Goal: Transaction & Acquisition: Purchase product/service

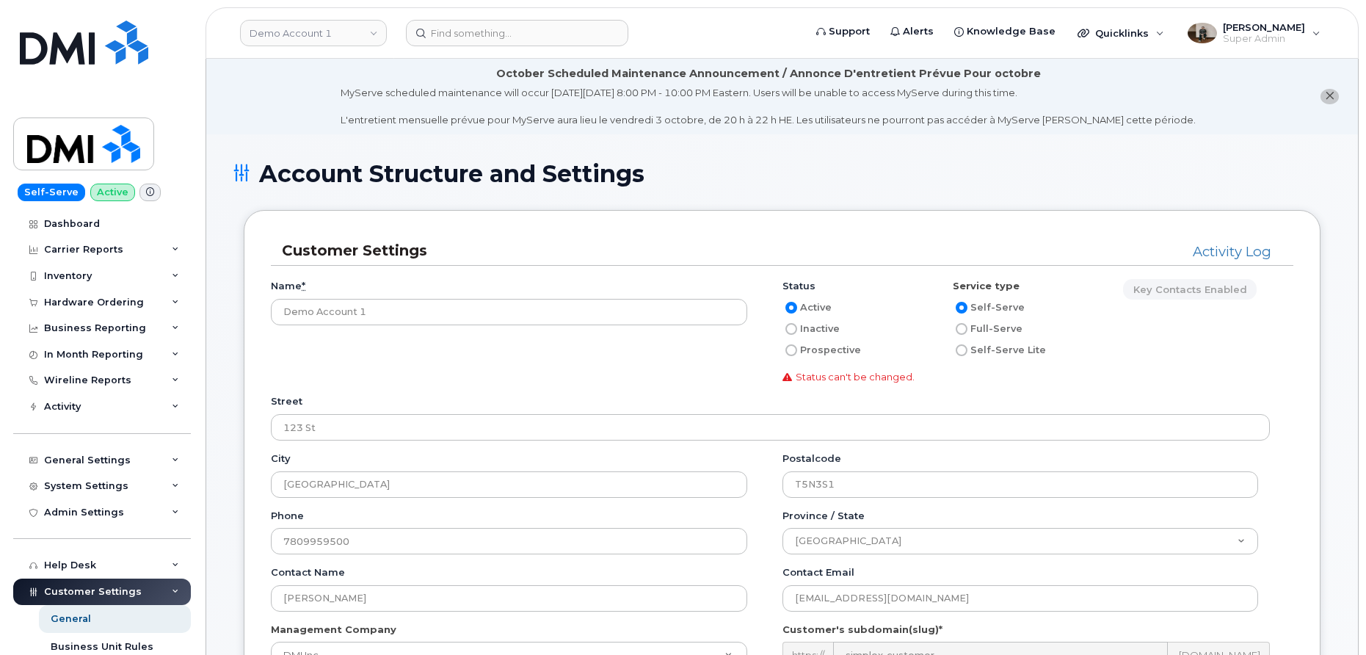
scroll to position [160, 0]
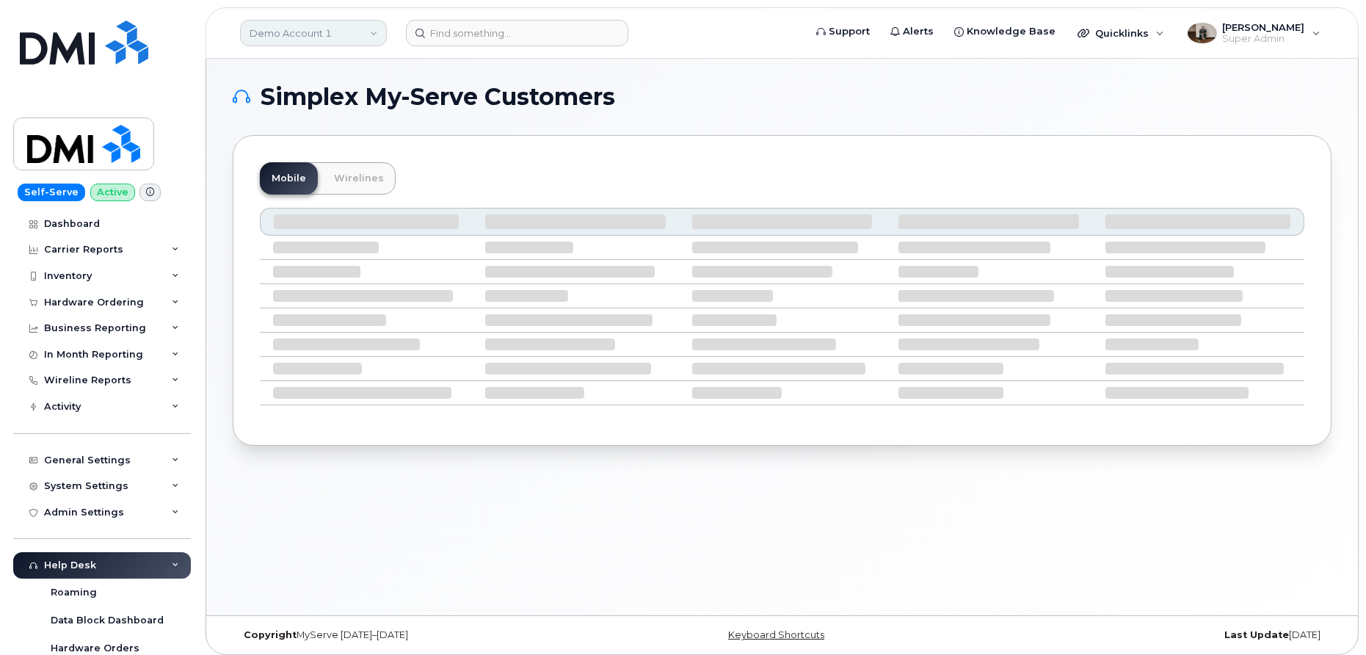
click at [355, 23] on link "Demo Account 1" at bounding box center [313, 33] width 147 height 26
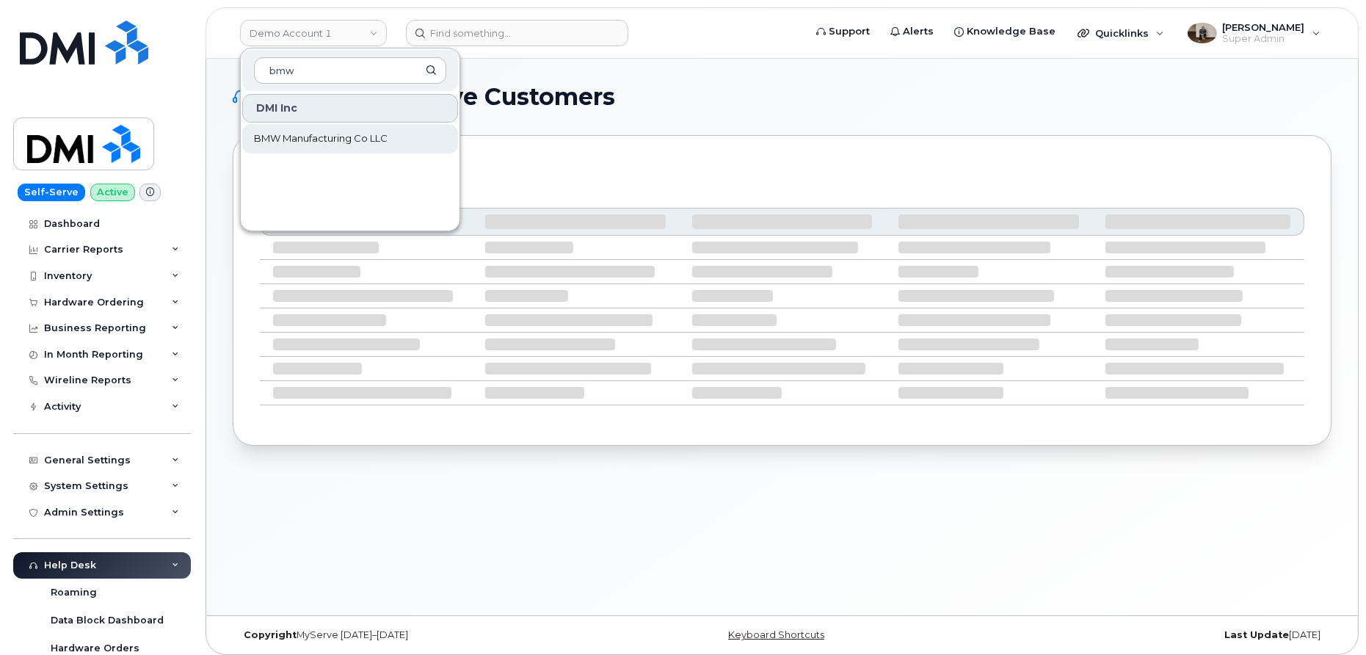
type input "bmw"
click at [342, 142] on span "BMW Manufacturing Co LLC" at bounding box center [321, 138] width 134 height 15
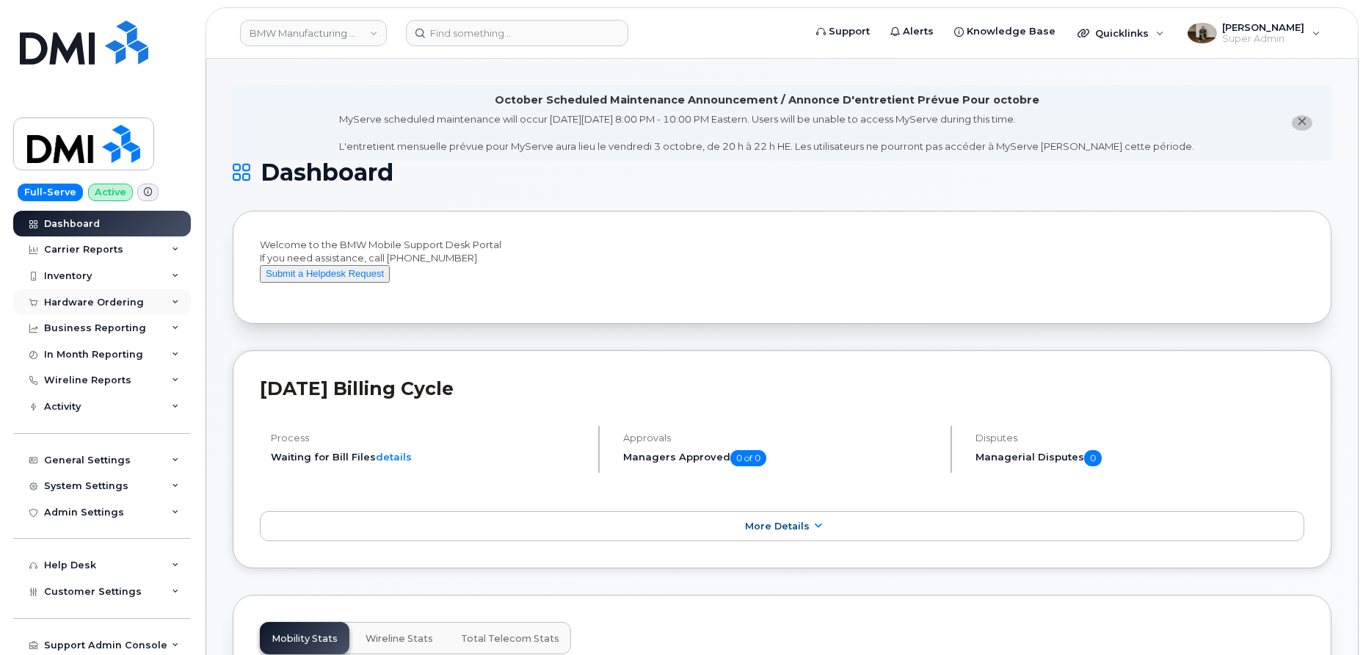
click at [123, 298] on div "Hardware Ordering" at bounding box center [94, 303] width 100 height 12
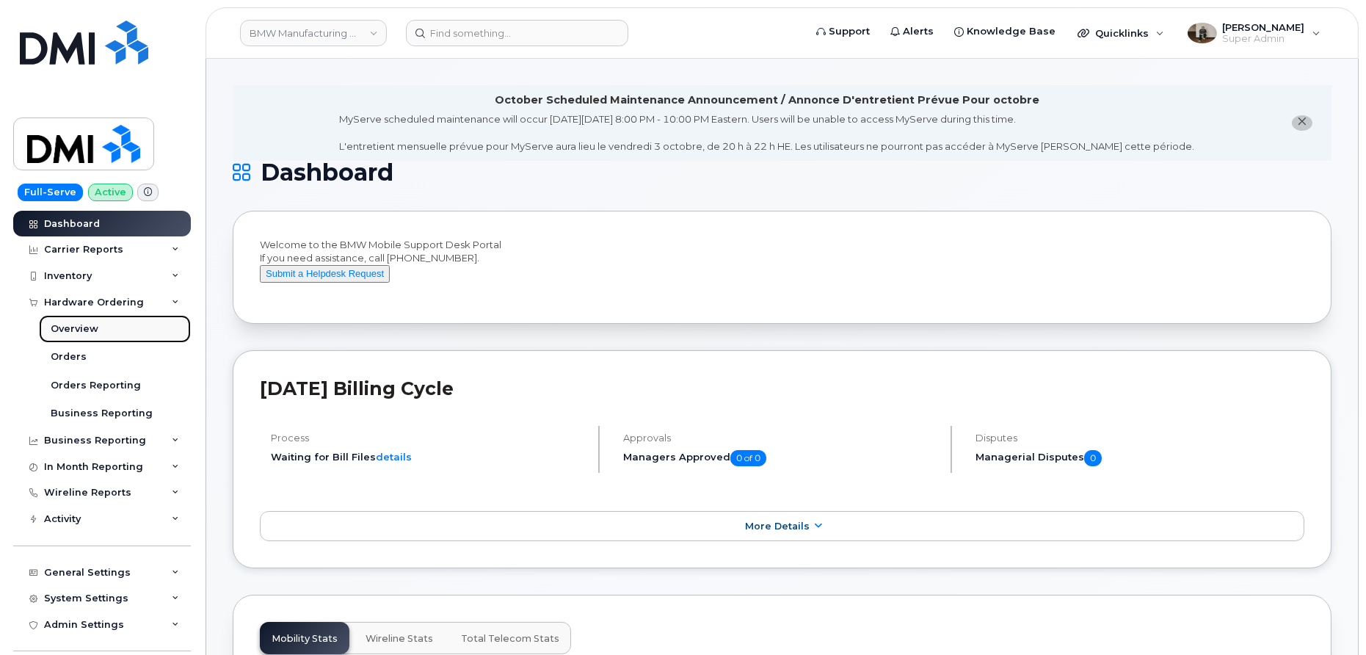
click at [79, 330] on div "Overview" at bounding box center [75, 328] width 48 height 13
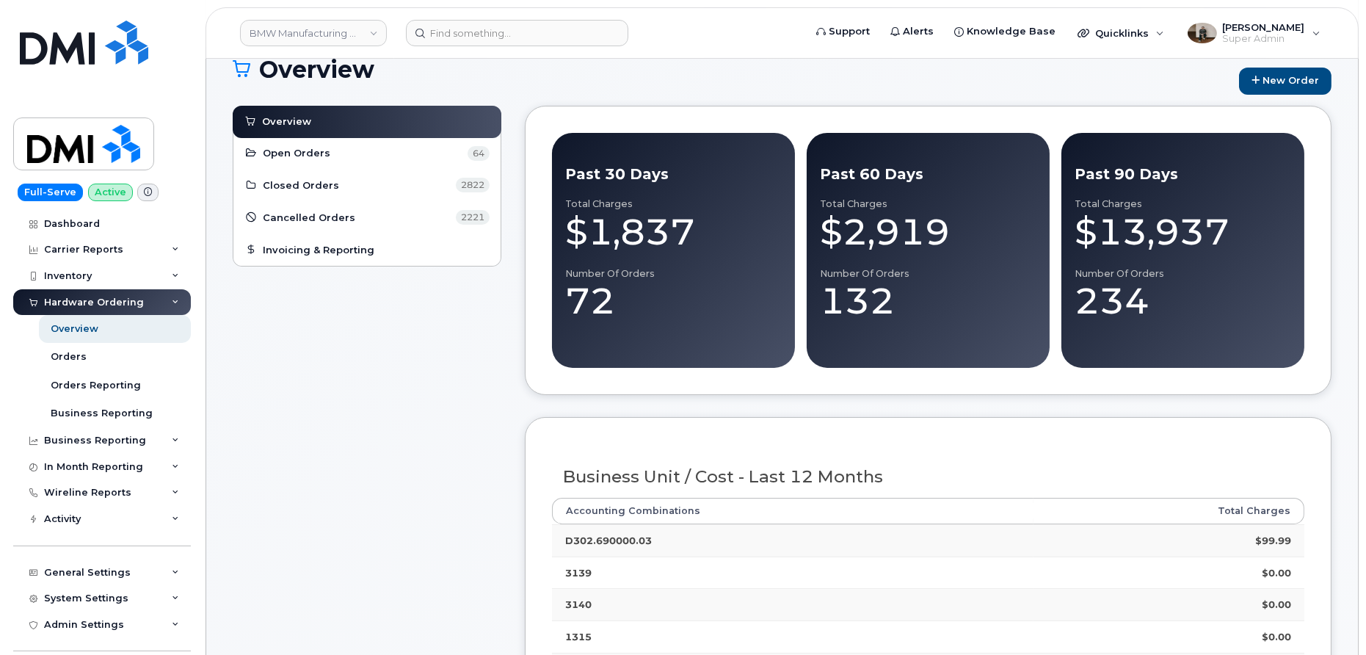
scroll to position [78, 0]
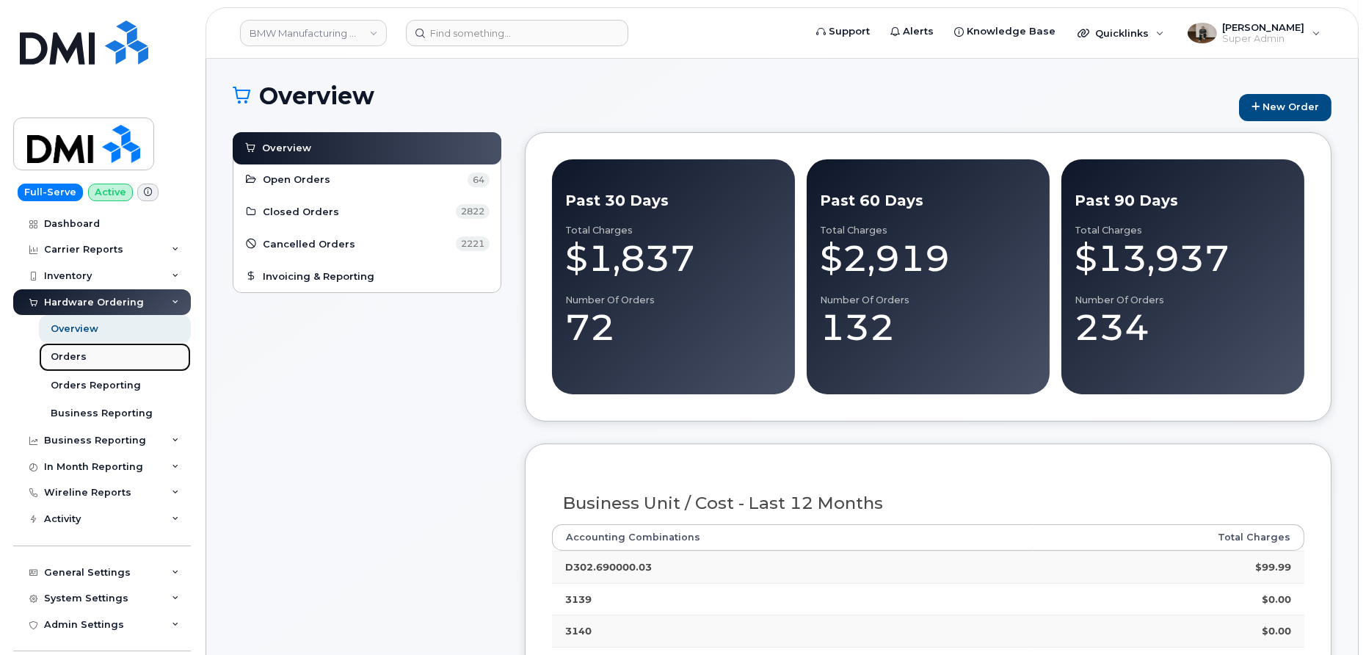
click at [70, 354] on div "Orders" at bounding box center [69, 356] width 36 height 13
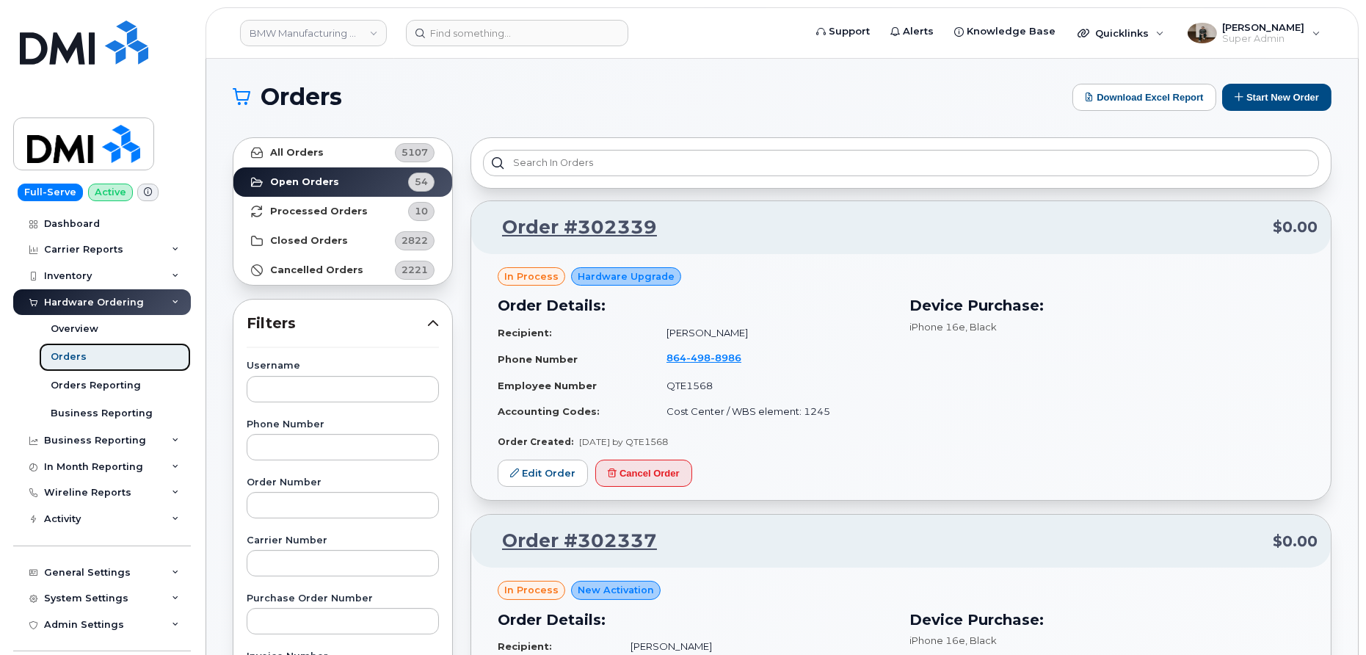
scroll to position [1, 0]
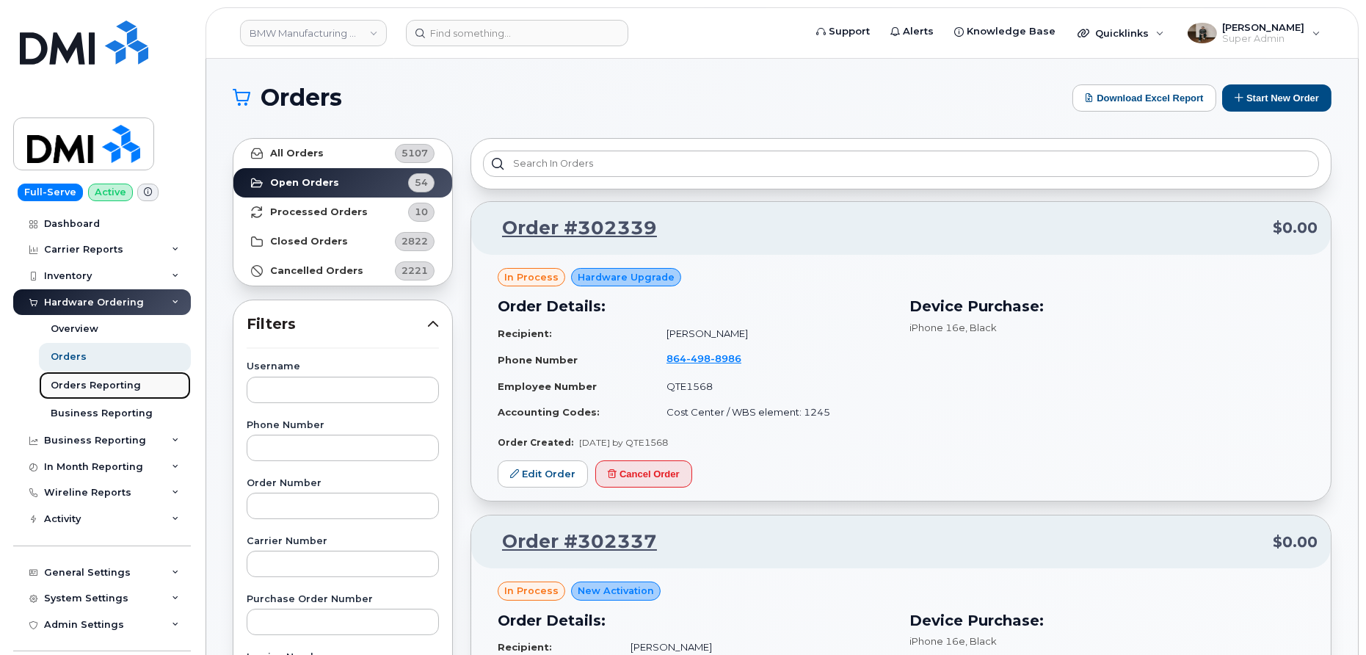
click at [94, 388] on div "Orders Reporting" at bounding box center [96, 385] width 90 height 13
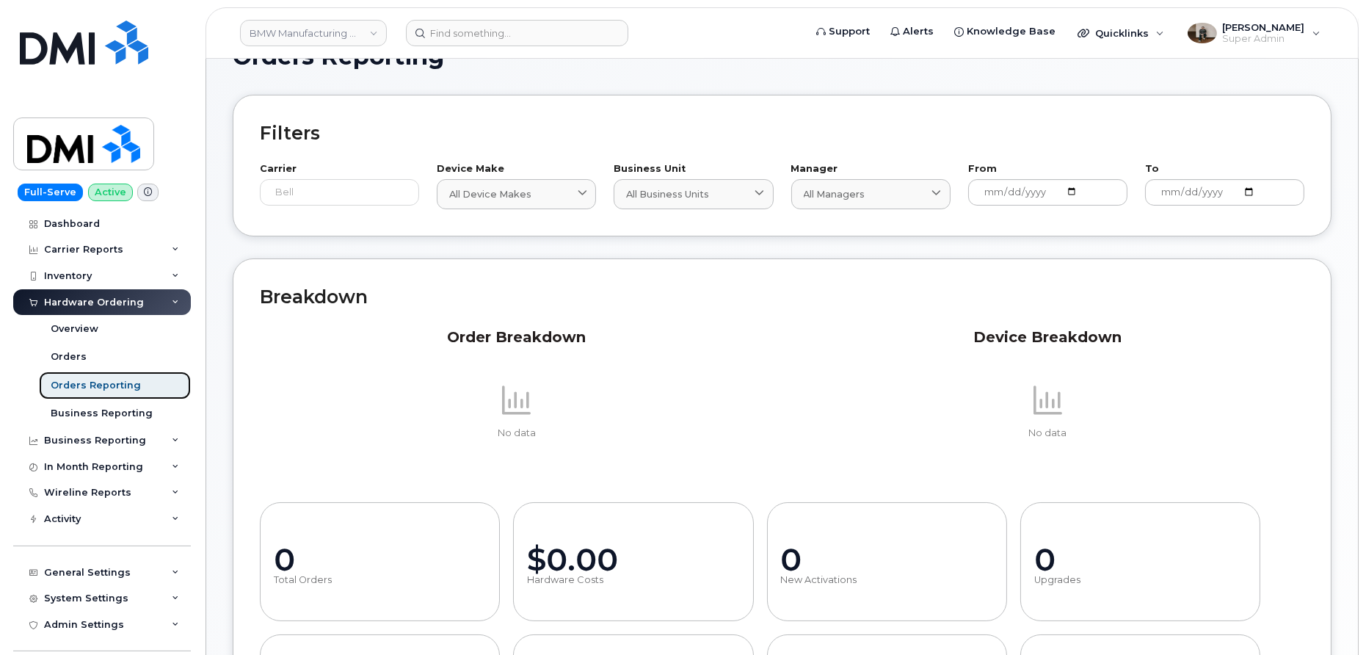
scroll to position [34, 0]
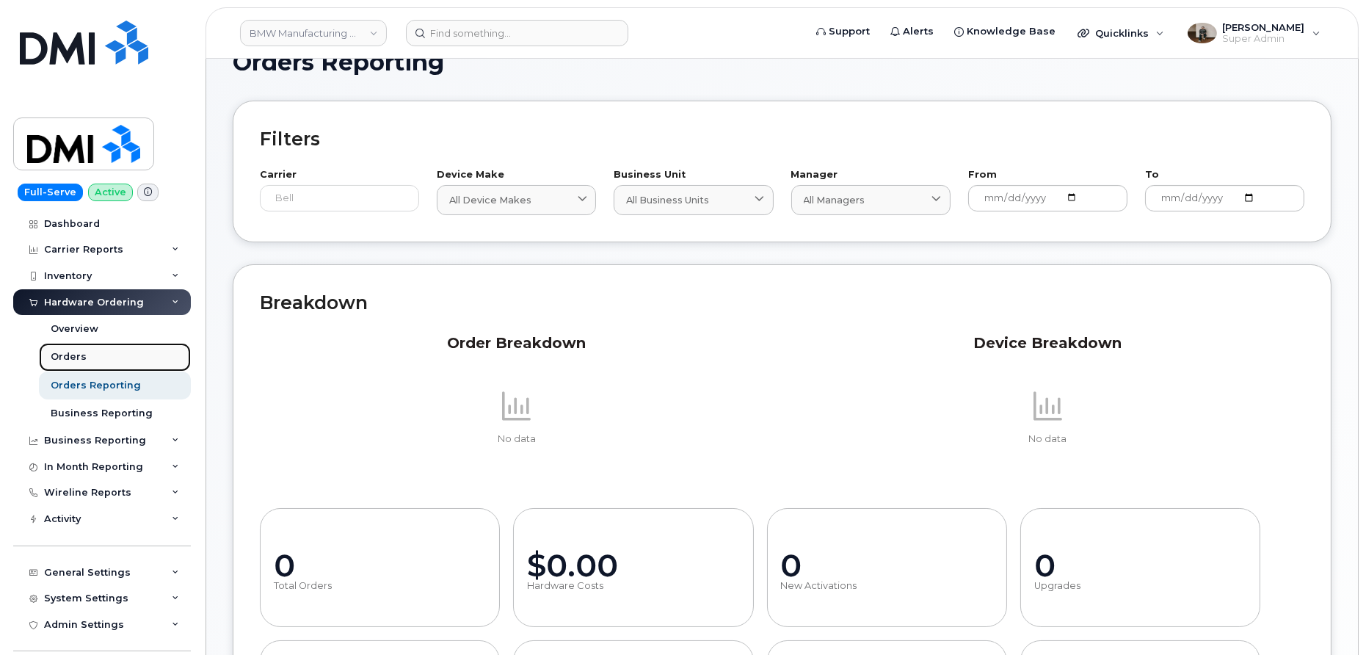
click at [87, 362] on link "Orders" at bounding box center [115, 357] width 152 height 28
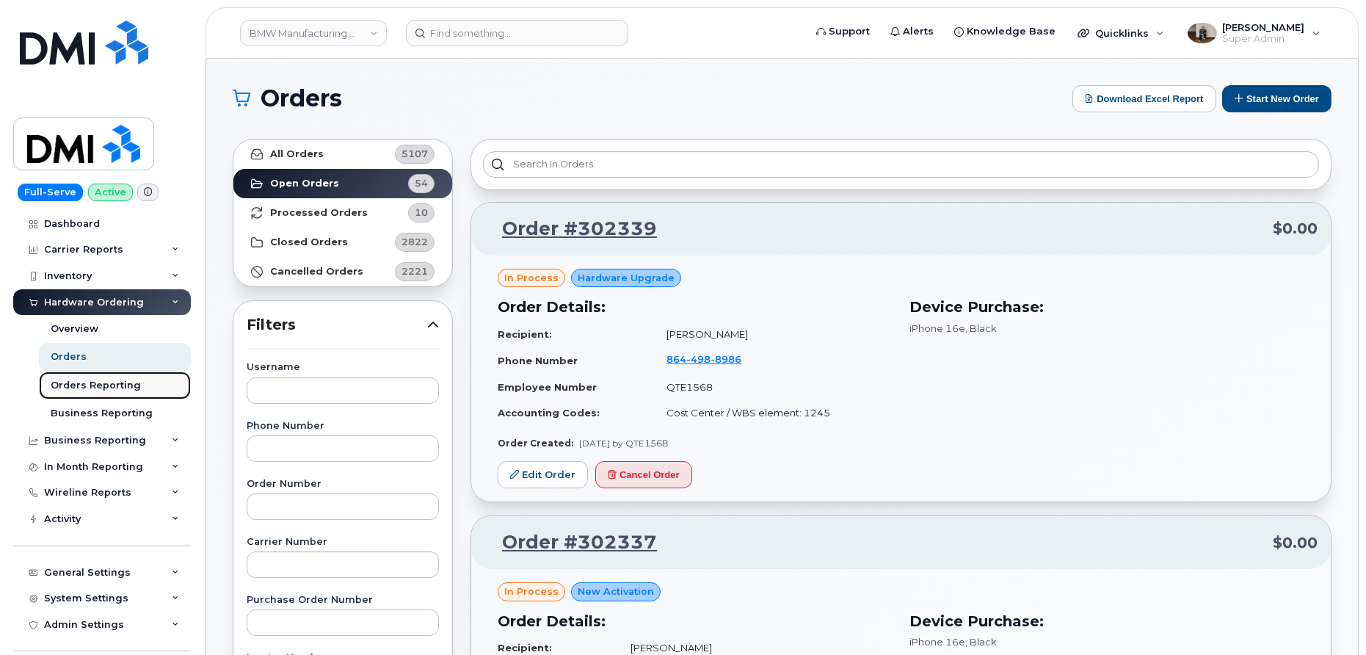
click at [70, 387] on div "Orders Reporting" at bounding box center [96, 385] width 90 height 13
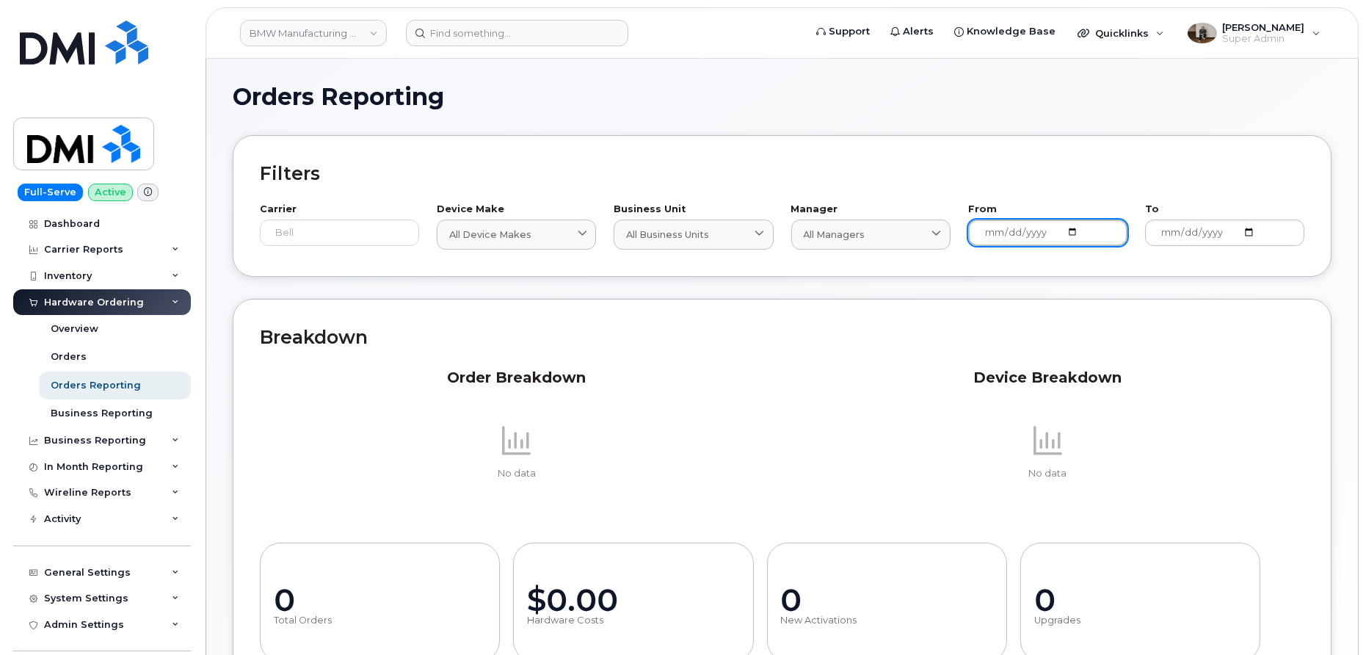
click at [1083, 236] on input "2024-10-02" at bounding box center [1047, 232] width 159 height 26
click at [1063, 233] on input "2024-10-02" at bounding box center [1047, 232] width 159 height 26
click at [1076, 230] on input "2024-10-02" at bounding box center [1047, 232] width 159 height 26
type input "2024-06-02"
click at [779, 356] on div "Order Breakdown No data Device Breakdown No data" at bounding box center [782, 431] width 1044 height 167
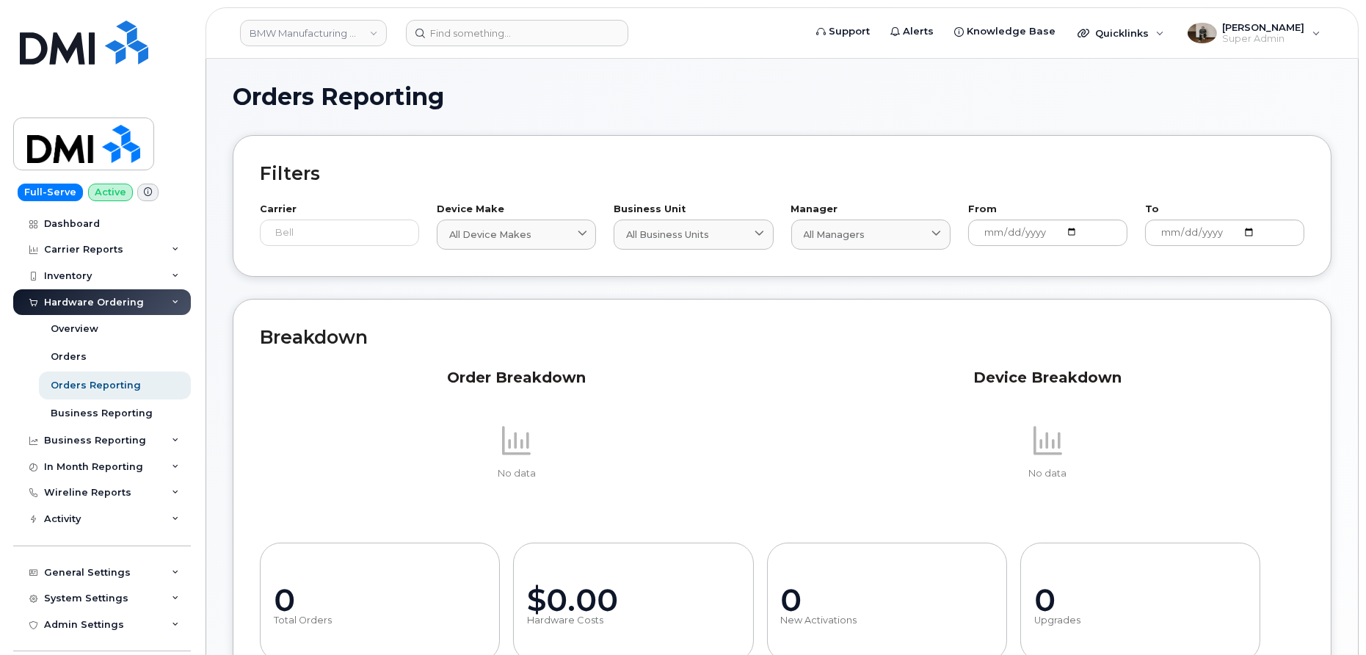
scroll to position [68, 0]
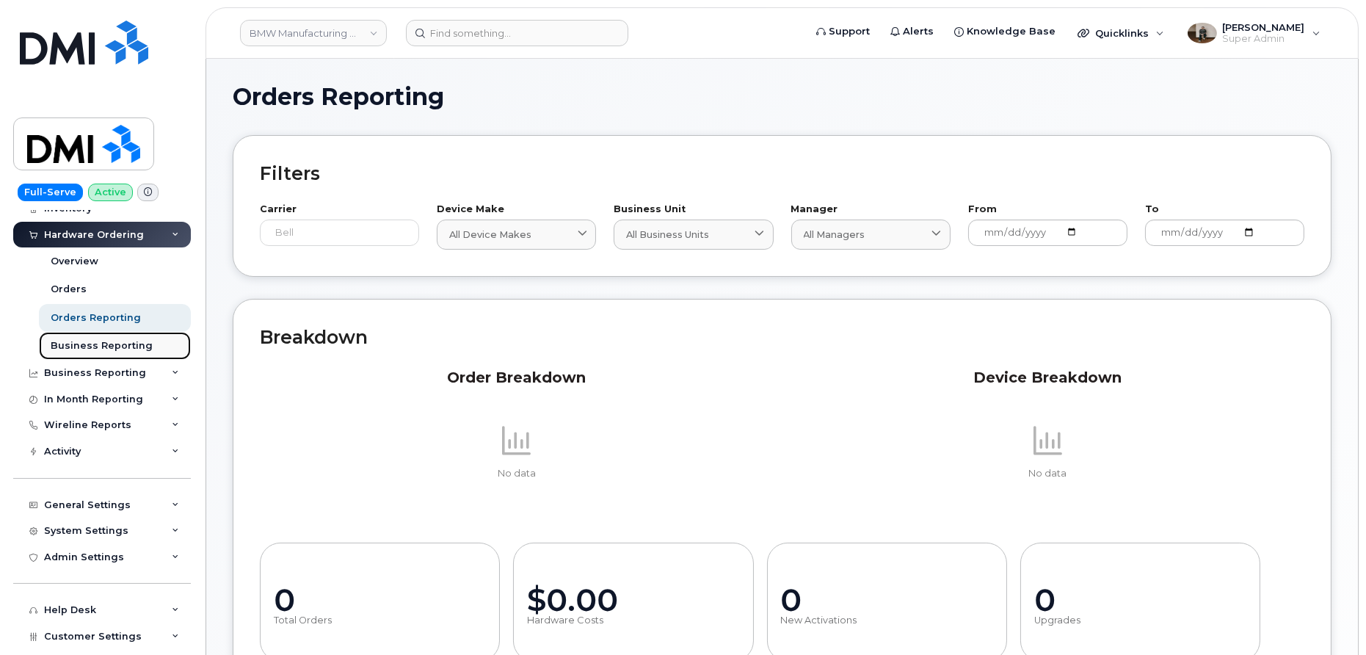
click at [117, 343] on div "Business Reporting" at bounding box center [102, 345] width 102 height 13
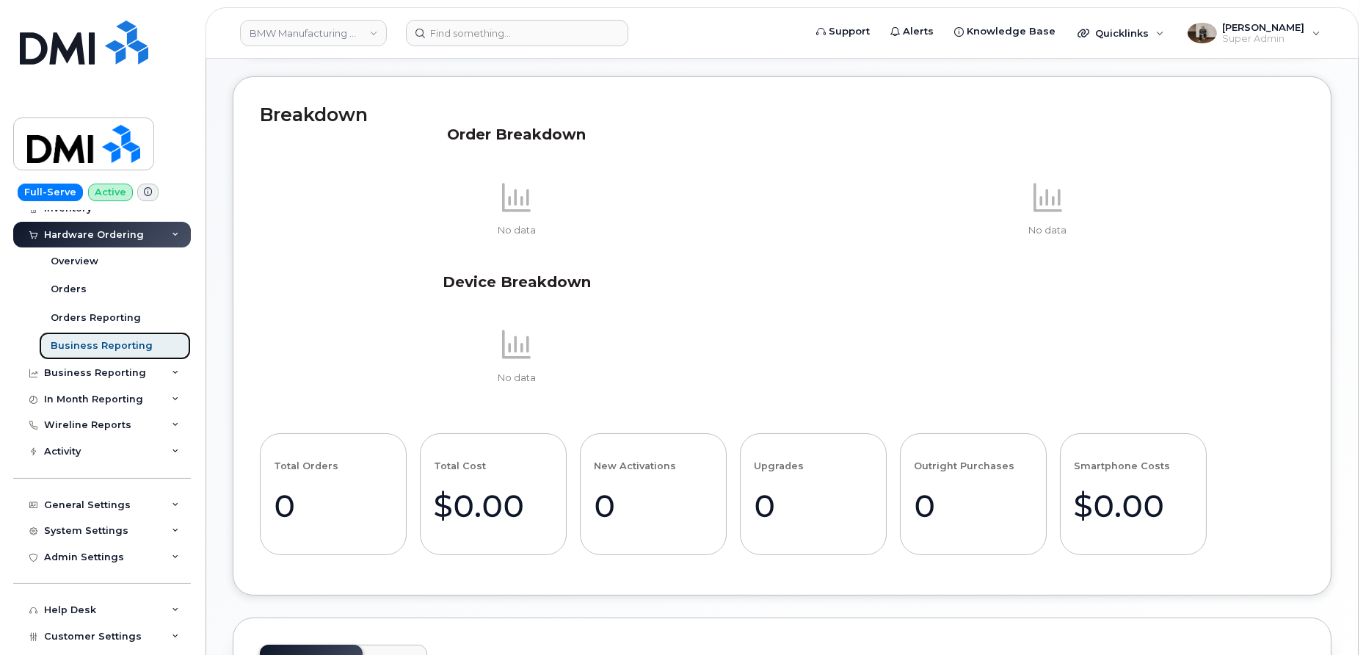
scroll to position [222, 0]
click at [95, 265] on div "Overview" at bounding box center [75, 261] width 48 height 13
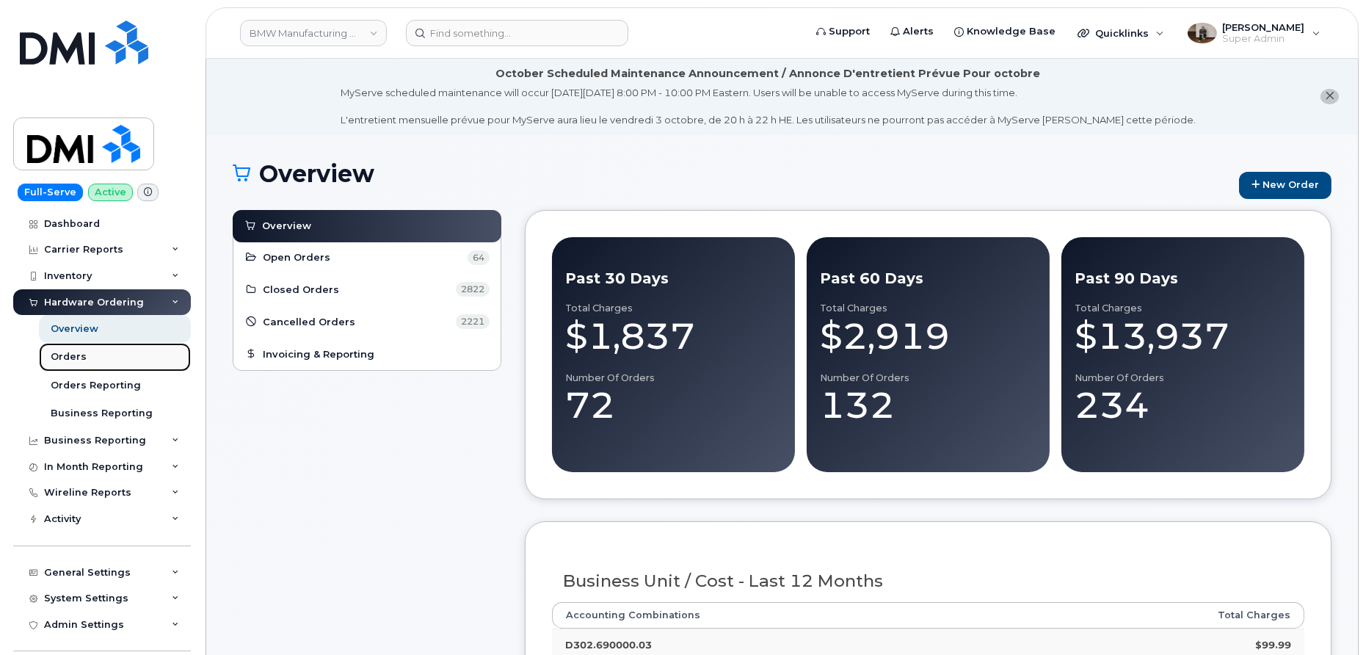
click at [81, 360] on div "Orders" at bounding box center [69, 356] width 36 height 13
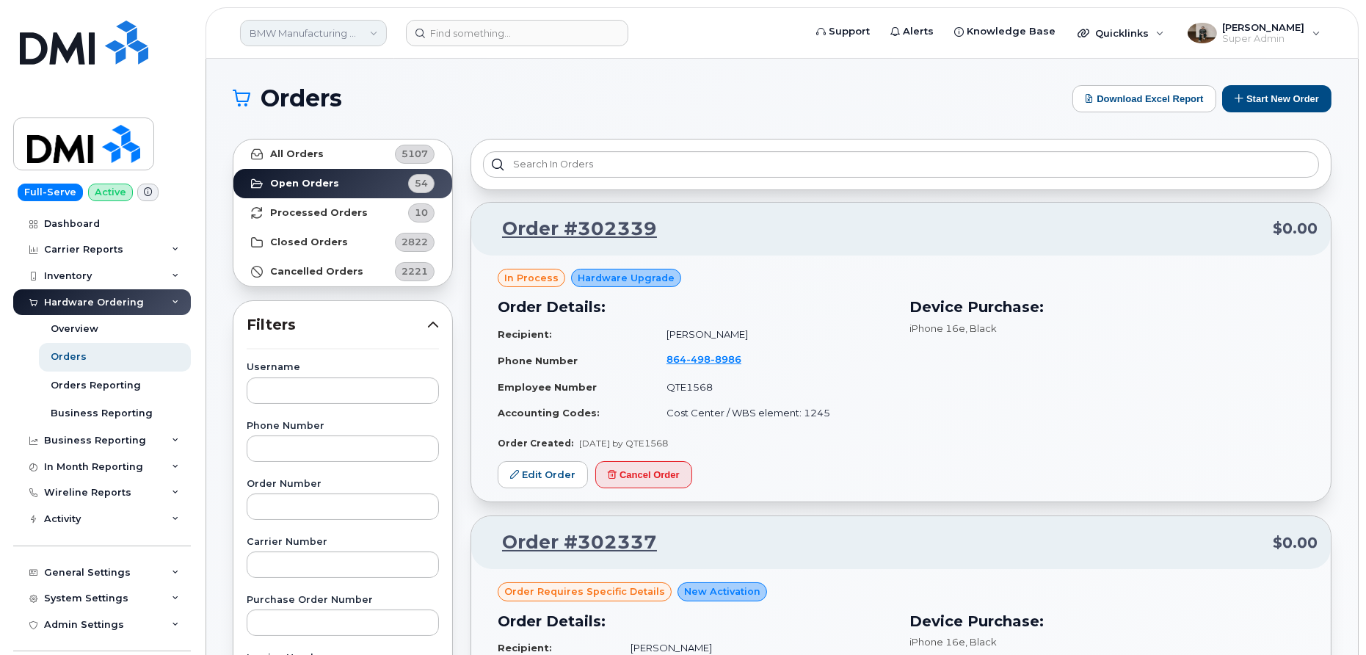
click at [368, 32] on link "BMW Manufacturing Co LLC" at bounding box center [313, 33] width 147 height 26
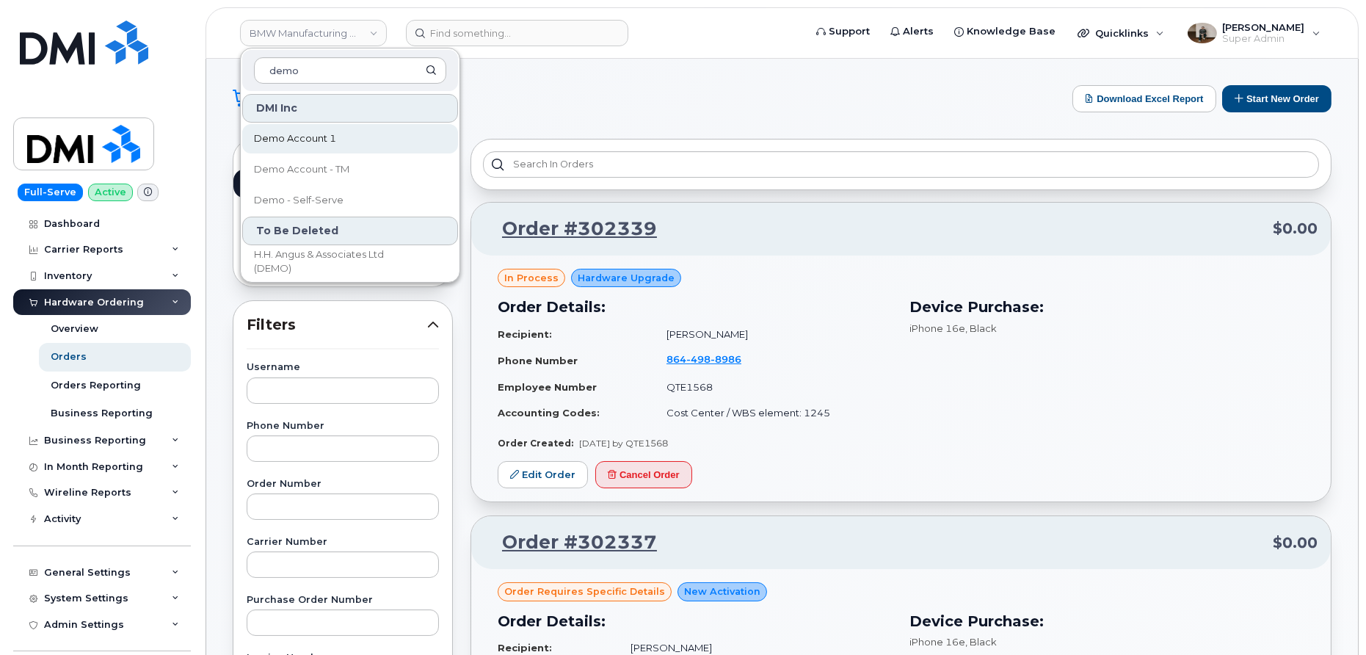
type input "demo"
click at [310, 137] on span "Demo Account 1" at bounding box center [295, 138] width 82 height 15
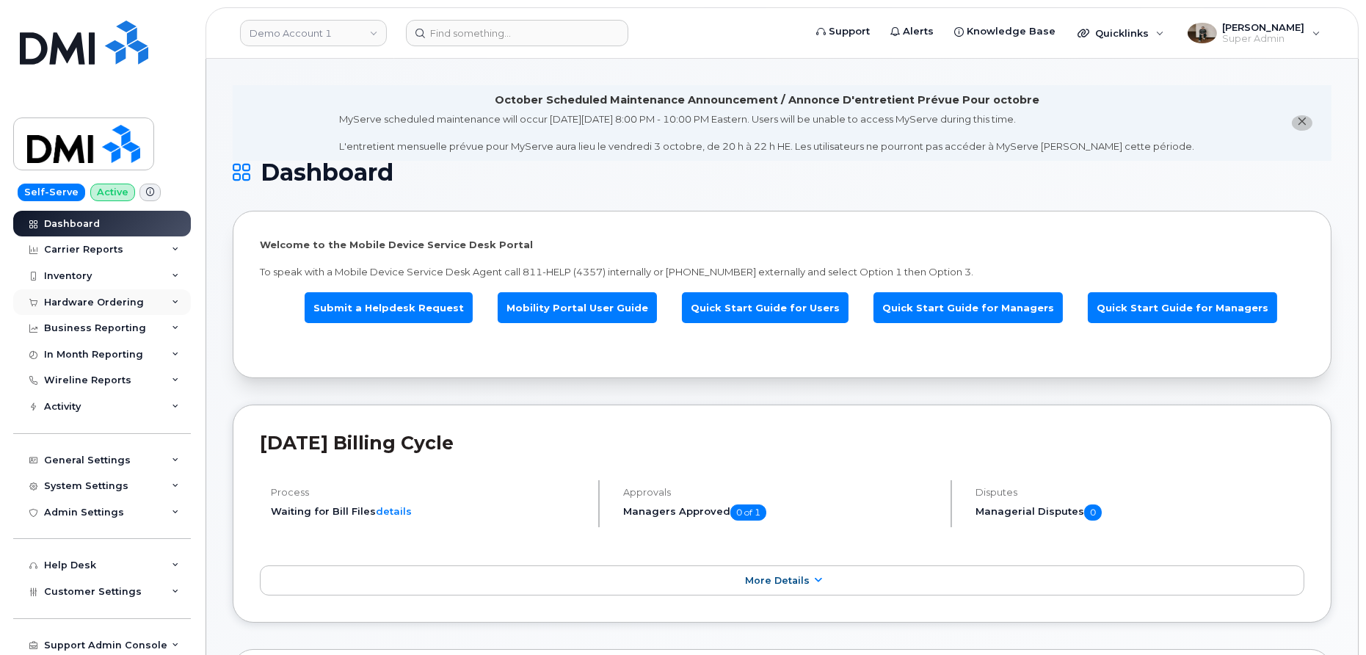
click at [106, 300] on div "Hardware Ordering" at bounding box center [94, 303] width 100 height 12
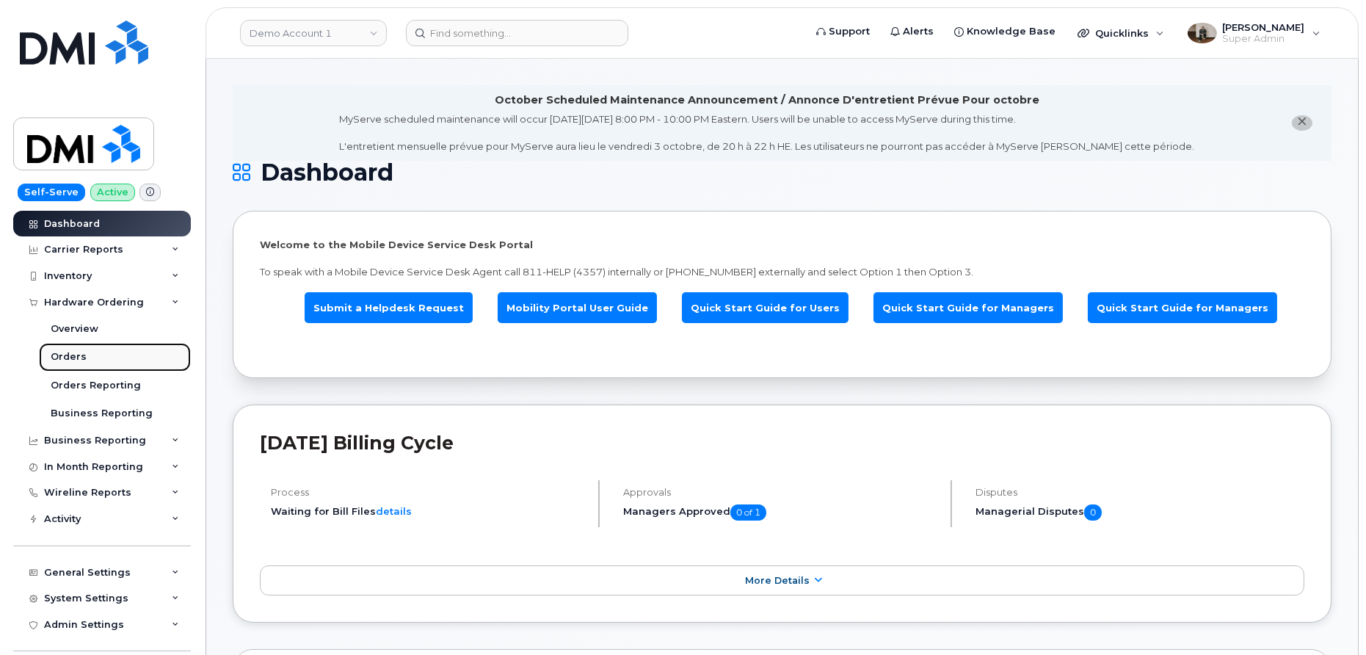
click at [73, 358] on div "Orders" at bounding box center [69, 356] width 36 height 13
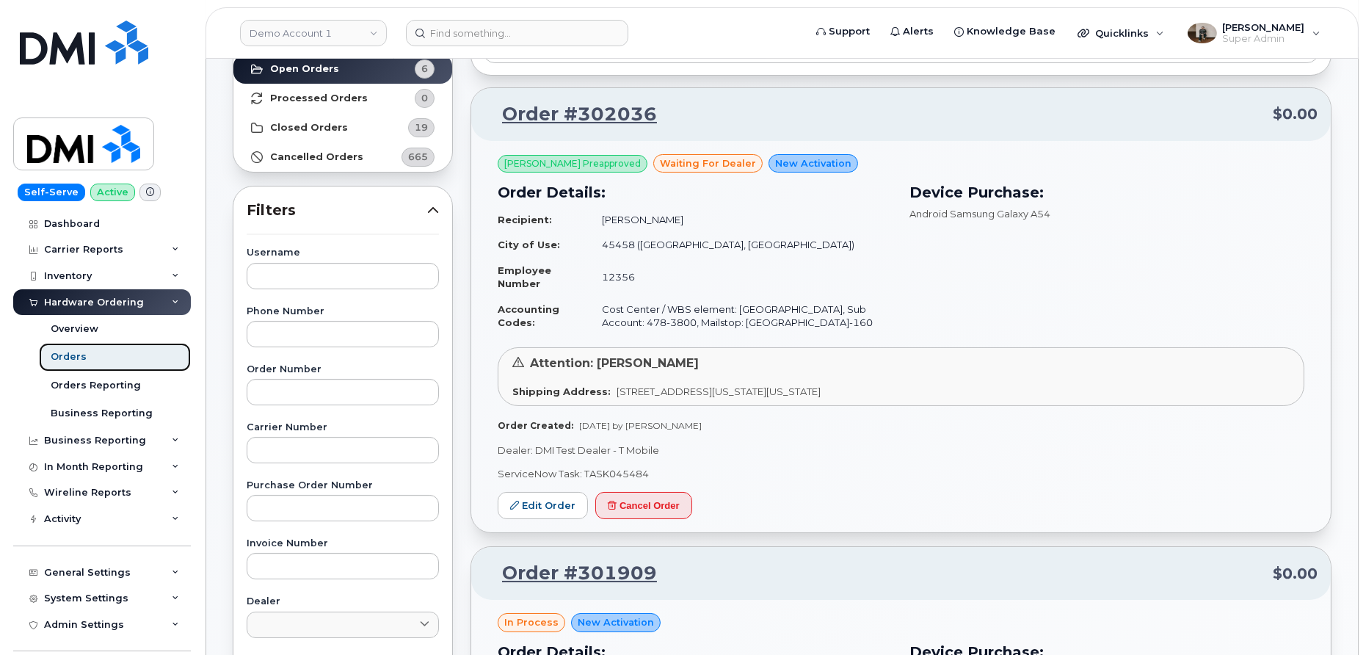
scroll to position [118, 0]
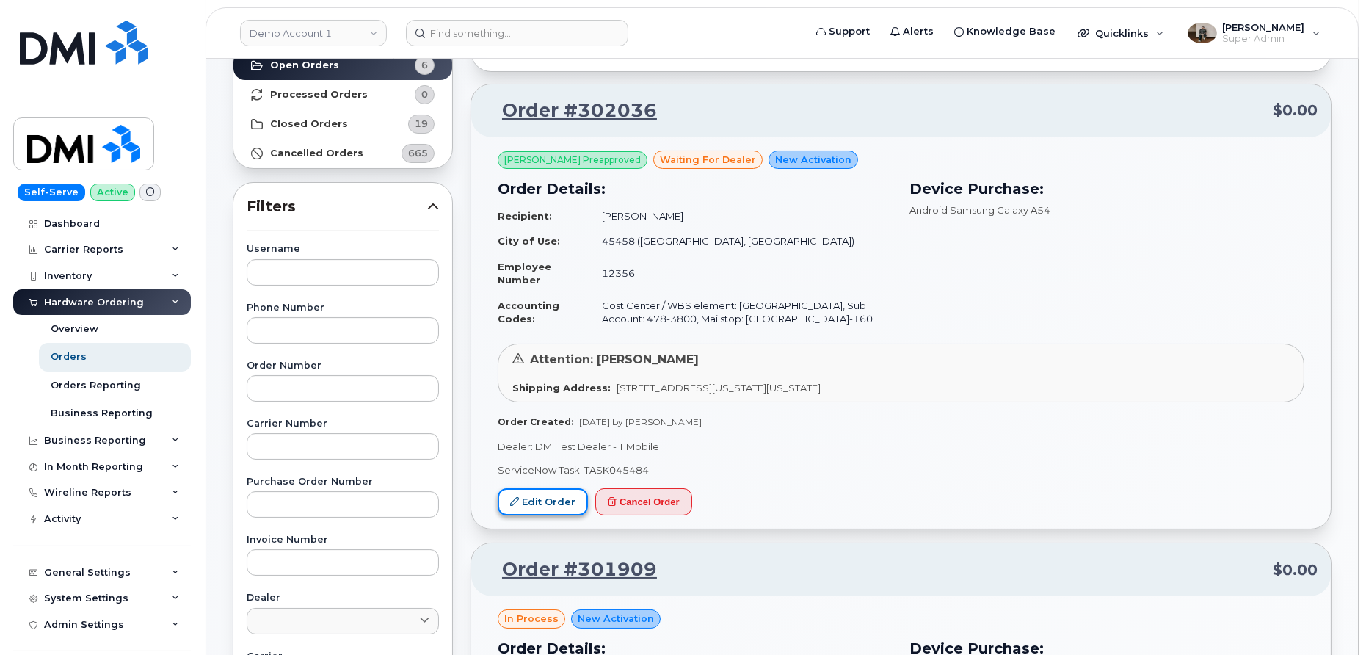
click at [548, 501] on link "Edit Order" at bounding box center [543, 501] width 90 height 27
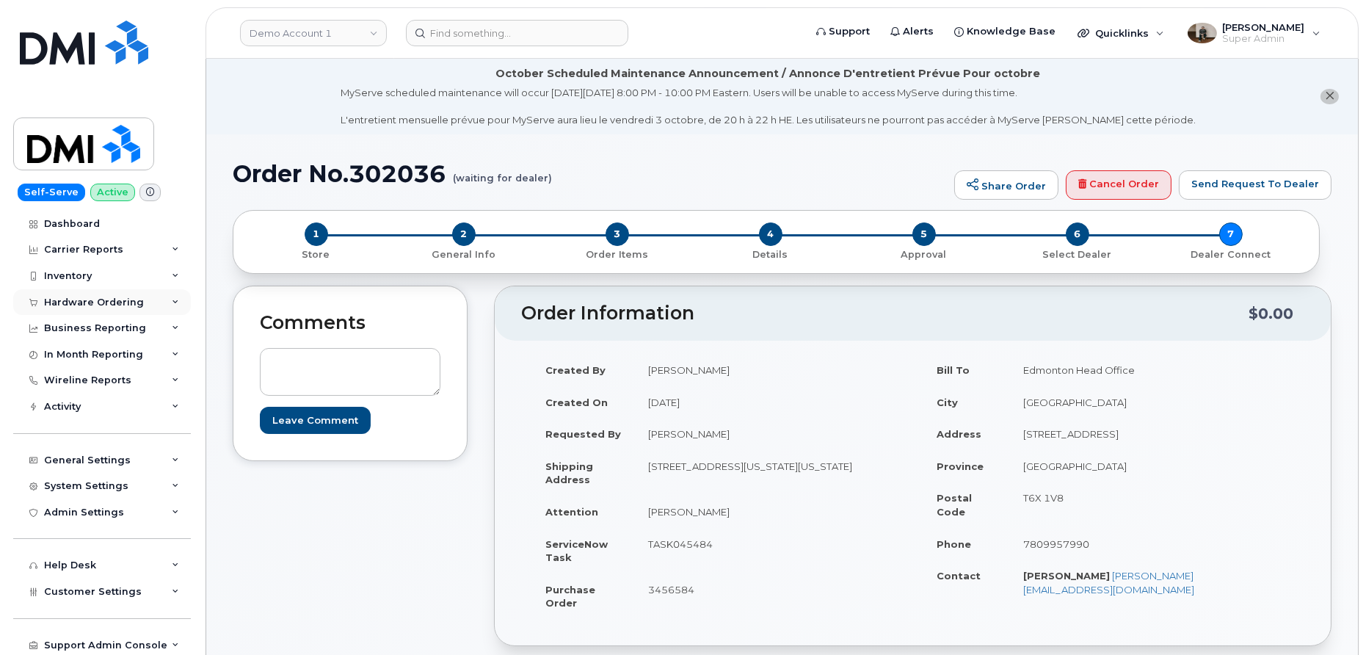
click at [98, 302] on div "Hardware Ordering" at bounding box center [94, 303] width 100 height 12
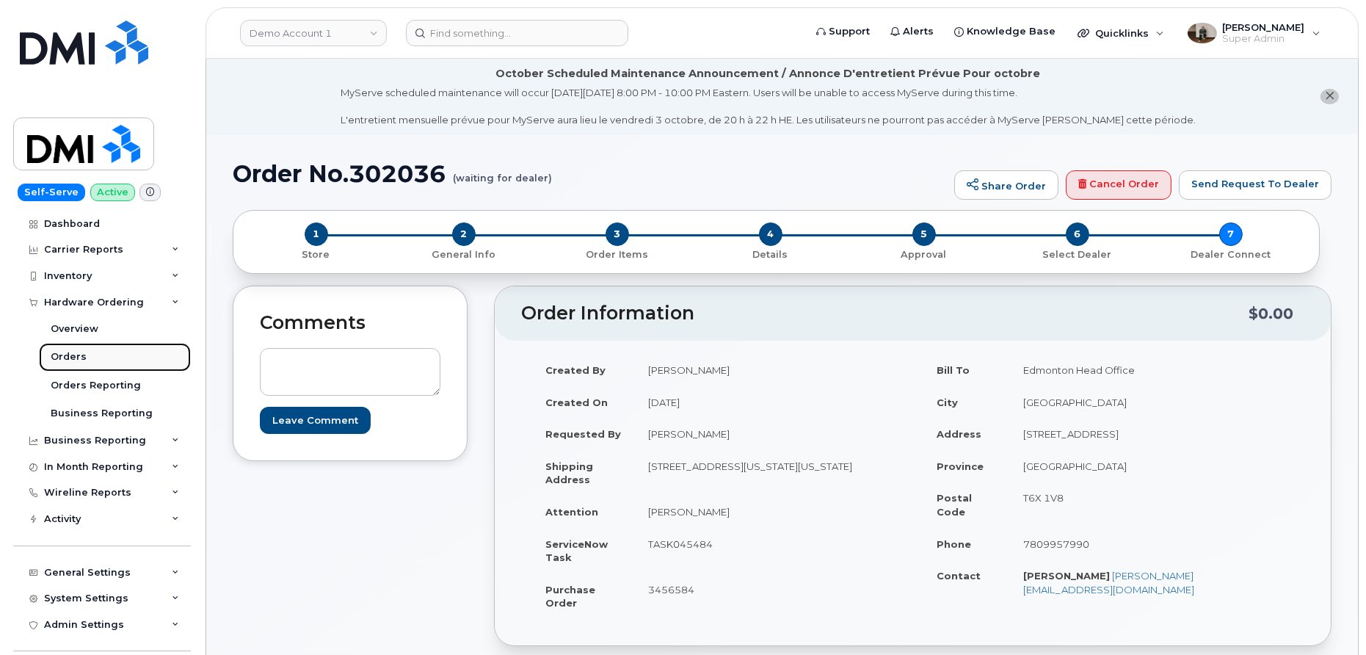
click at [86, 350] on link "Orders" at bounding box center [115, 357] width 152 height 28
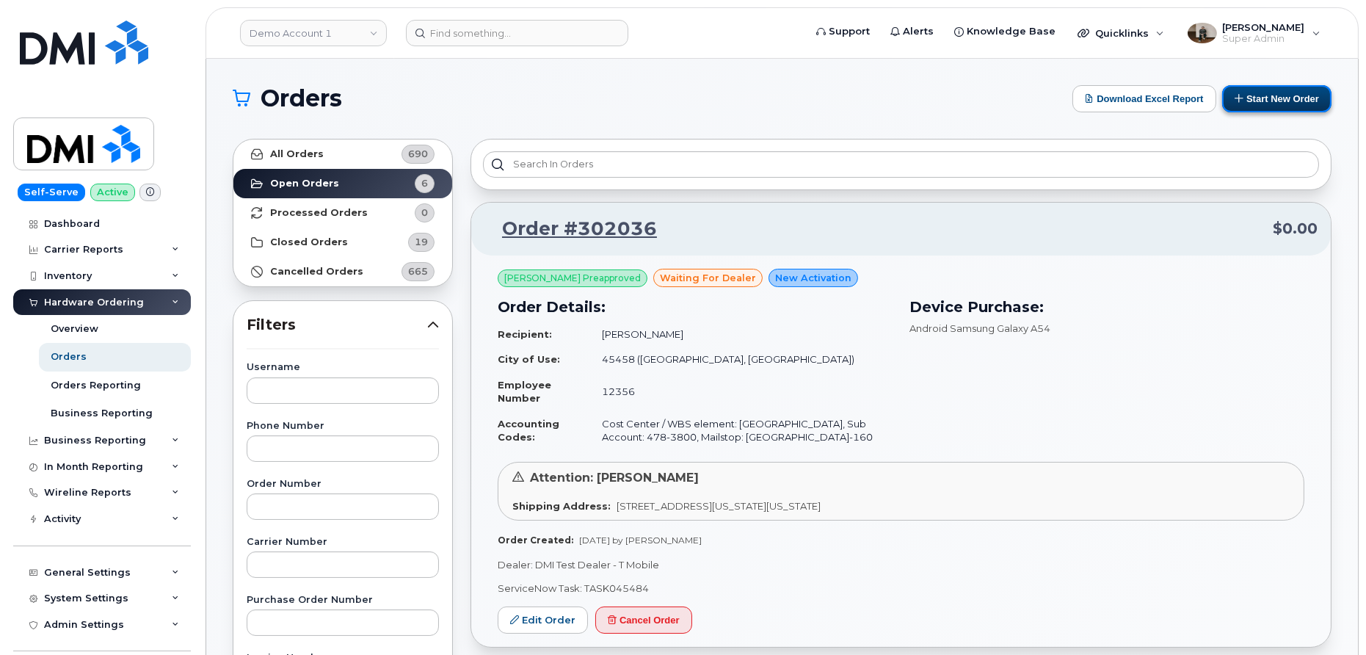
click at [1271, 100] on button "Start New Order" at bounding box center [1276, 98] width 109 height 27
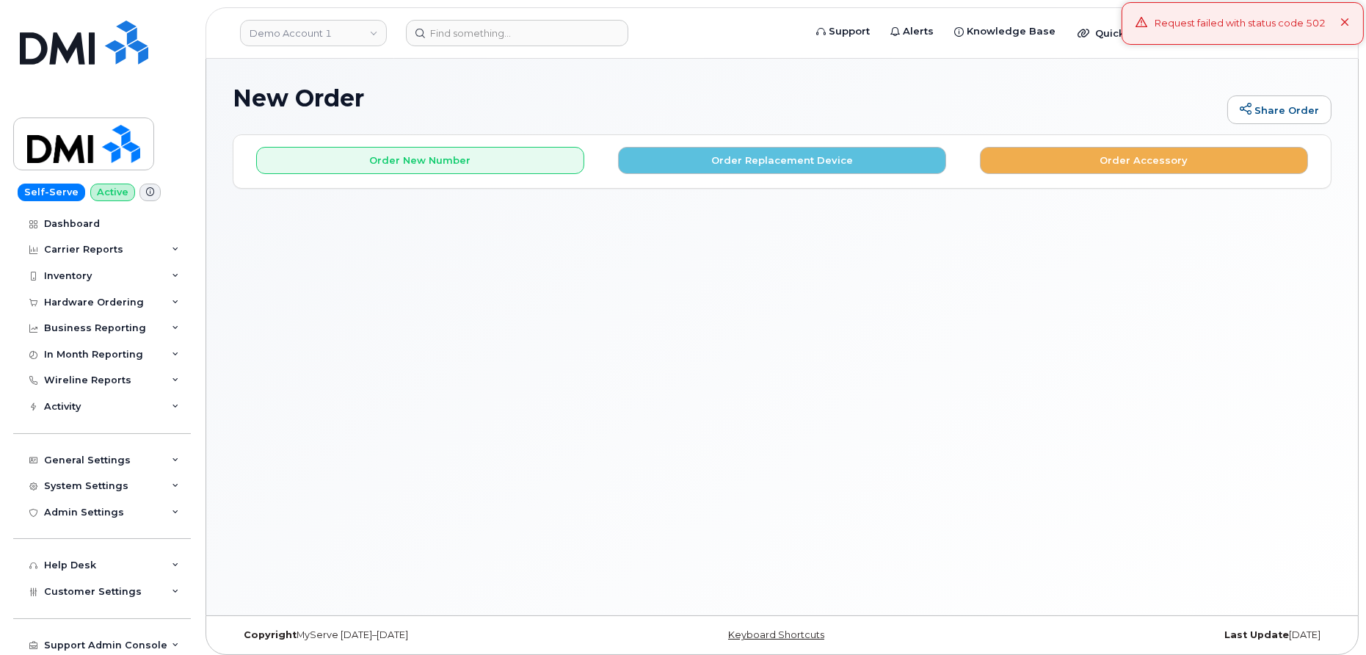
click at [1344, 21] on icon at bounding box center [1345, 23] width 10 height 10
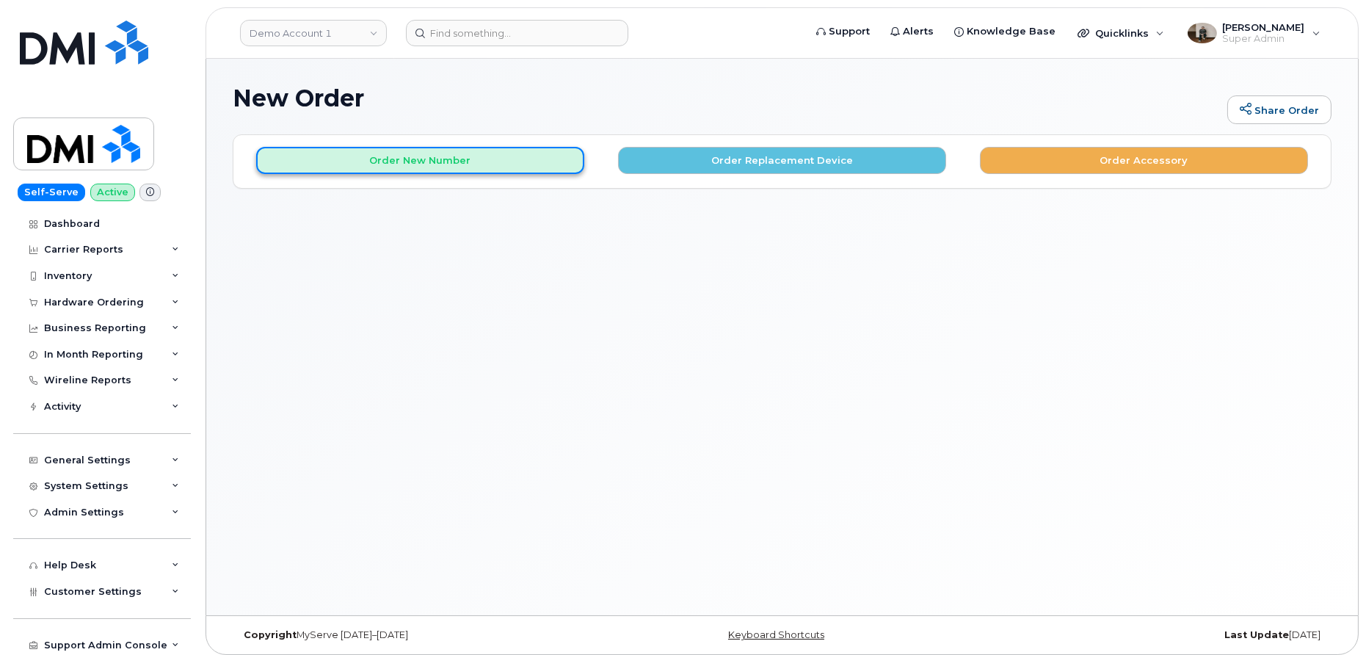
click at [532, 163] on button "Order New Number" at bounding box center [420, 160] width 328 height 27
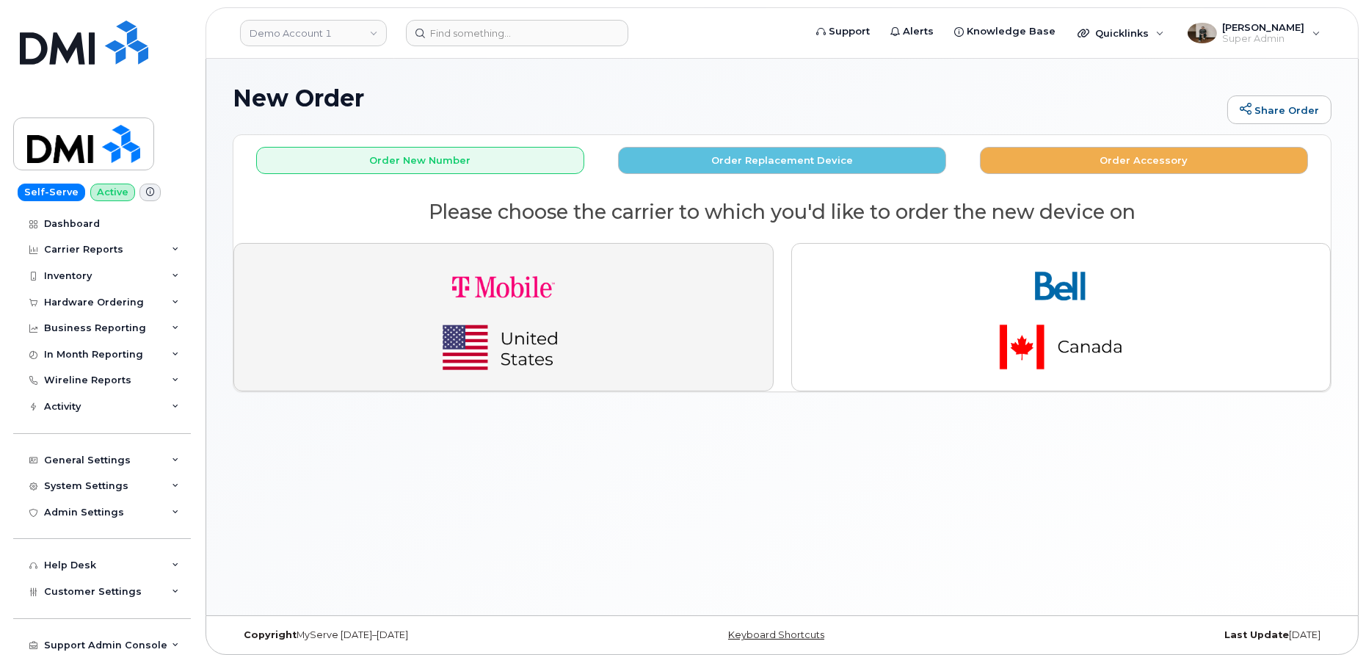
click at [642, 294] on button "button" at bounding box center [503, 317] width 540 height 148
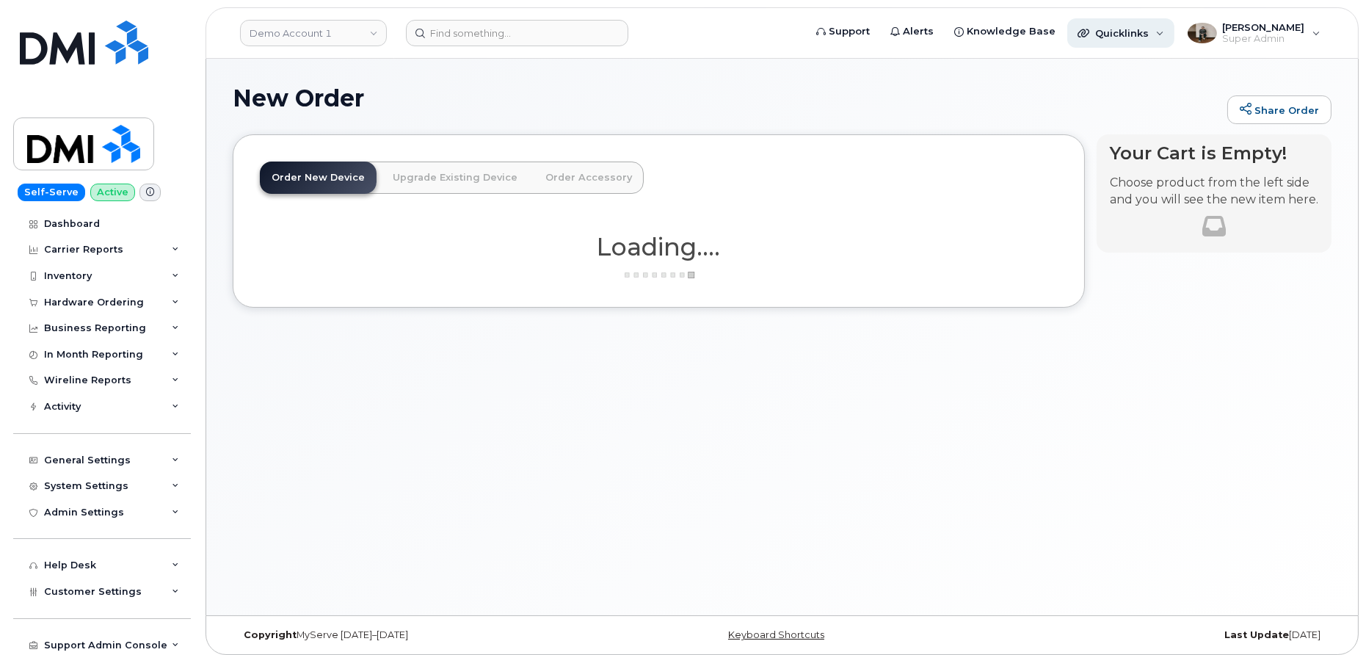
click at [1124, 35] on span "Quicklinks" at bounding box center [1122, 33] width 54 height 12
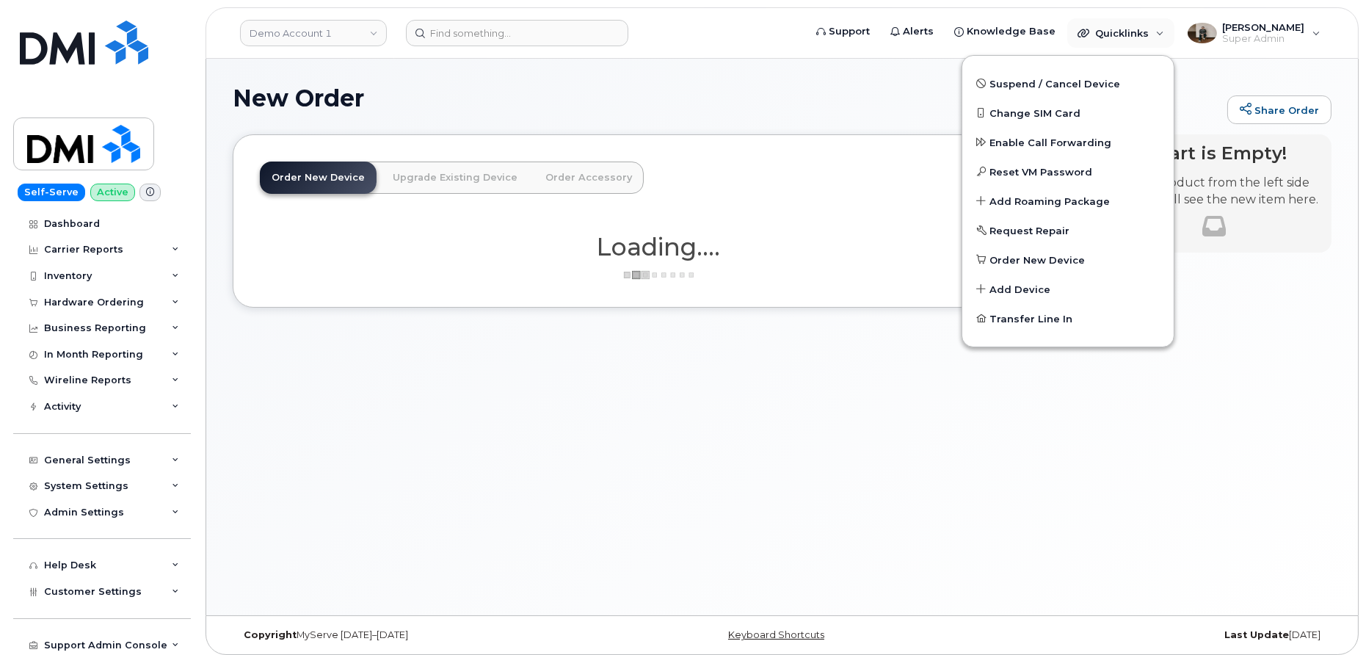
click at [876, 87] on h1 "New Order" at bounding box center [726, 98] width 987 height 26
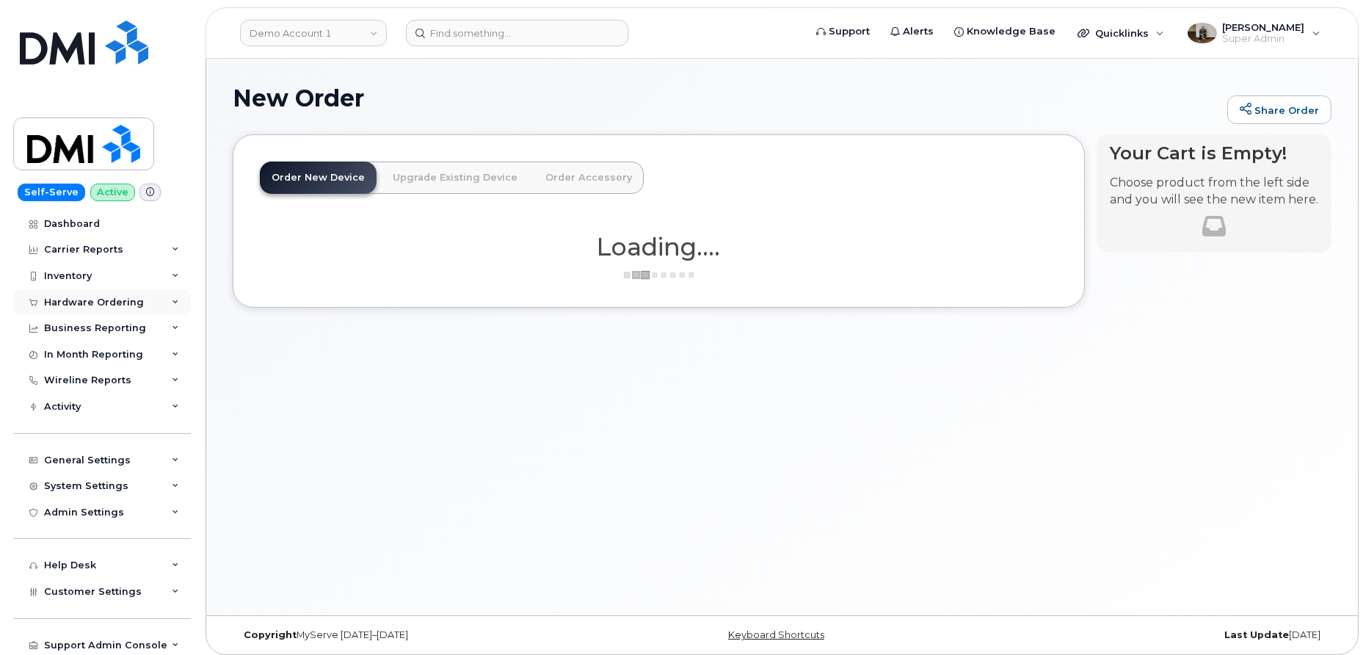
click at [135, 309] on div "Hardware Ordering" at bounding box center [102, 302] width 178 height 26
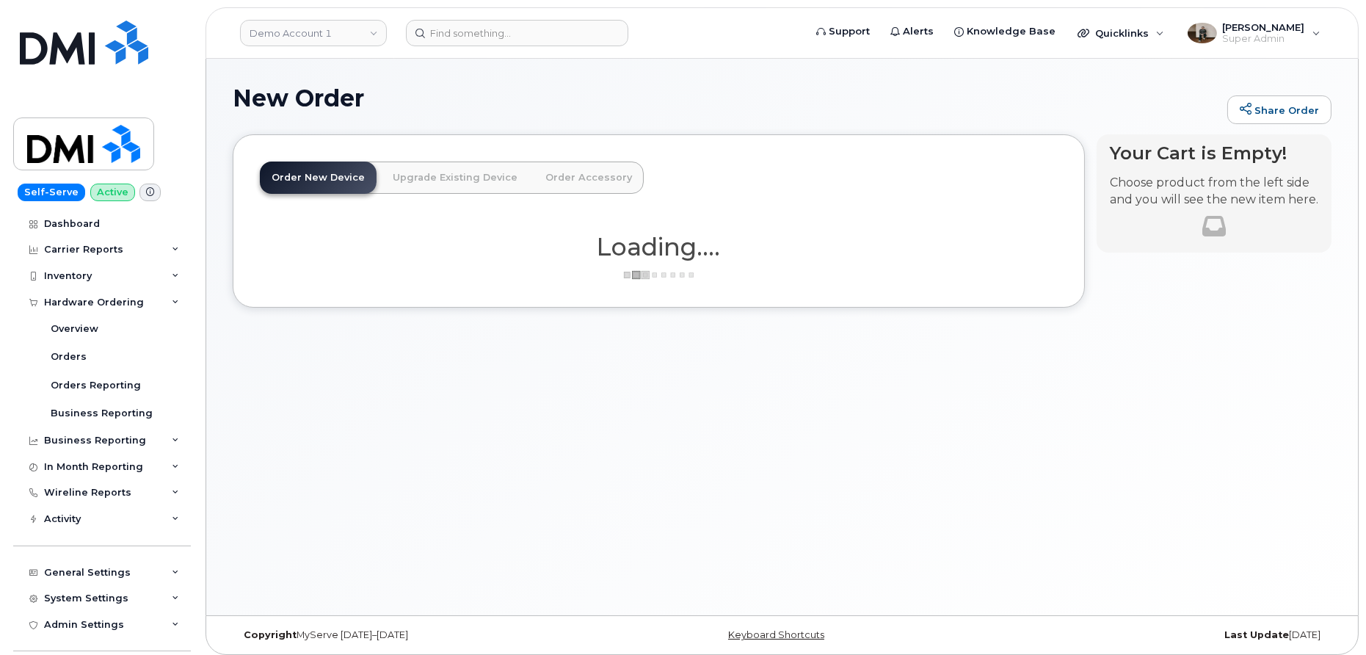
click at [440, 161] on link "Upgrade Existing Device" at bounding box center [455, 177] width 148 height 32
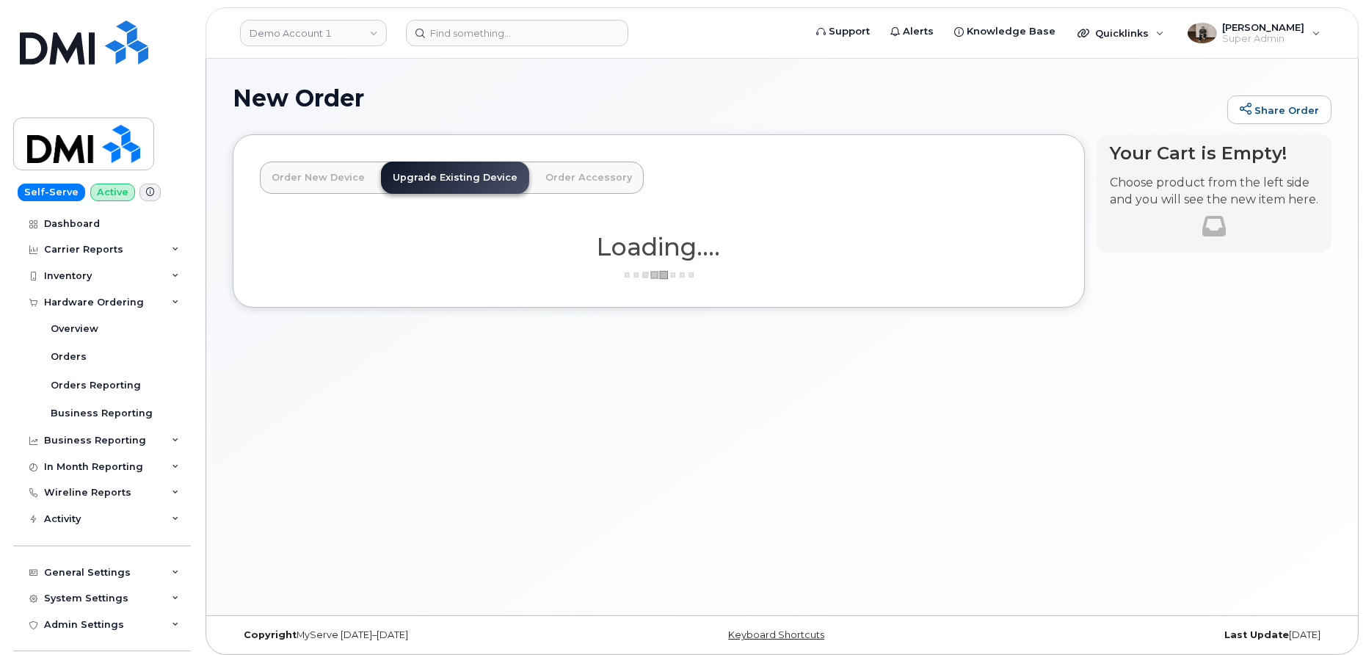
click at [579, 177] on link "Order Accessory" at bounding box center [589, 177] width 110 height 32
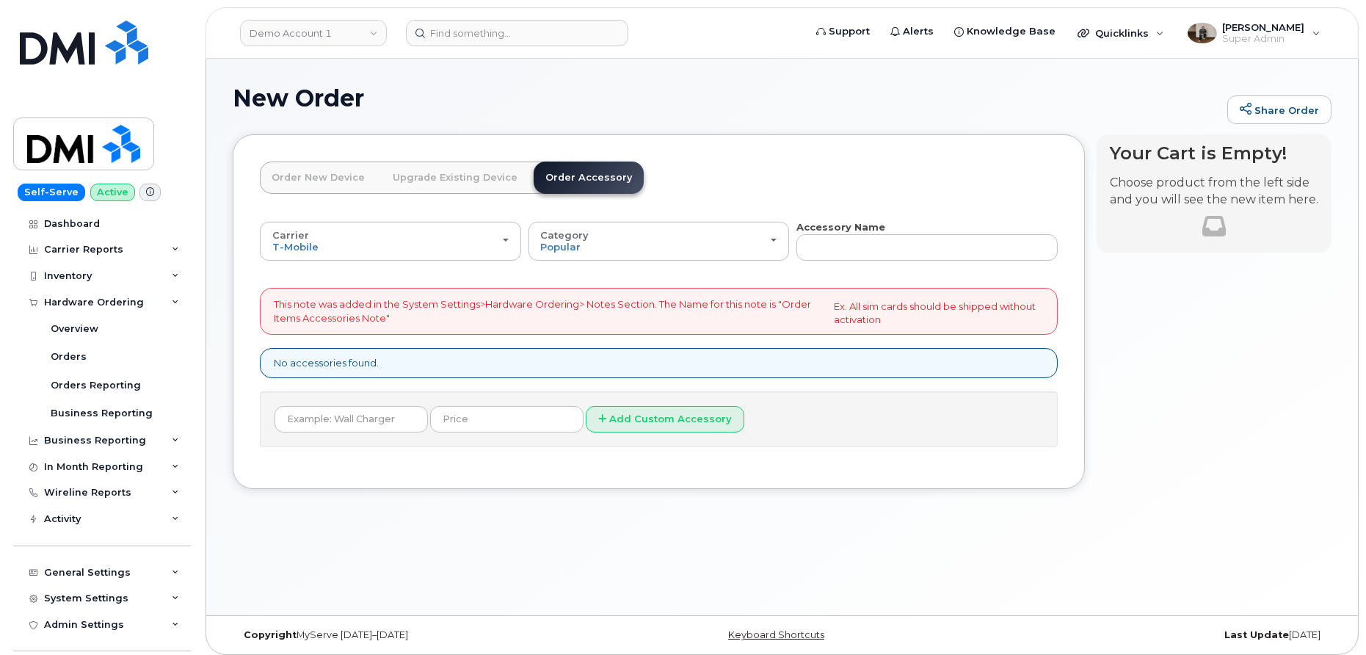
click at [291, 167] on link "Order New Device" at bounding box center [318, 177] width 117 height 32
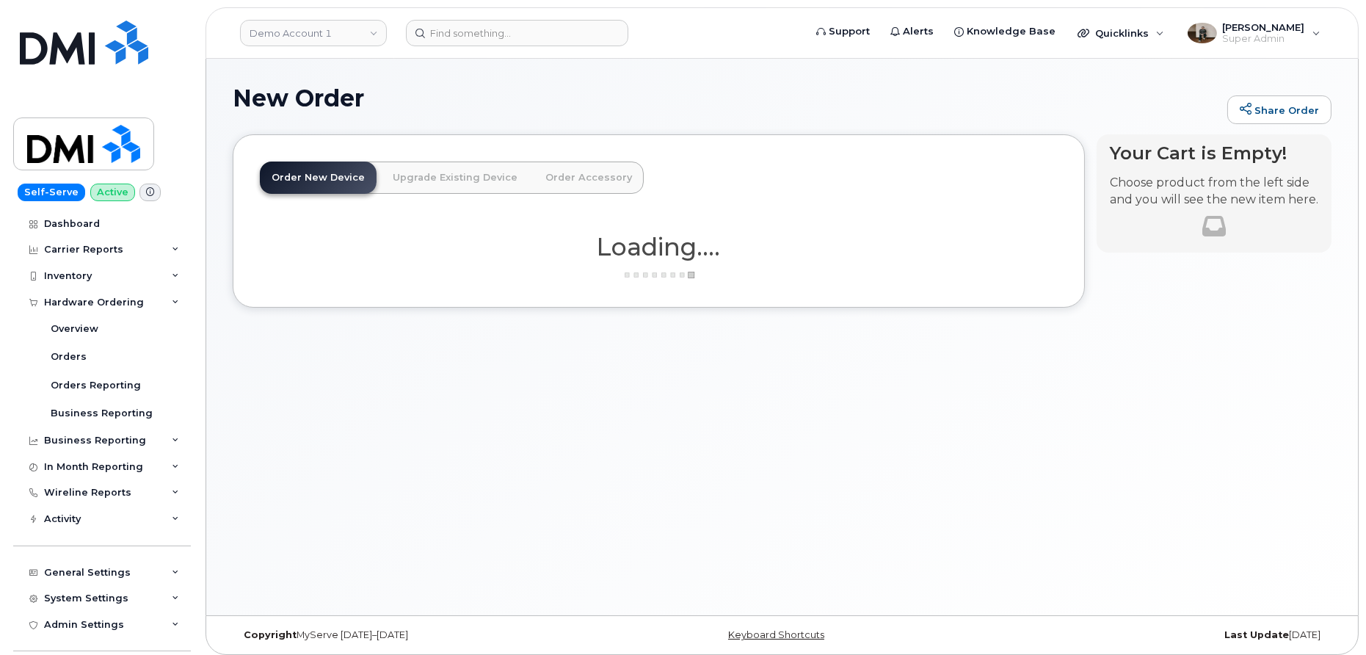
click at [549, 181] on link "Order Accessory" at bounding box center [589, 177] width 110 height 32
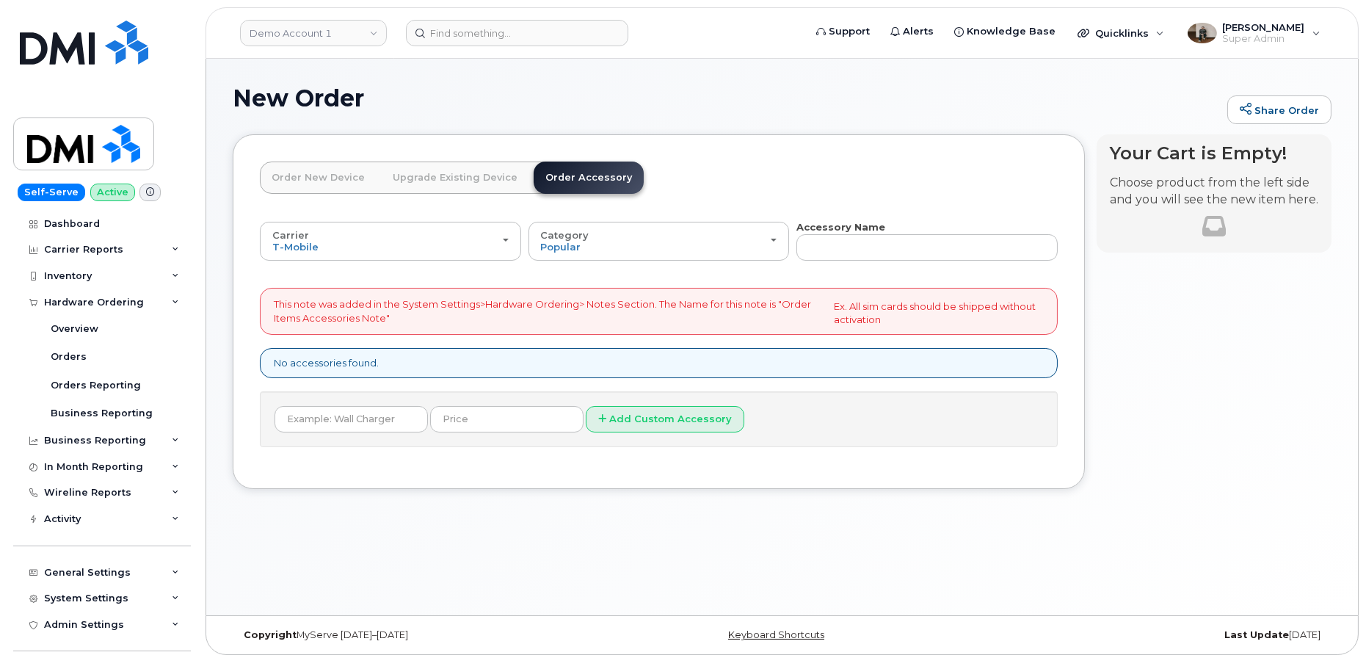
drag, startPoint x: 336, startPoint y: 184, endPoint x: 335, endPoint y: 199, distance: 14.8
click at [336, 184] on link "Order New Device" at bounding box center [318, 177] width 117 height 32
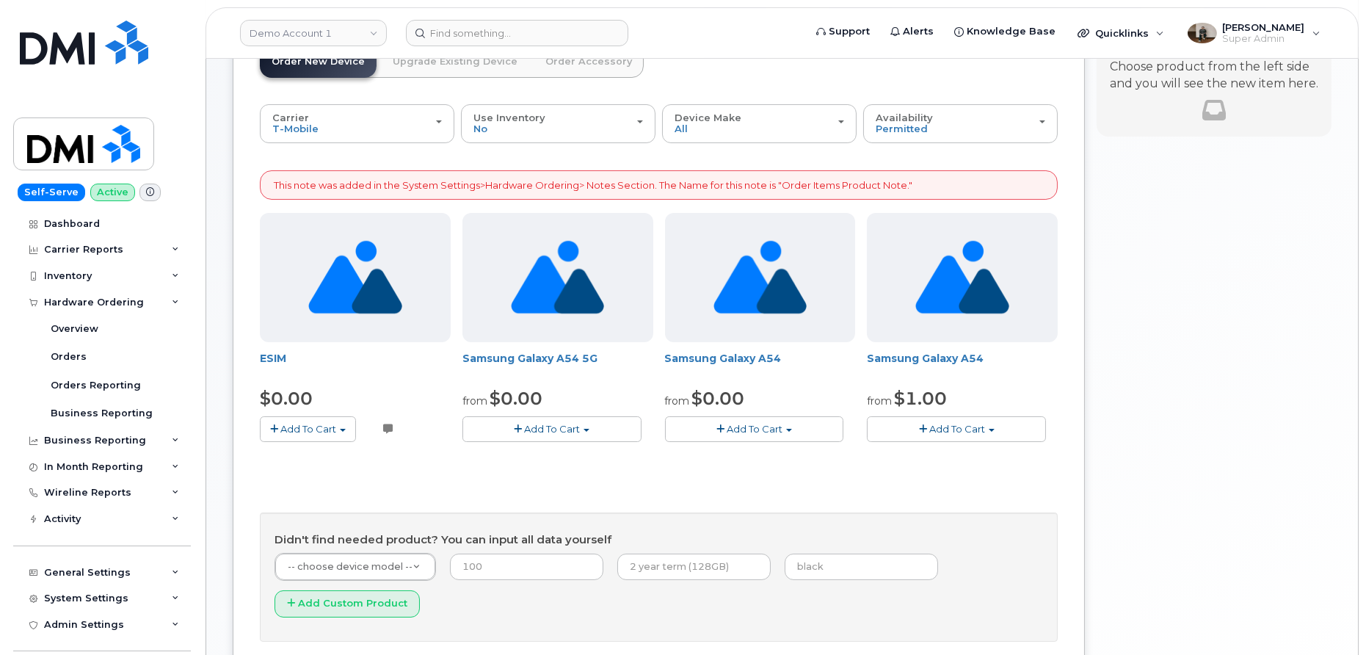
scroll to position [112, 0]
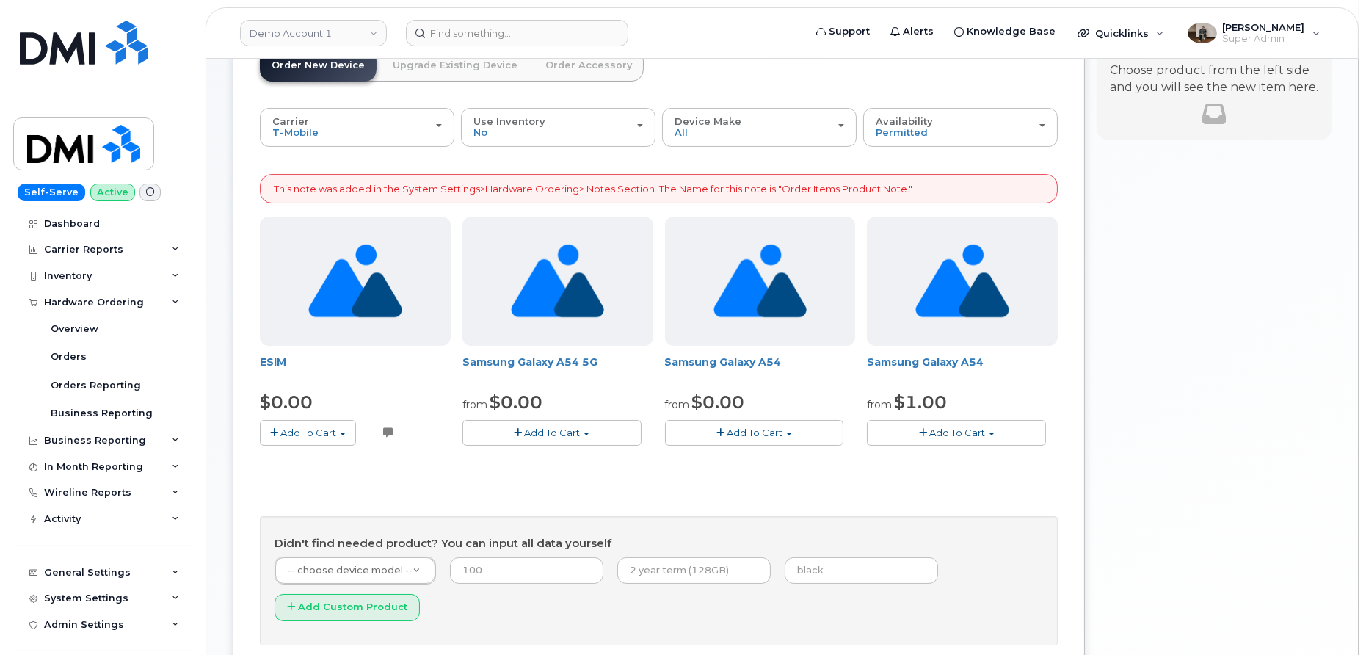
click at [341, 432] on button "Add To Cart" at bounding box center [308, 433] width 96 height 26
click at [602, 429] on button "Add To Cart" at bounding box center [551, 433] width 179 height 26
click at [568, 463] on link "$0.00 - 2 year term" at bounding box center [535, 460] width 139 height 18
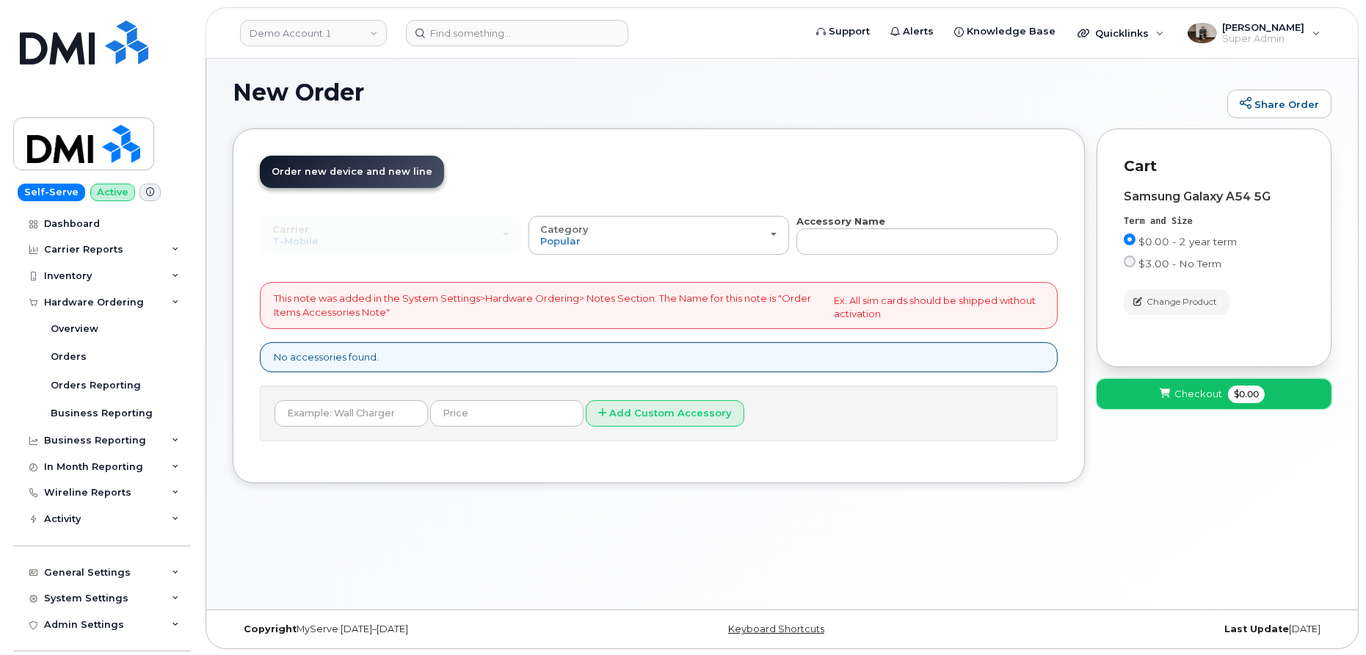
click at [1153, 388] on button "Checkout $0.00" at bounding box center [1214, 394] width 235 height 30
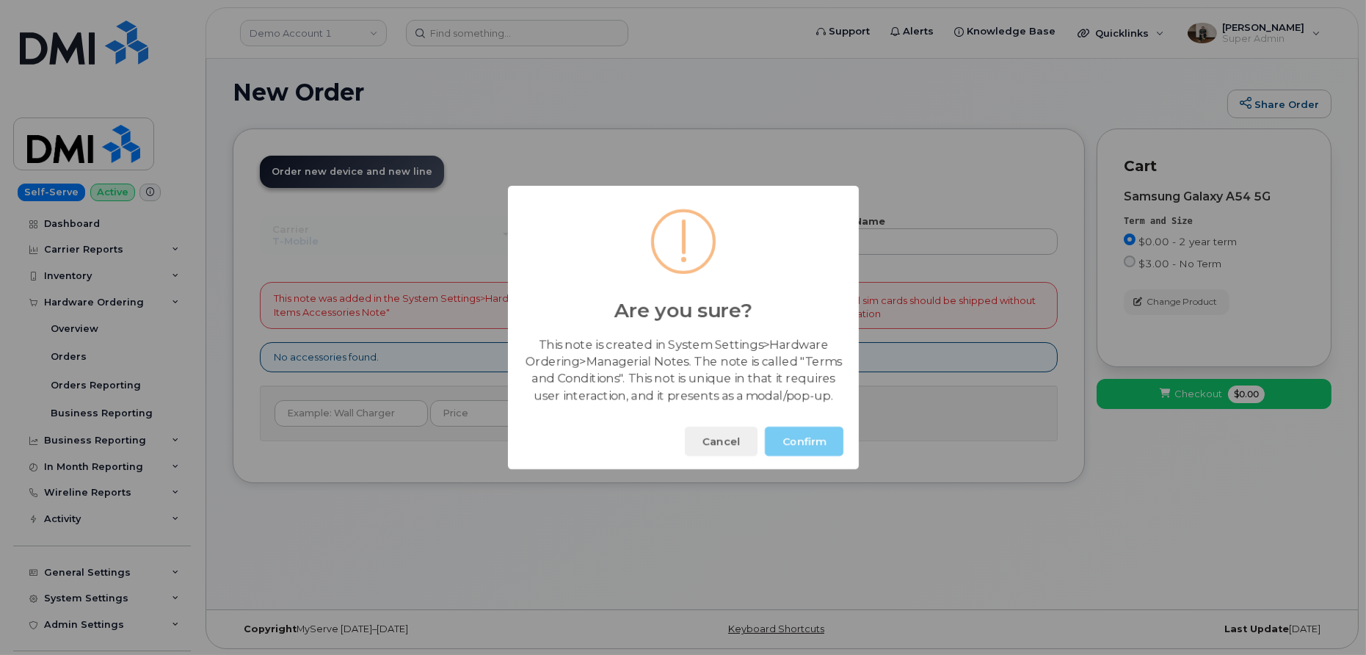
click at [823, 442] on button "Confirm" at bounding box center [804, 440] width 79 height 29
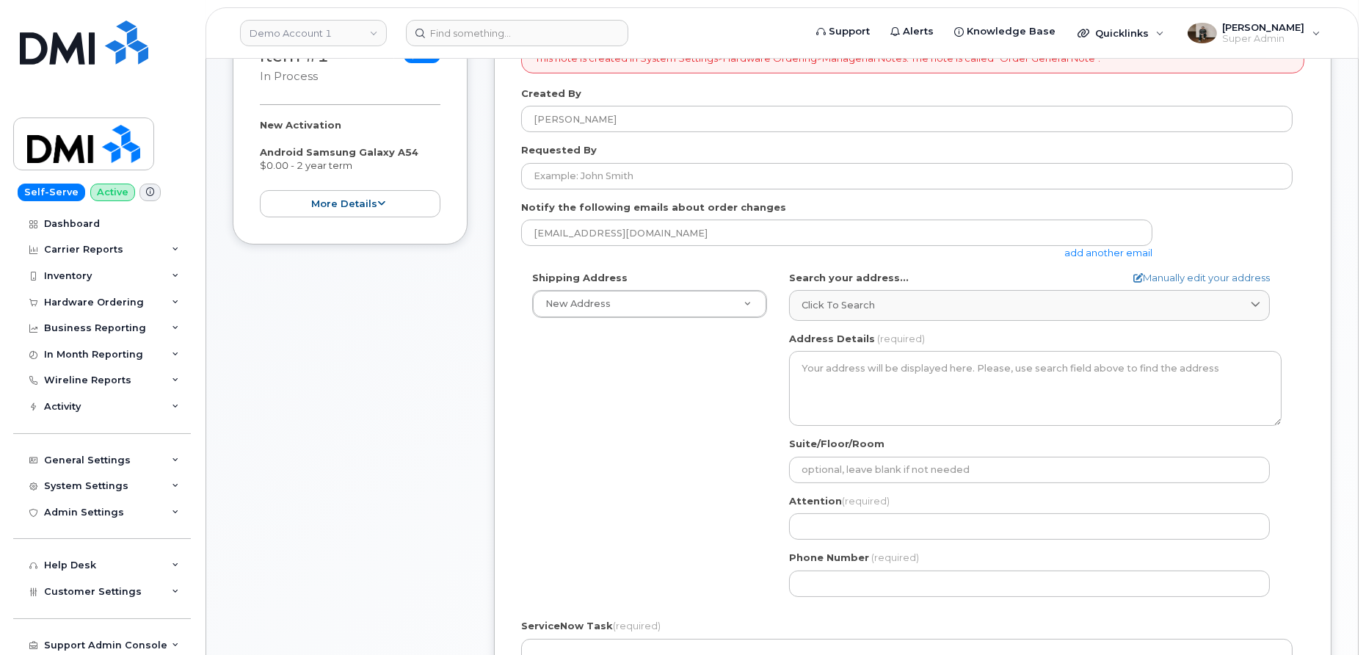
scroll to position [332, 0]
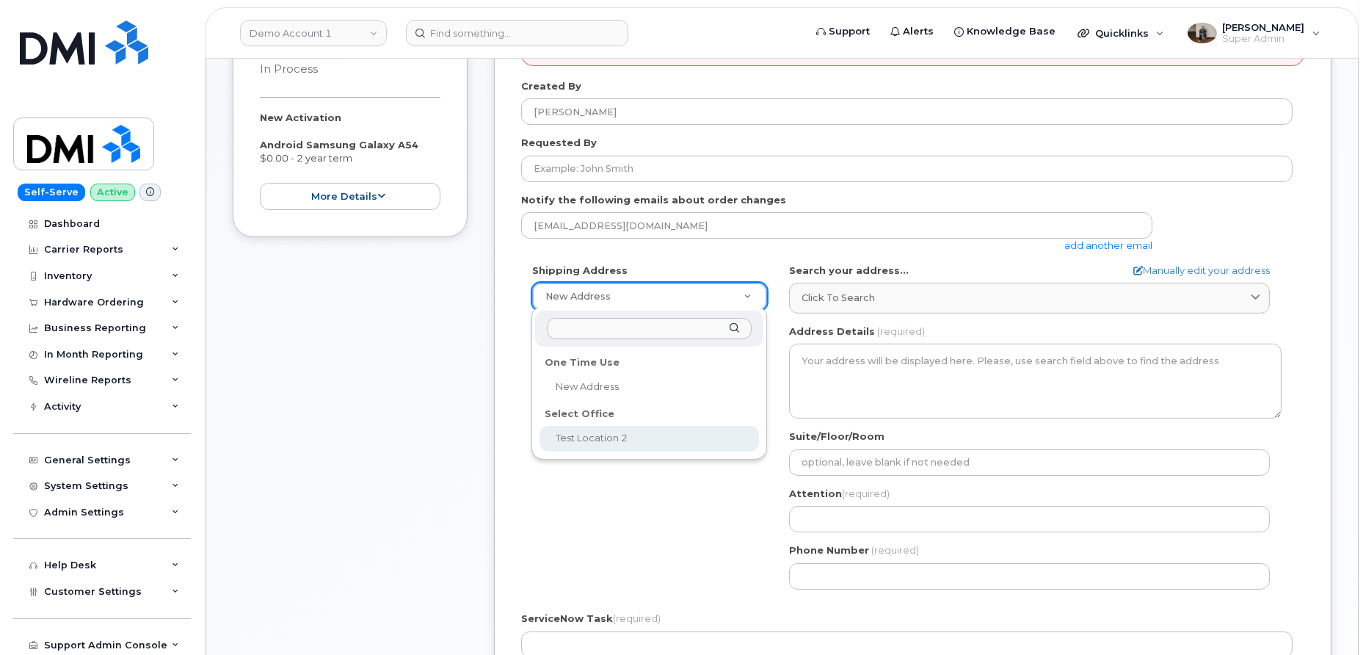
select select
type textarea "[STREET_ADDRESS][US_STATE][US_STATE]"
type input "[PERSON_NAME]"
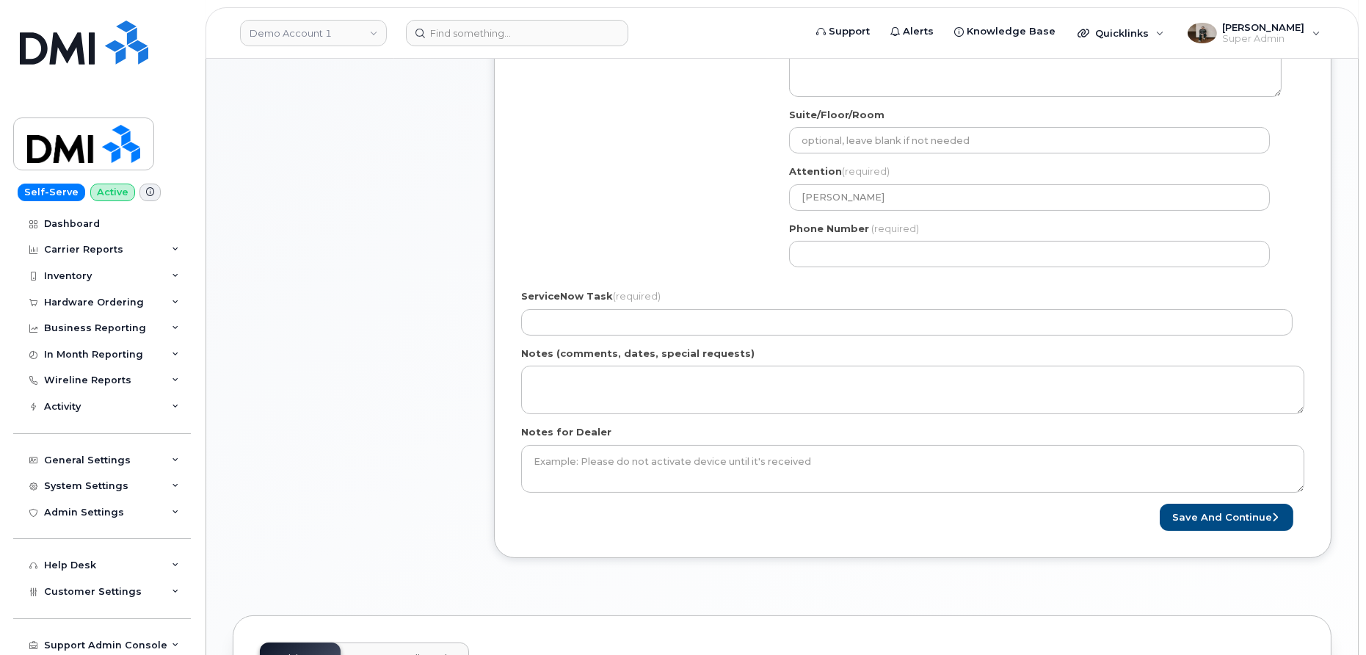
scroll to position [597, 0]
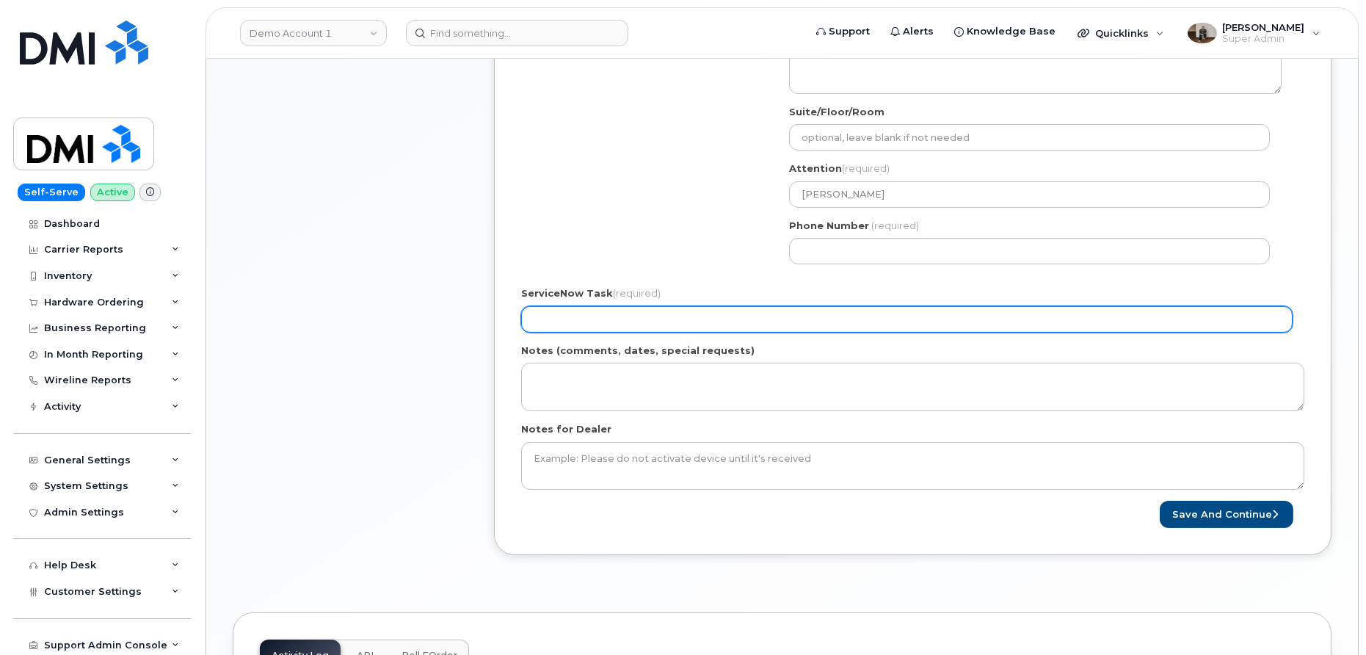
click at [634, 317] on input "ServiceNow Task (required)" at bounding box center [906, 319] width 771 height 26
click at [580, 323] on input "ServiceNow Task (required)" at bounding box center [906, 319] width 771 height 26
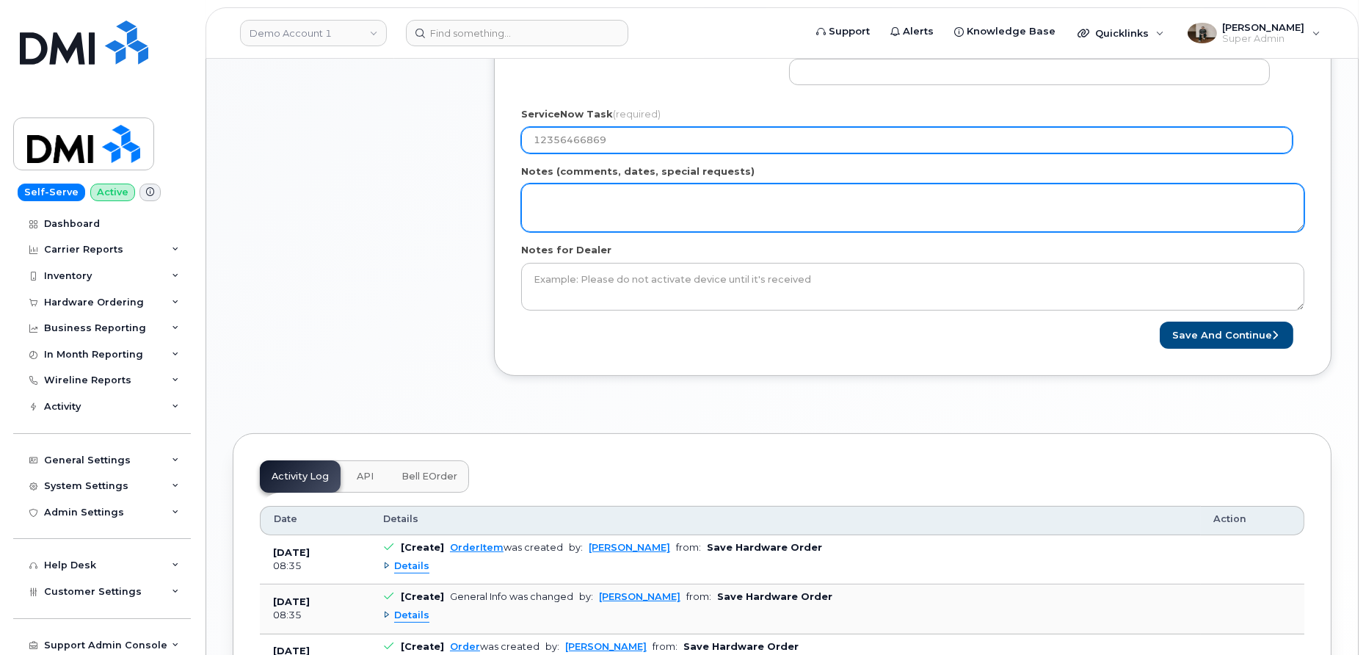
scroll to position [778, 0]
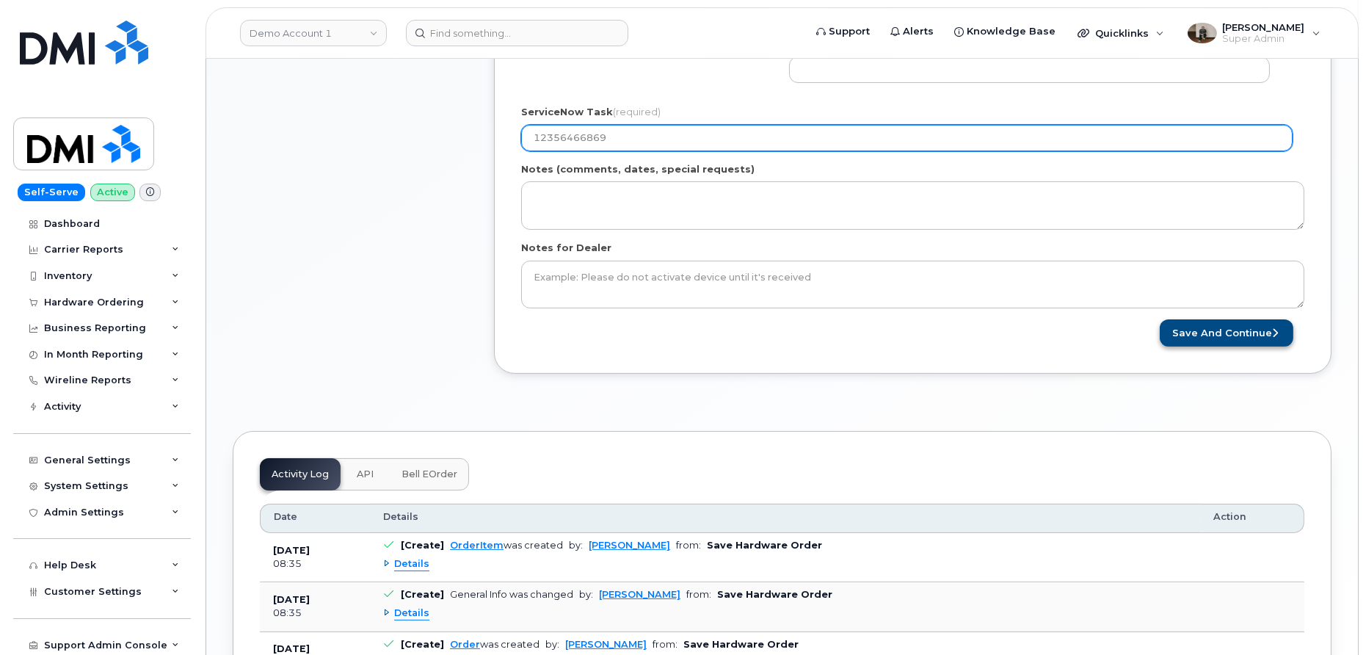
type input "12356466869"
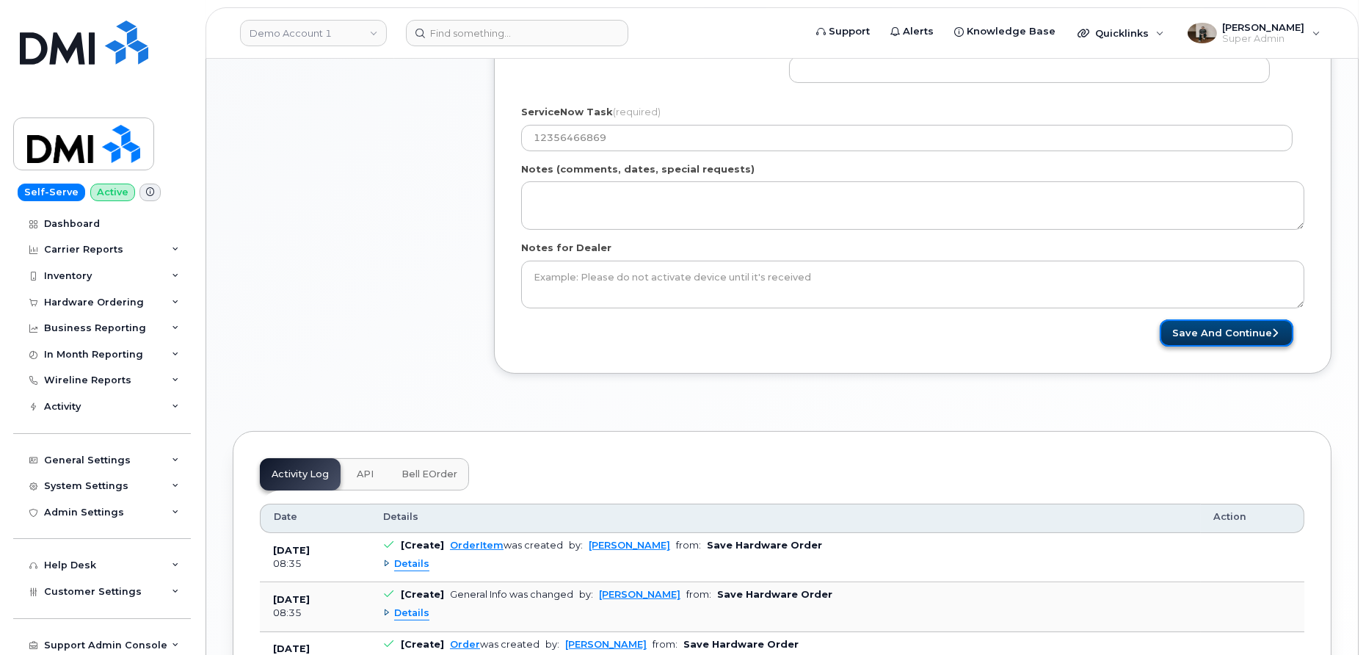
click at [1212, 332] on button "Save and Continue" at bounding box center [1227, 332] width 134 height 27
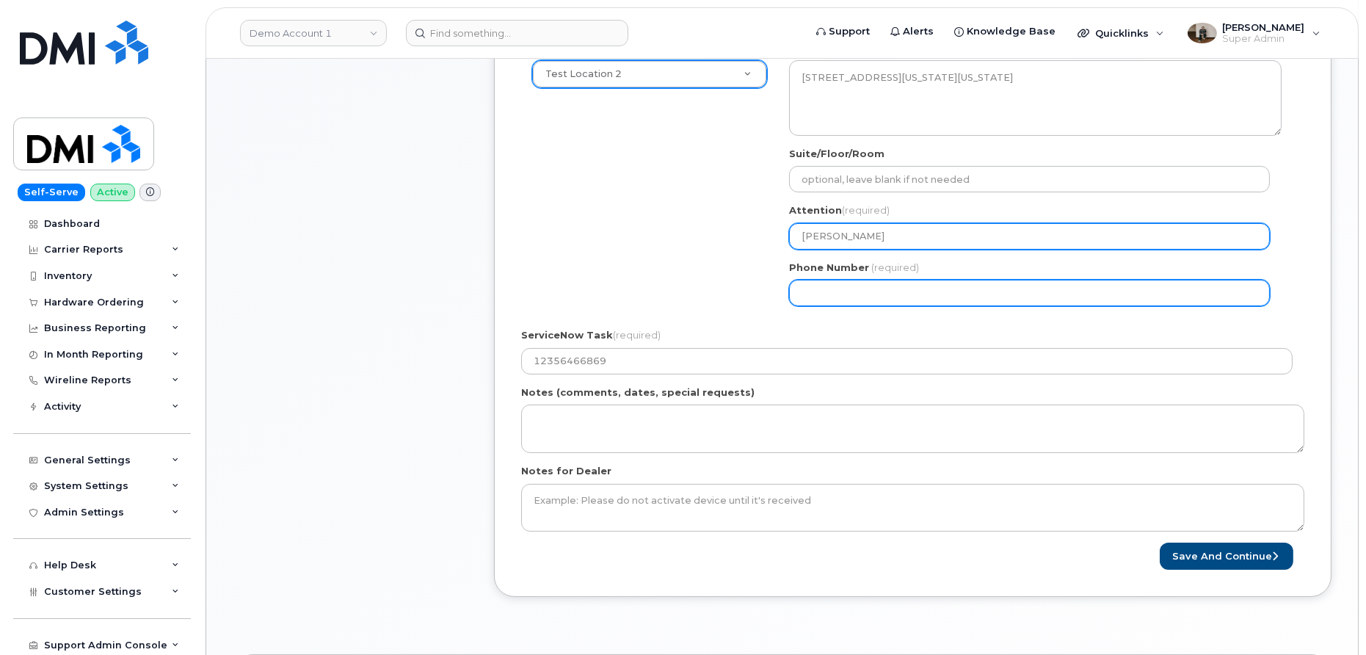
scroll to position [550, 0]
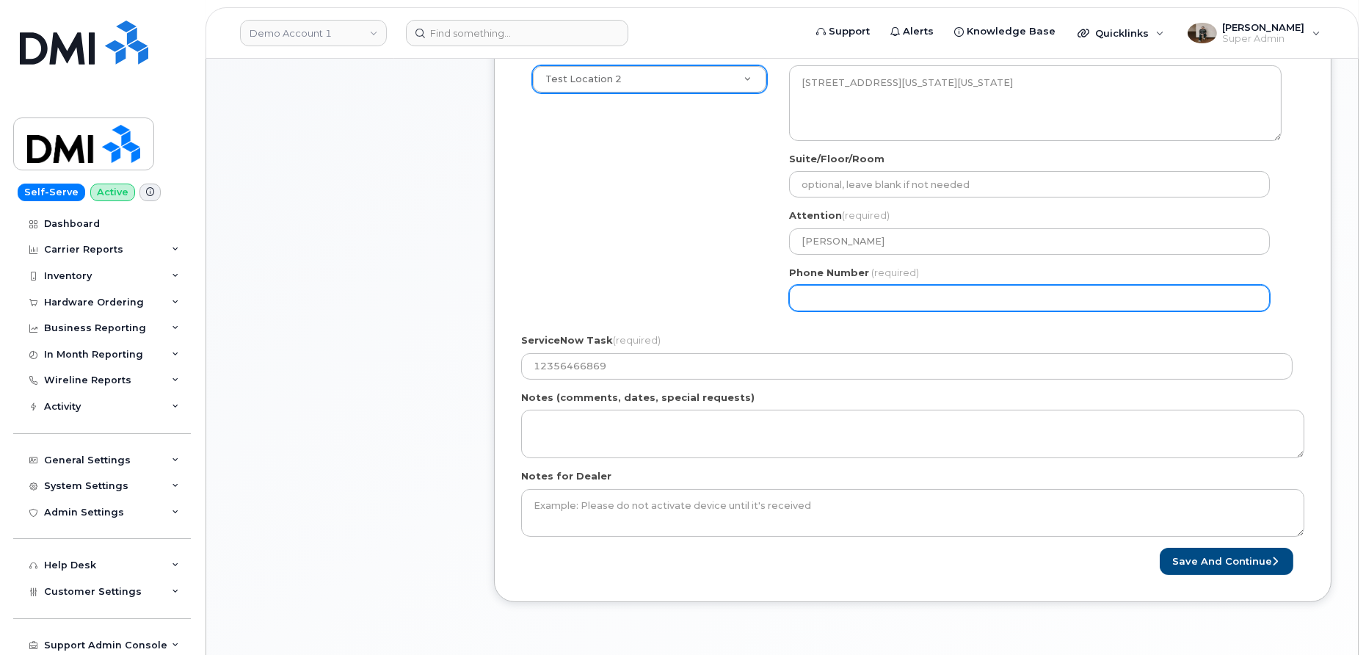
click at [835, 298] on input "Phone Number" at bounding box center [1029, 298] width 481 height 26
select select
type input "612352617"
select select
type input "6123526172"
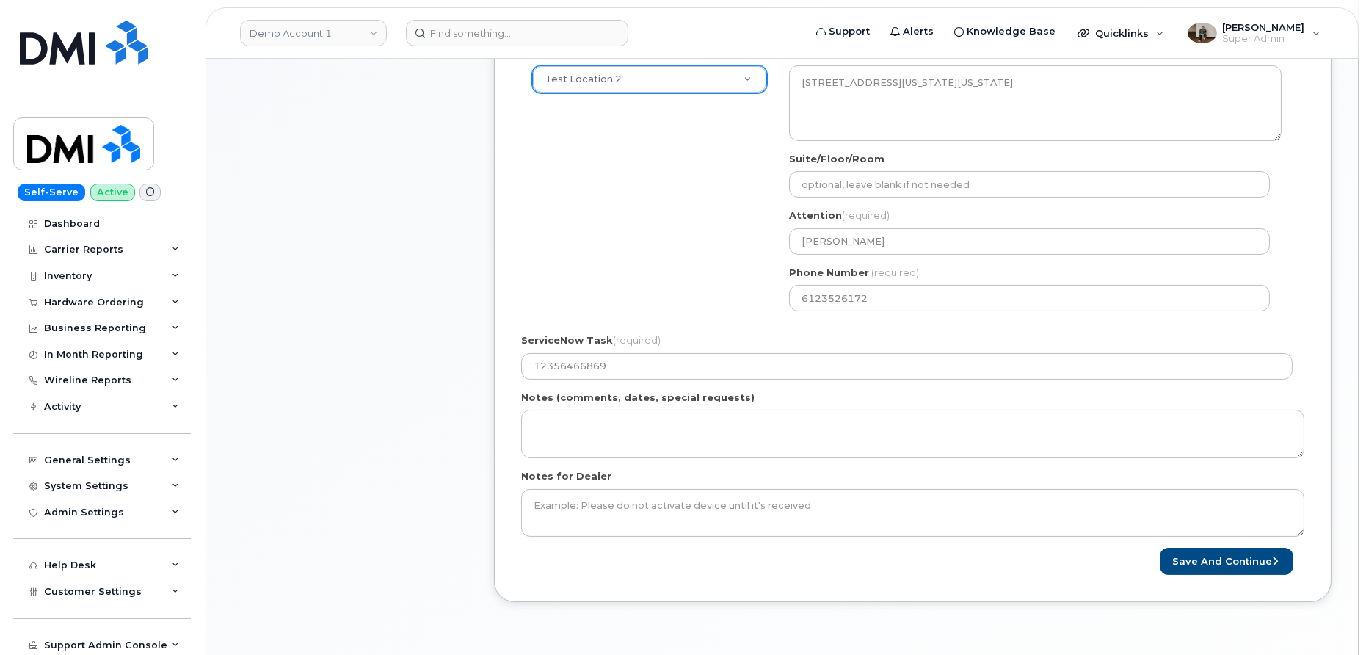
click at [735, 282] on div "Shipping Address Test Location 2 New Address Test Location 2 [GEOGRAPHIC_DATA] …" at bounding box center [906, 184] width 771 height 276
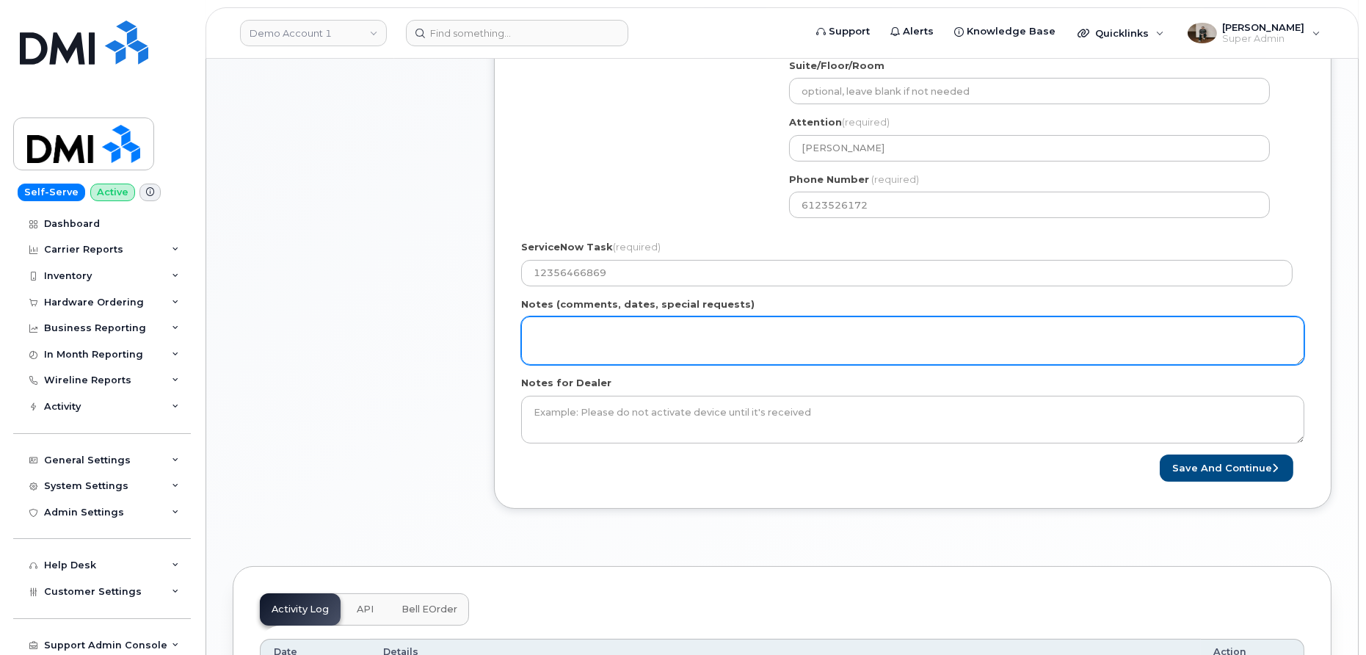
scroll to position [751, 0]
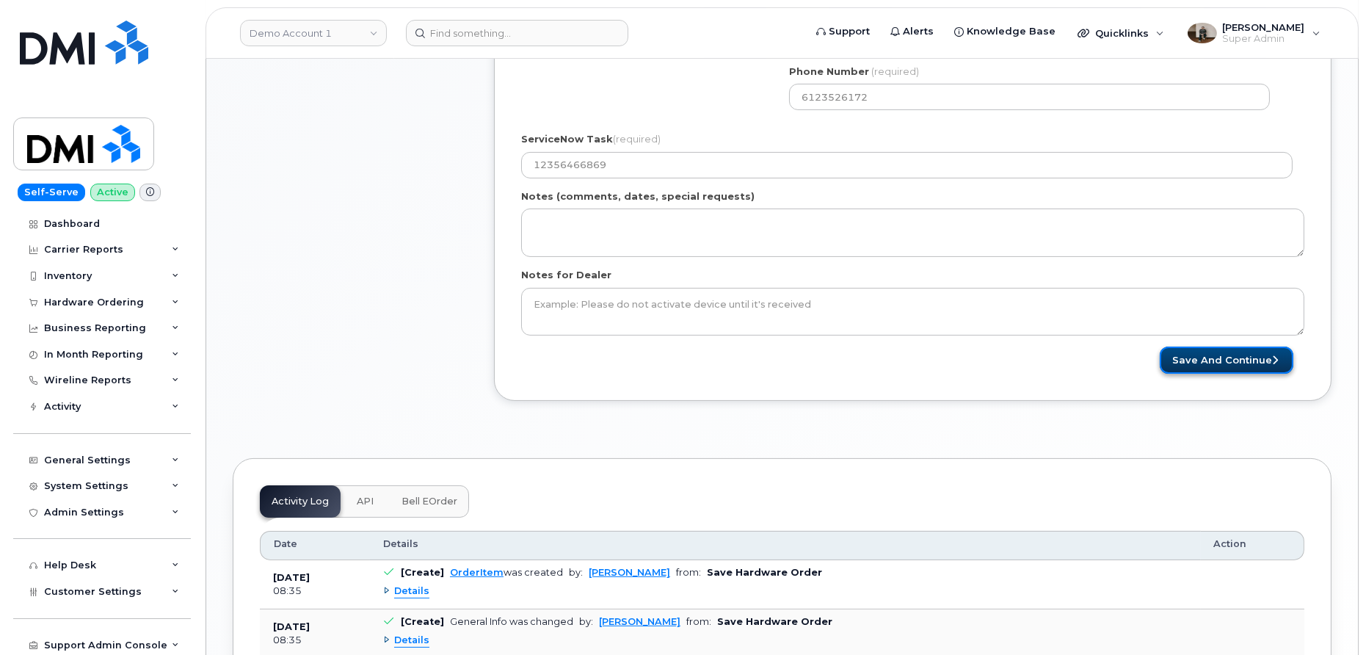
click at [1209, 362] on button "Save and Continue" at bounding box center [1227, 359] width 134 height 27
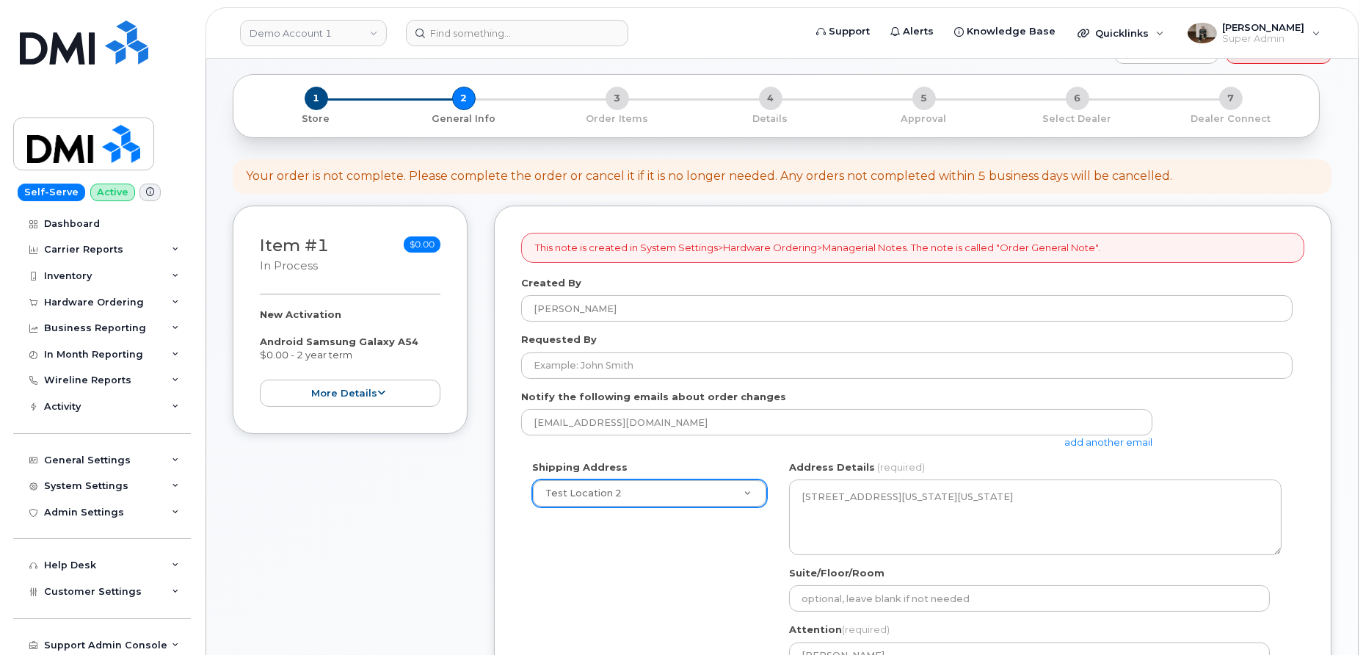
scroll to position [134, 0]
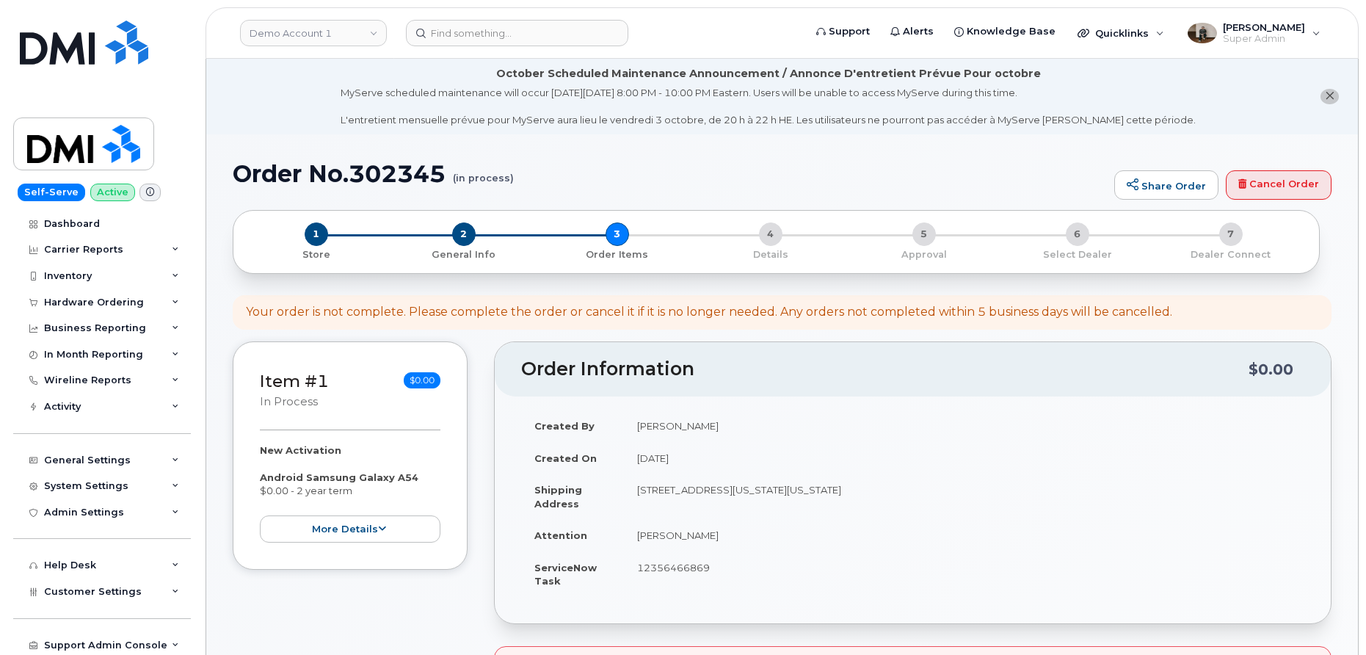
select select
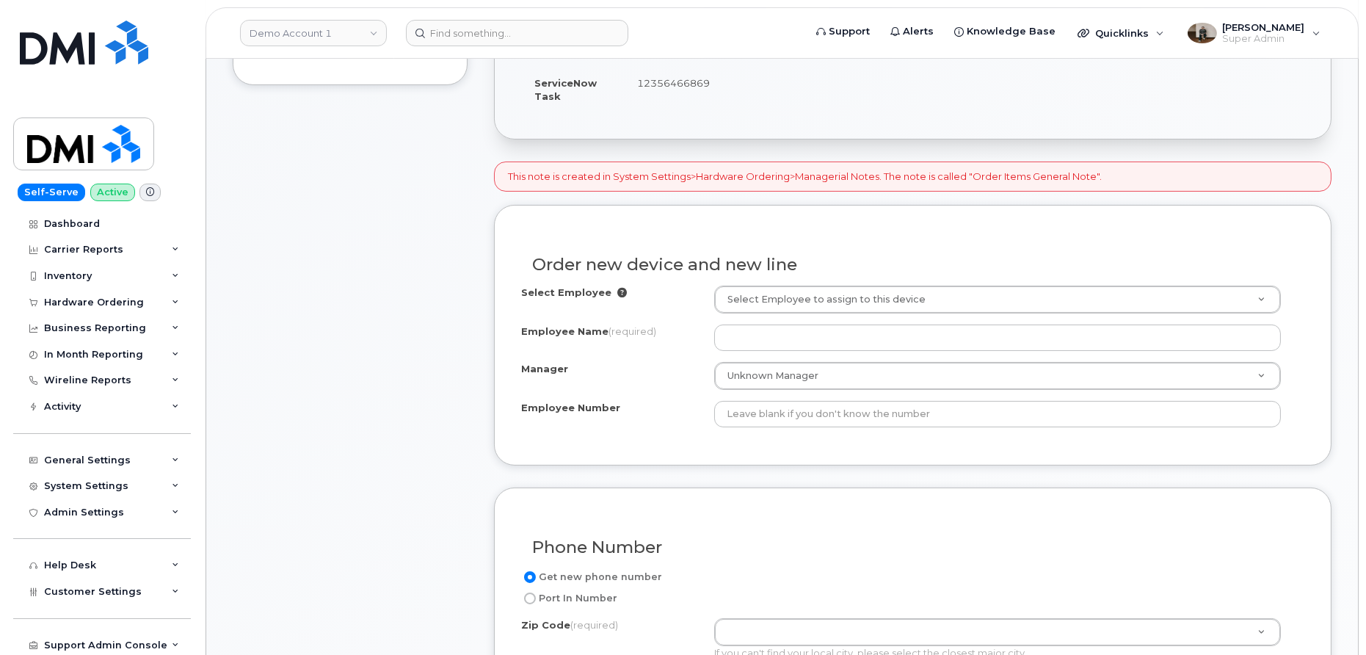
scroll to position [489, 0]
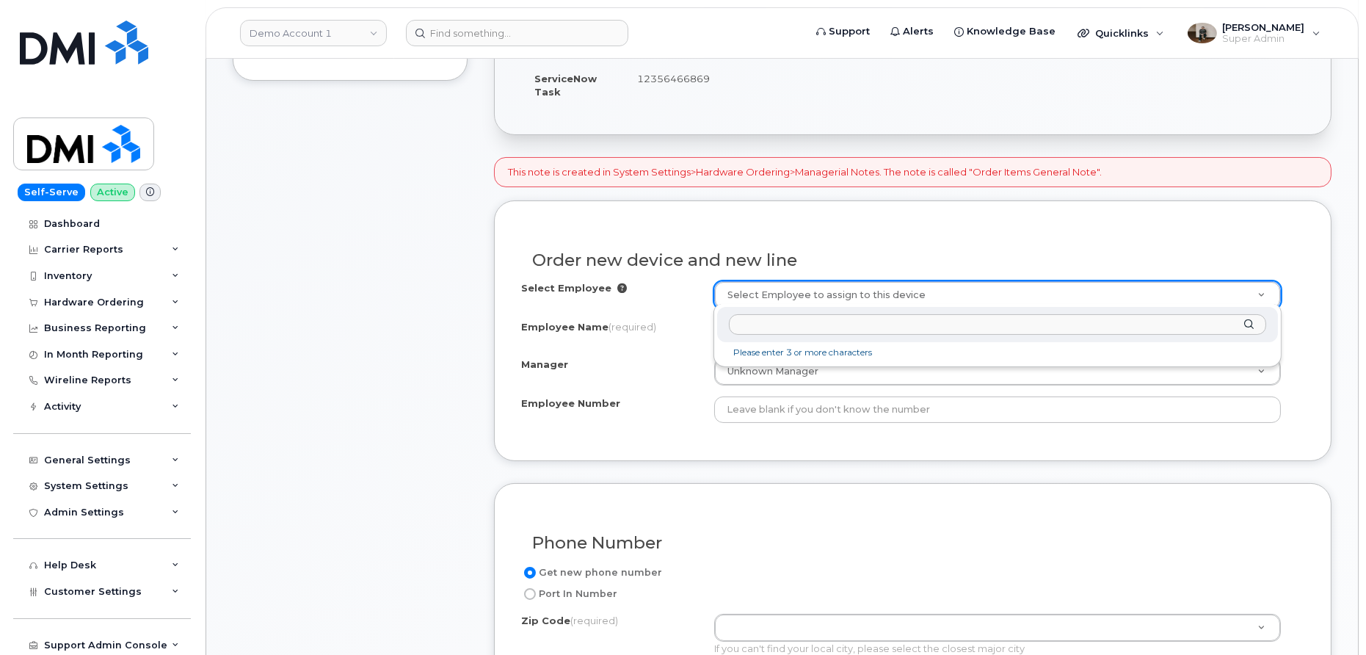
click at [815, 326] on input "text" at bounding box center [997, 324] width 537 height 21
type input "spencer"
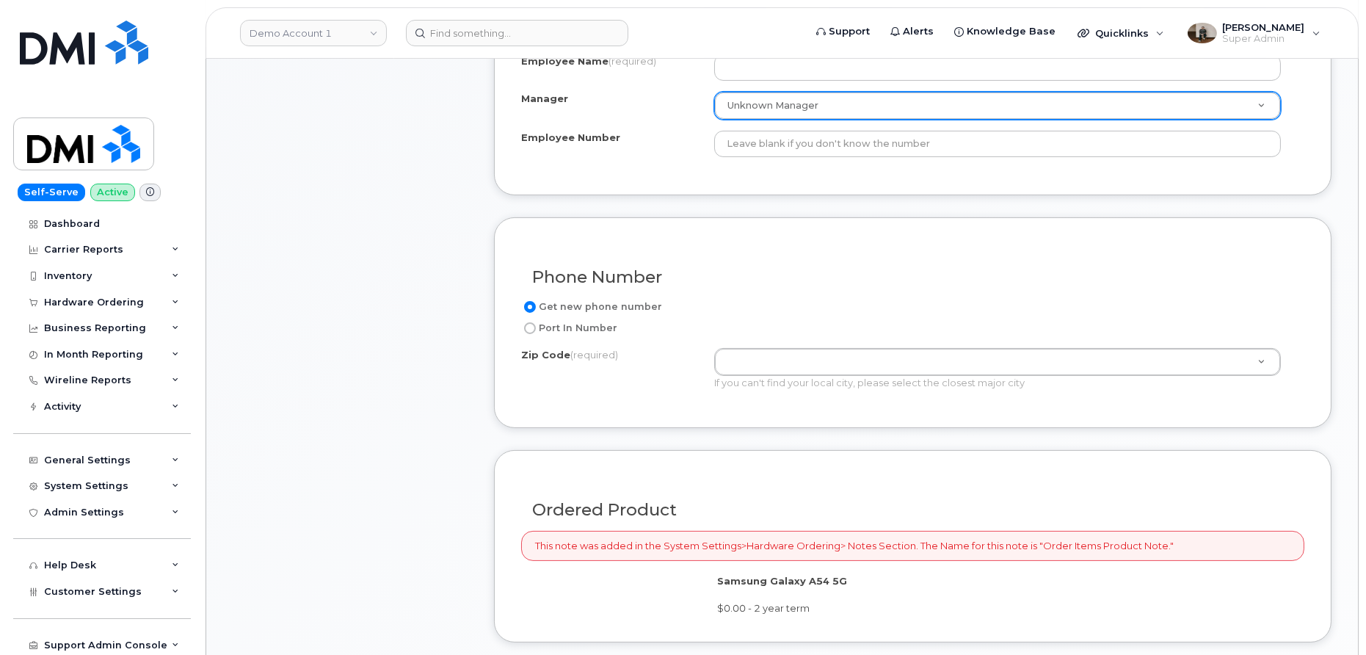
scroll to position [765, 0]
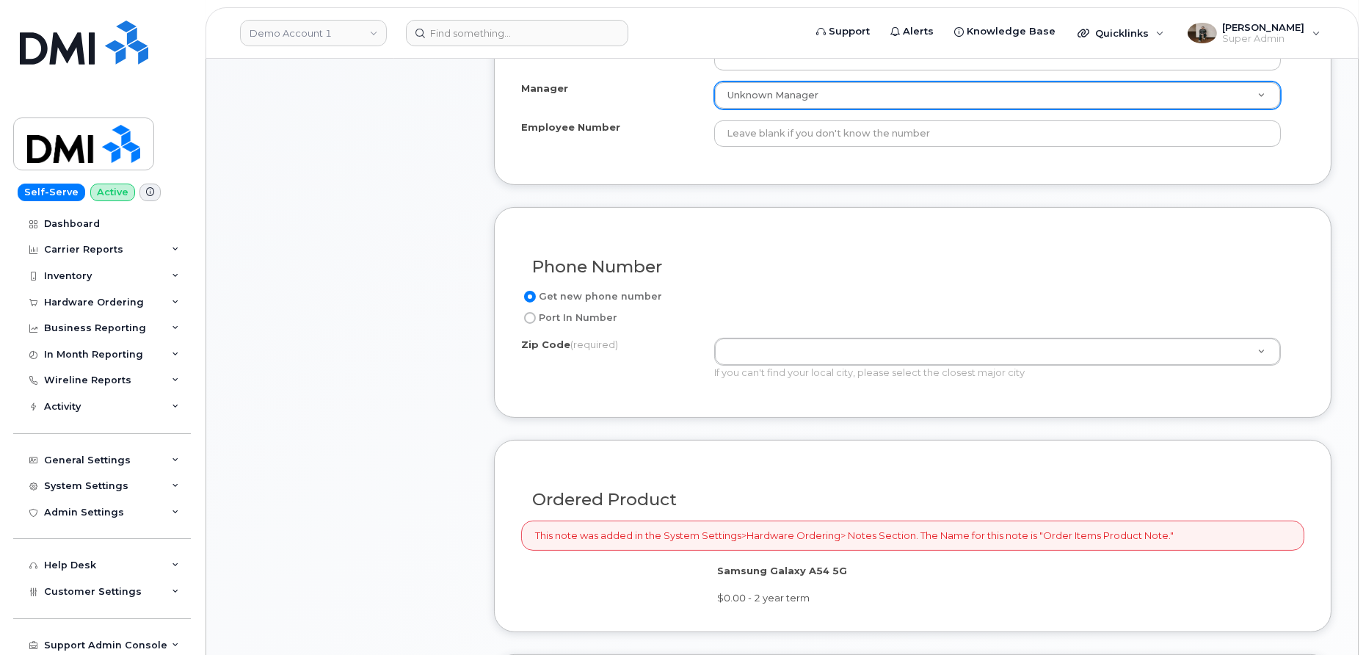
click at [567, 314] on label "Port In Number" at bounding box center [569, 318] width 96 height 18
click at [536, 314] on input "Port In Number" at bounding box center [530, 318] width 12 height 12
radio input "true"
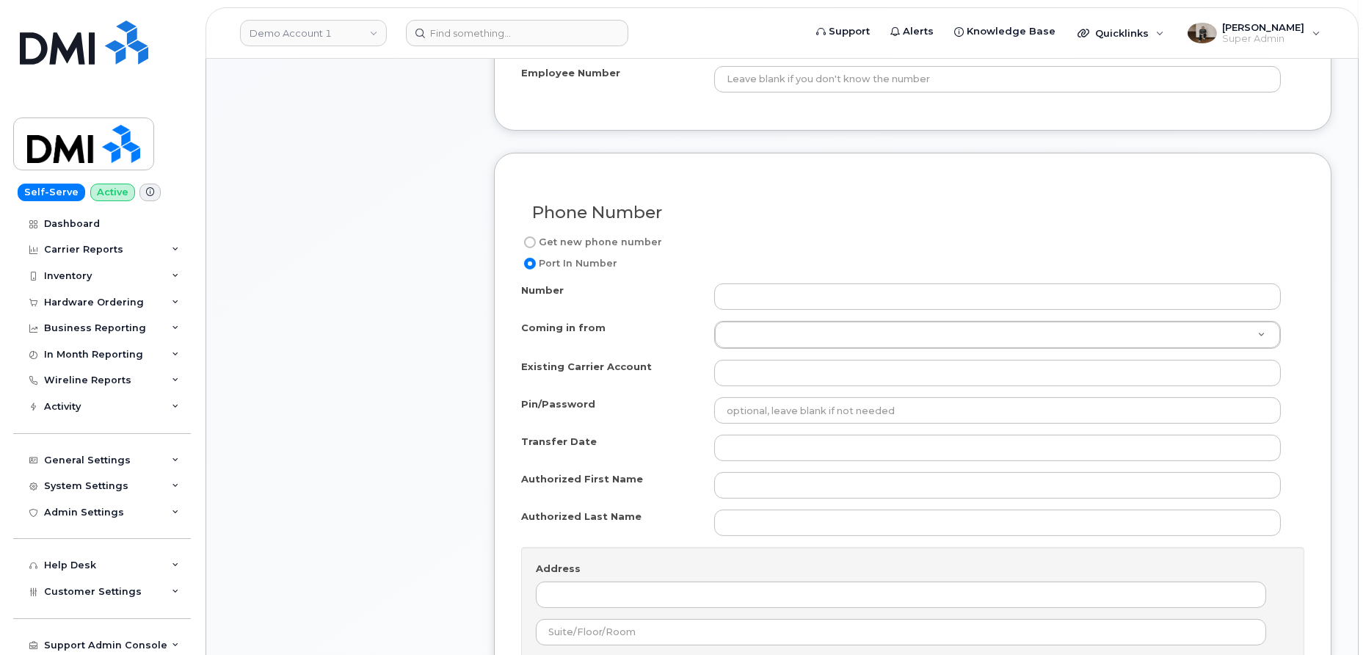
scroll to position [854, 0]
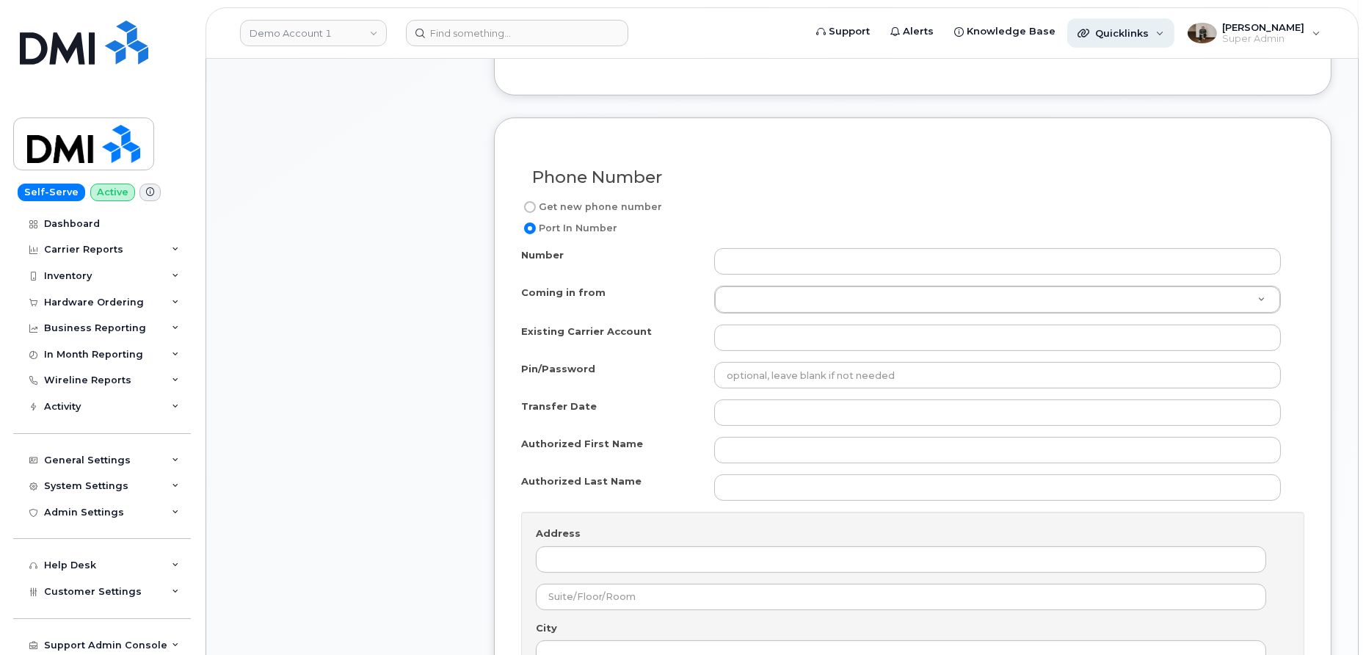
click at [1127, 40] on div "Quicklinks" at bounding box center [1120, 32] width 107 height 29
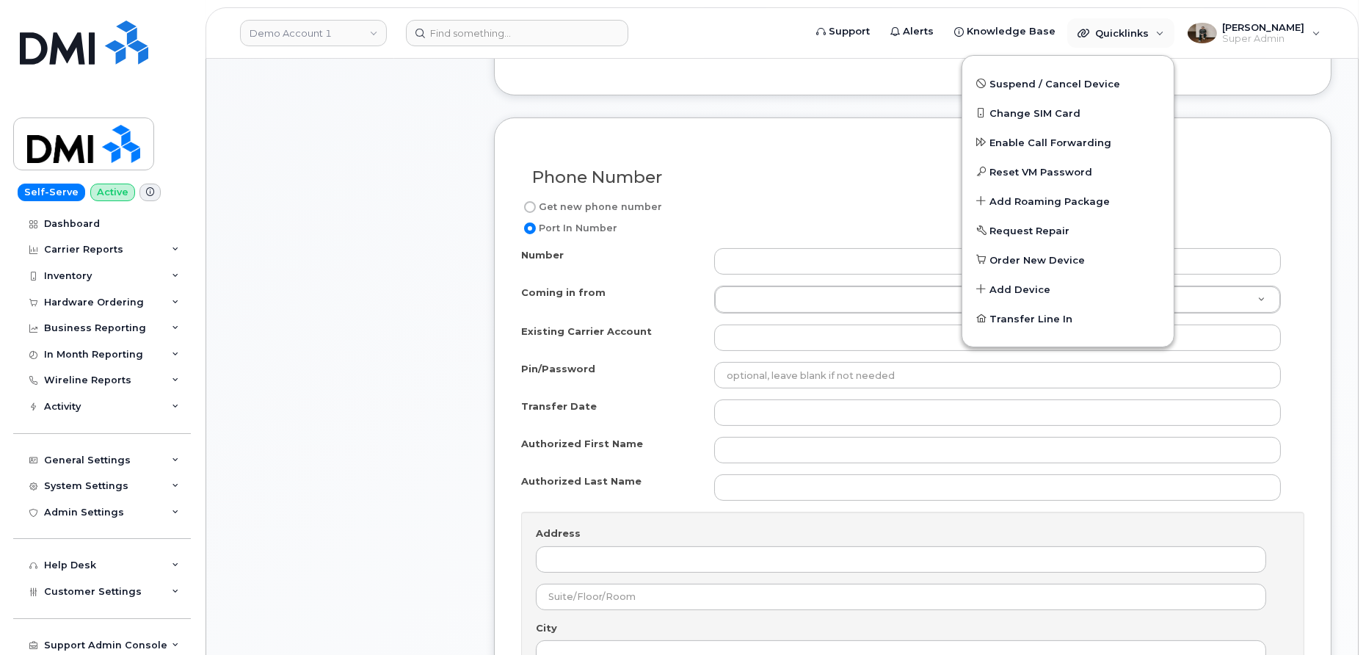
click at [743, 99] on form "This note is created in System Settings>Hardware Ordering>Managerial Notes. The…" at bounding box center [912, 625] width 837 height 1667
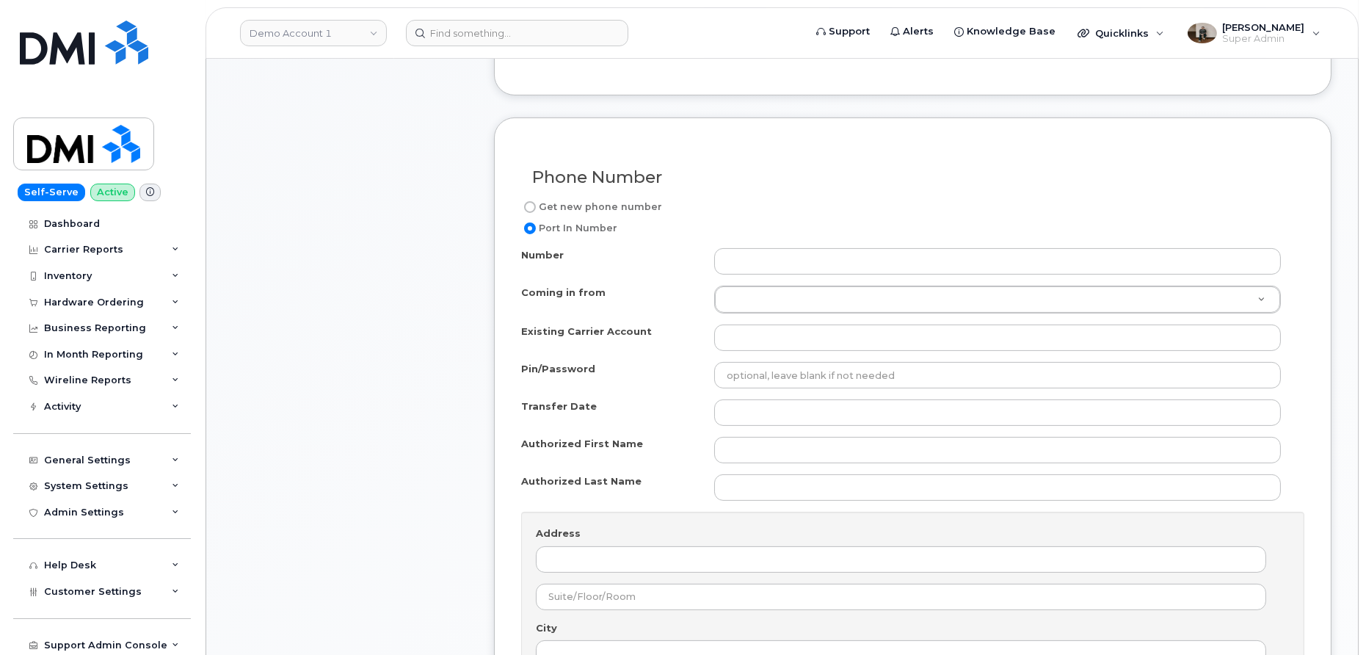
click at [534, 222] on input "Port In Number" at bounding box center [530, 228] width 12 height 12
click at [531, 204] on input "Get new phone number" at bounding box center [530, 207] width 12 height 12
radio input "true"
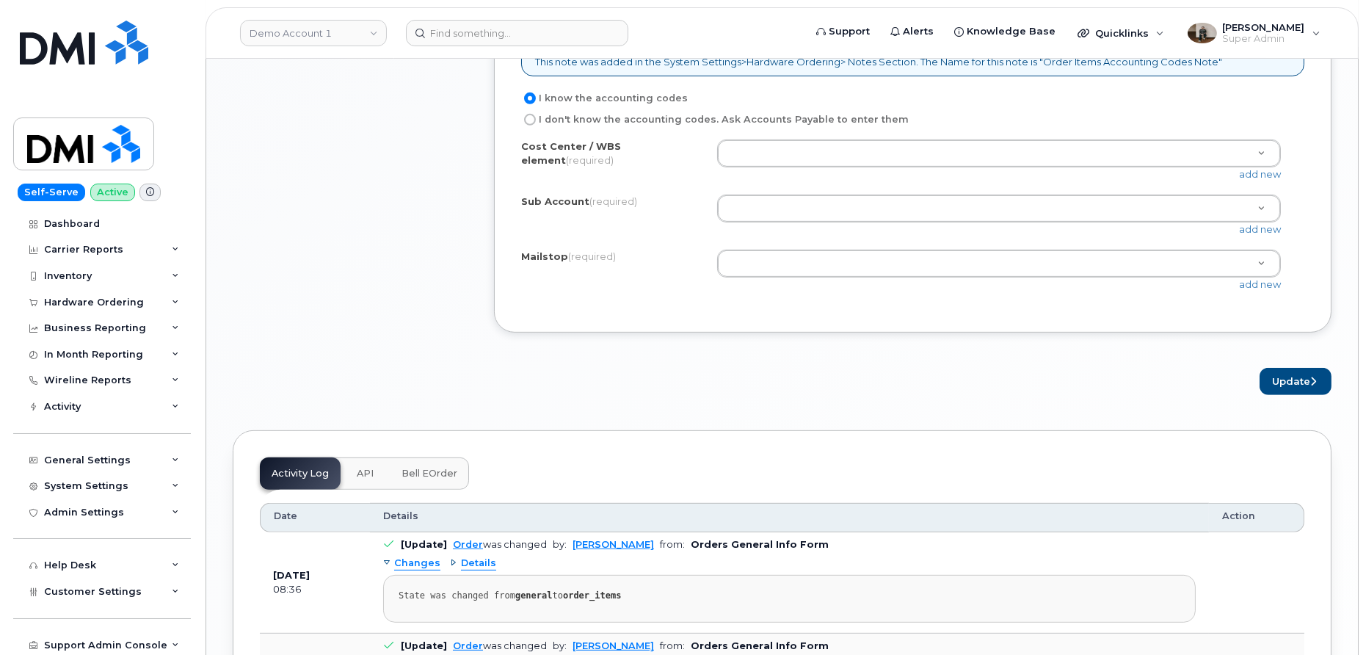
scroll to position [1456, 0]
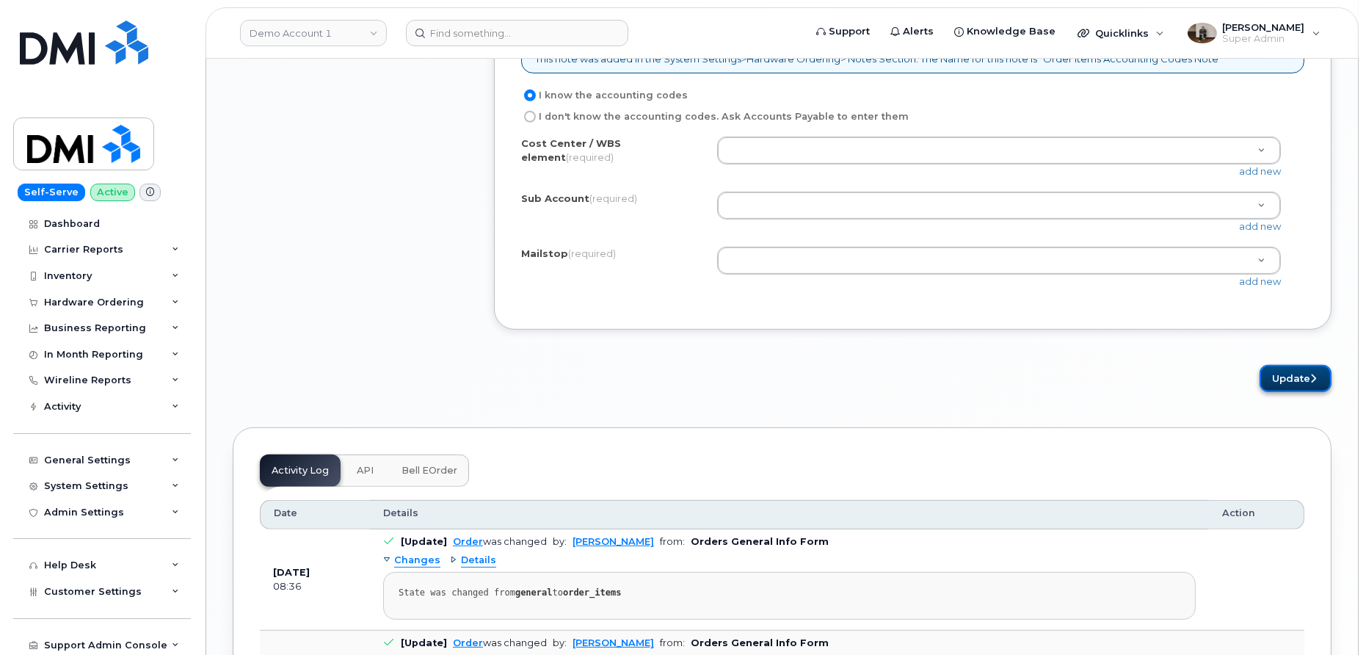
click at [1297, 365] on button "Update" at bounding box center [1295, 378] width 72 height 27
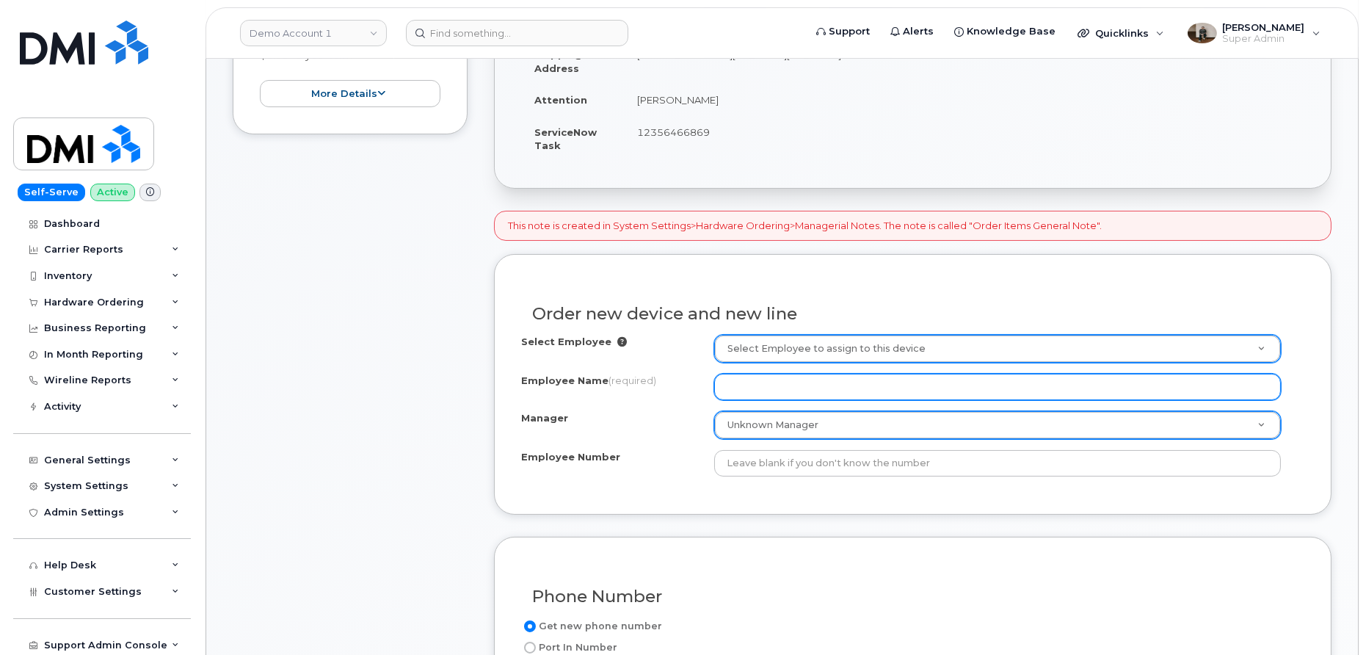
scroll to position [448, 0]
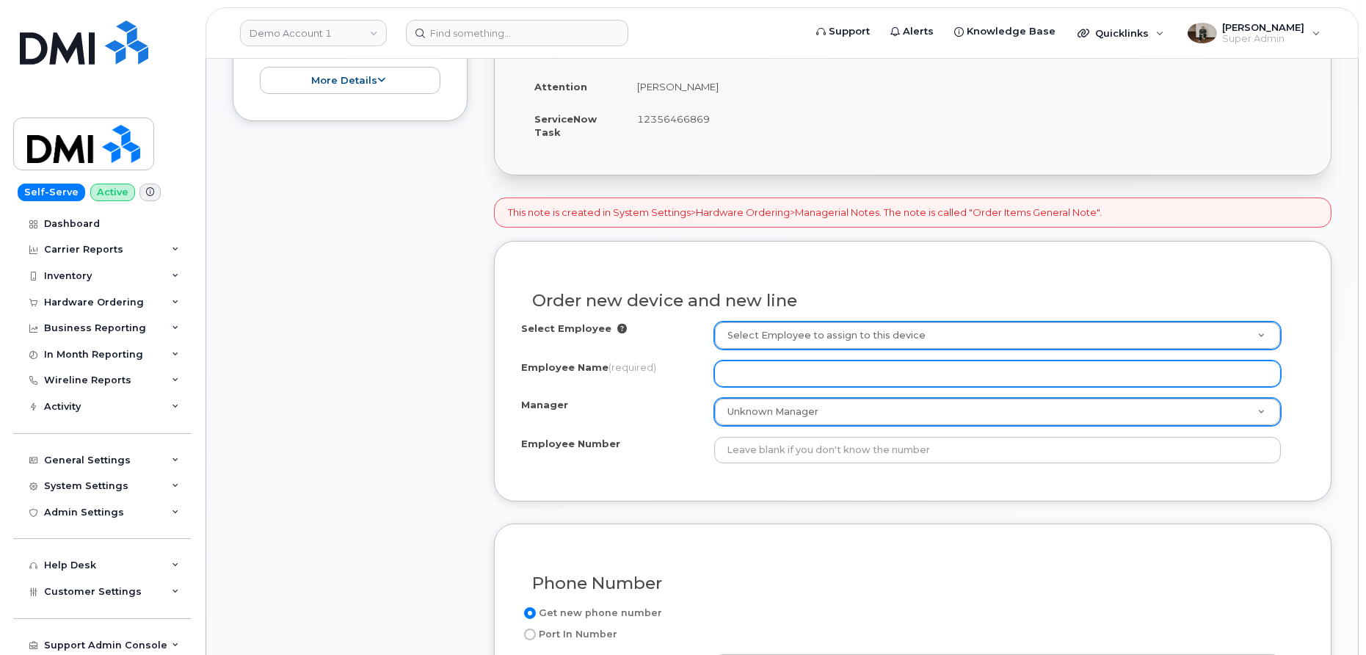
click at [836, 376] on input "Employee Name (required)" at bounding box center [997, 373] width 567 height 26
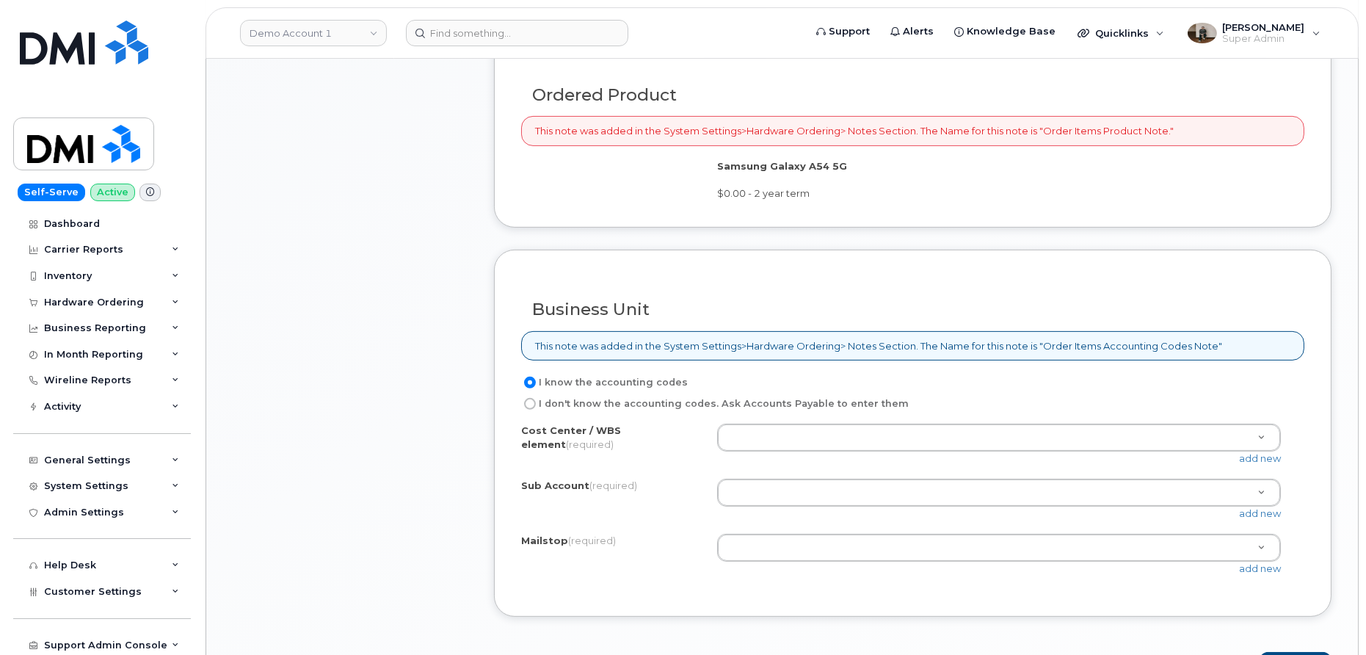
scroll to position [1207, 0]
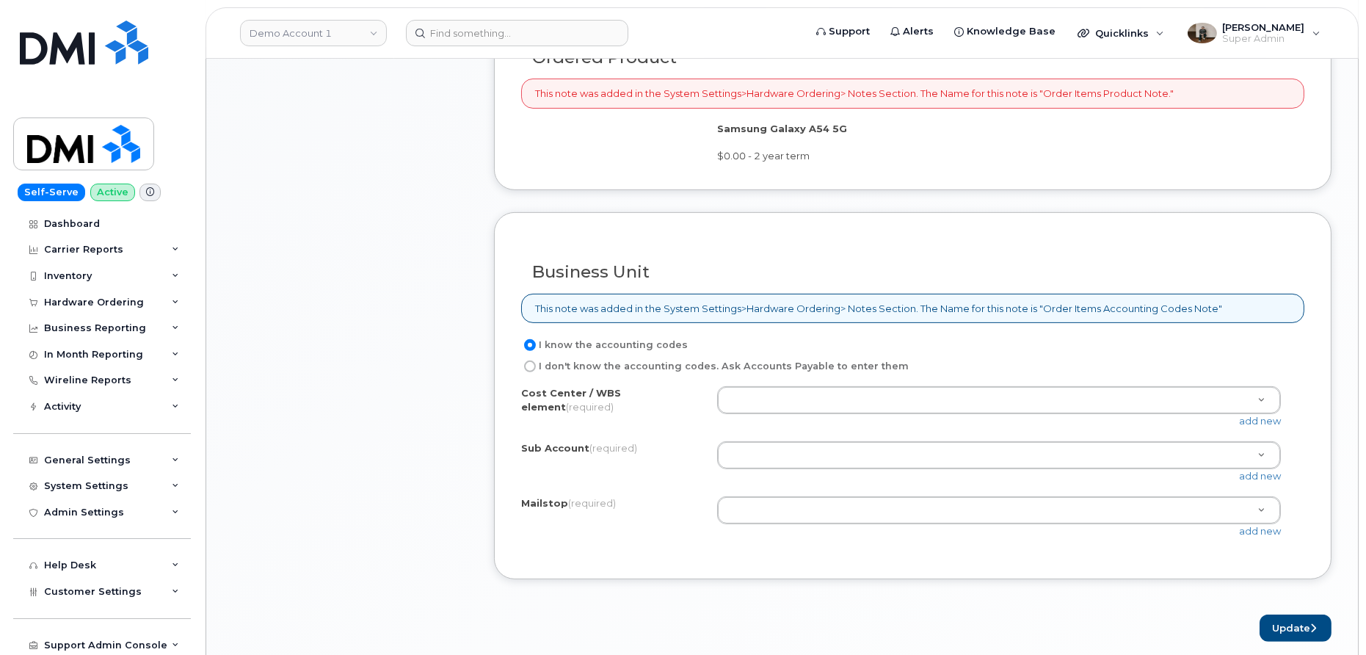
type input "[PERSON_NAME]"
click at [565, 363] on label "I don't know the accounting codes. Ask Accounts Payable to enter them" at bounding box center [715, 366] width 388 height 18
click at [536, 363] on input "I don't know the accounting codes. Ask Accounts Payable to enter them" at bounding box center [530, 366] width 12 height 12
radio input "true"
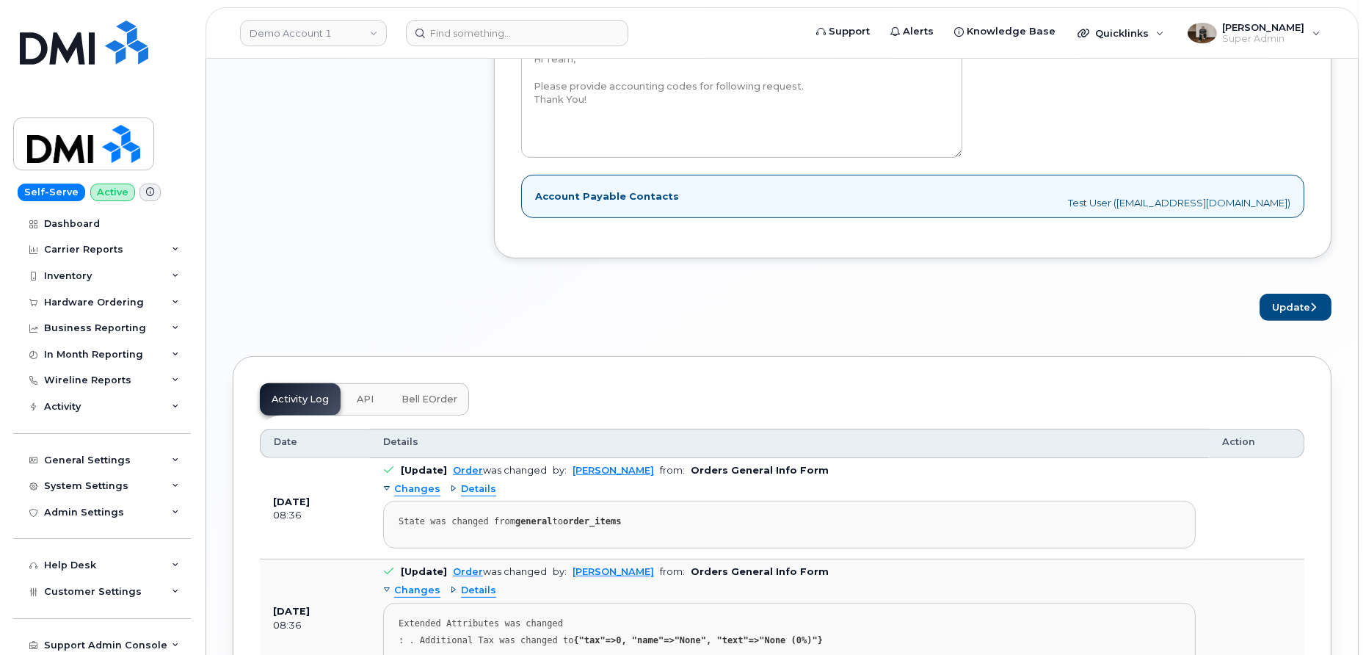
scroll to position [1403, 0]
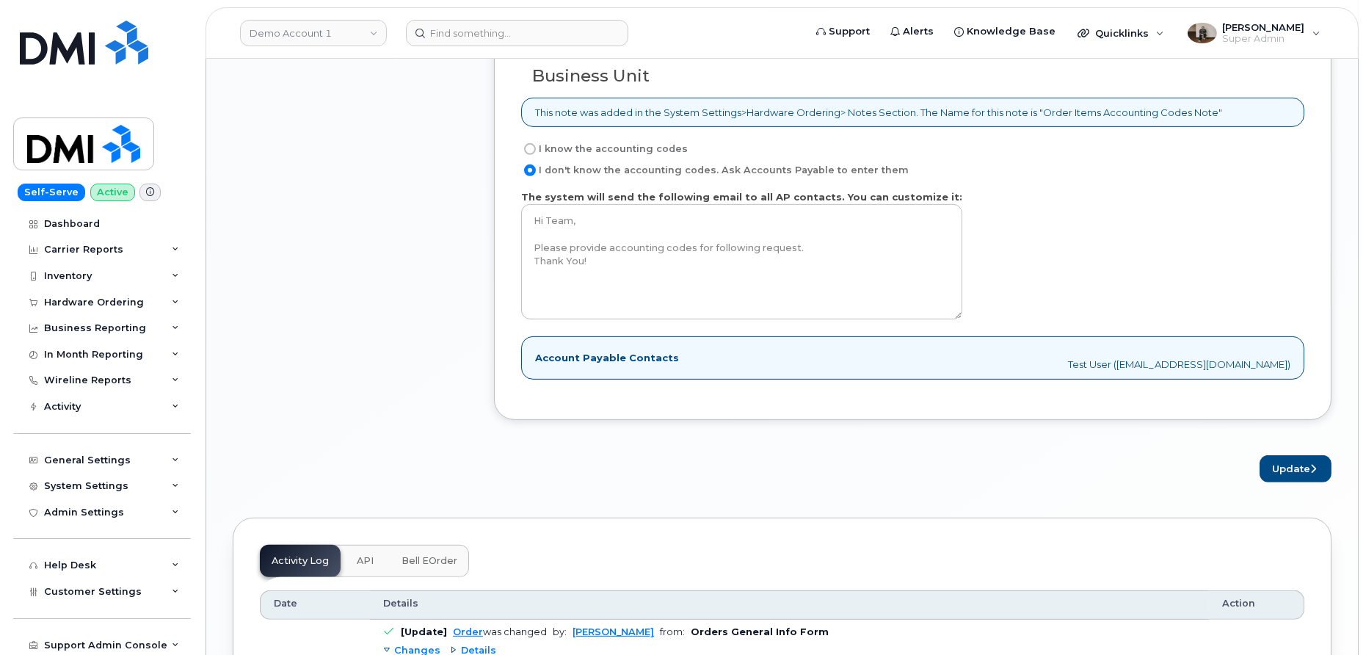
click at [570, 145] on label "I know the accounting codes" at bounding box center [604, 149] width 167 height 18
click at [536, 145] on input "I know the accounting codes" at bounding box center [530, 149] width 12 height 12
radio input "true"
select select
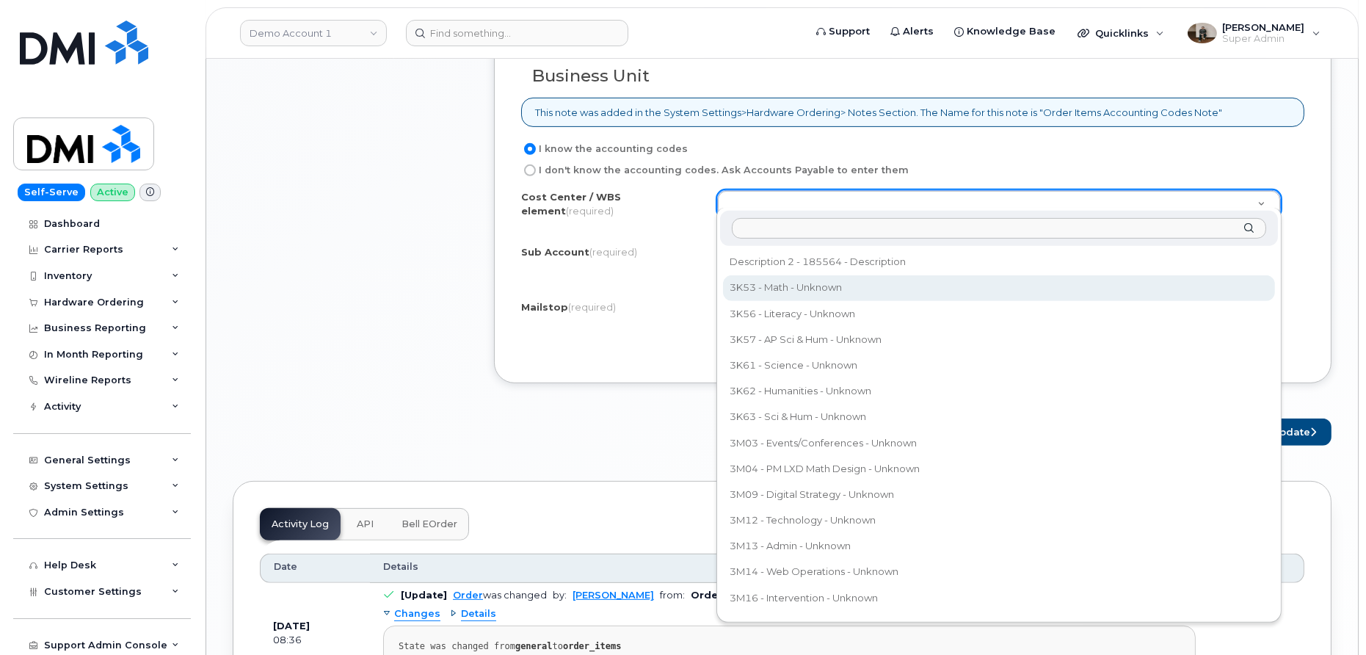
select select "3K53 - Math"
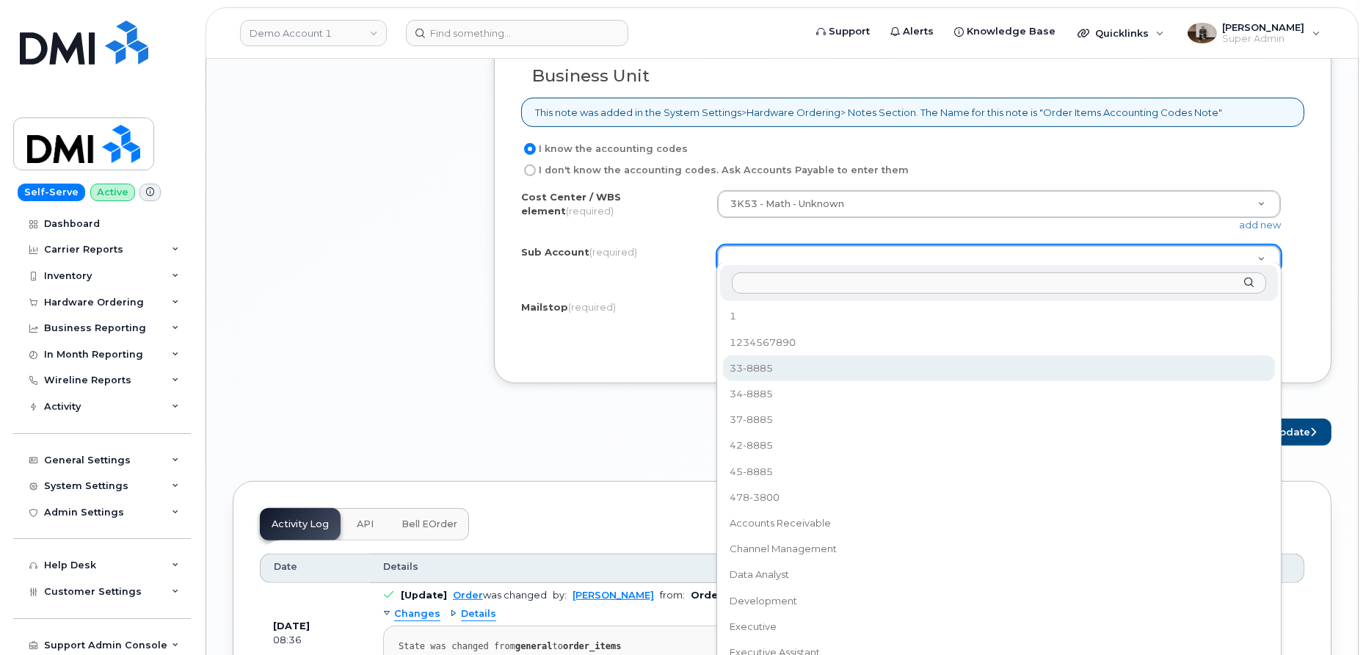
select select "33-8885"
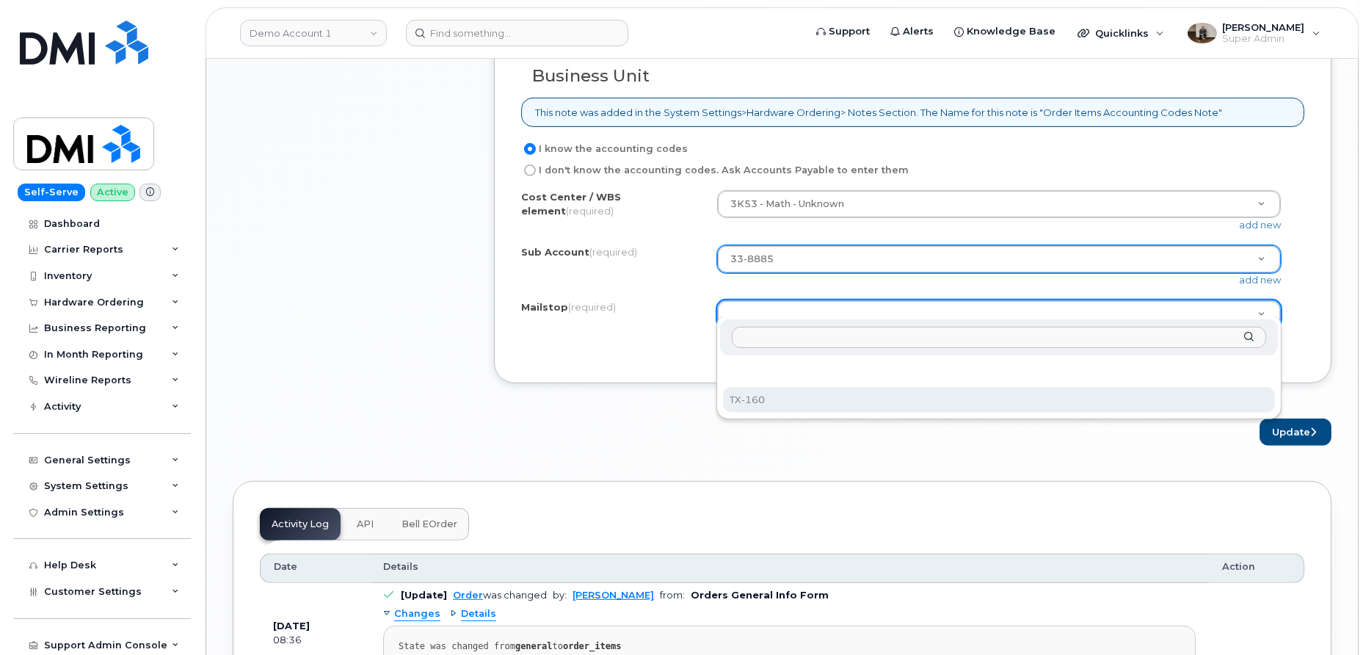
select select "TX-160"
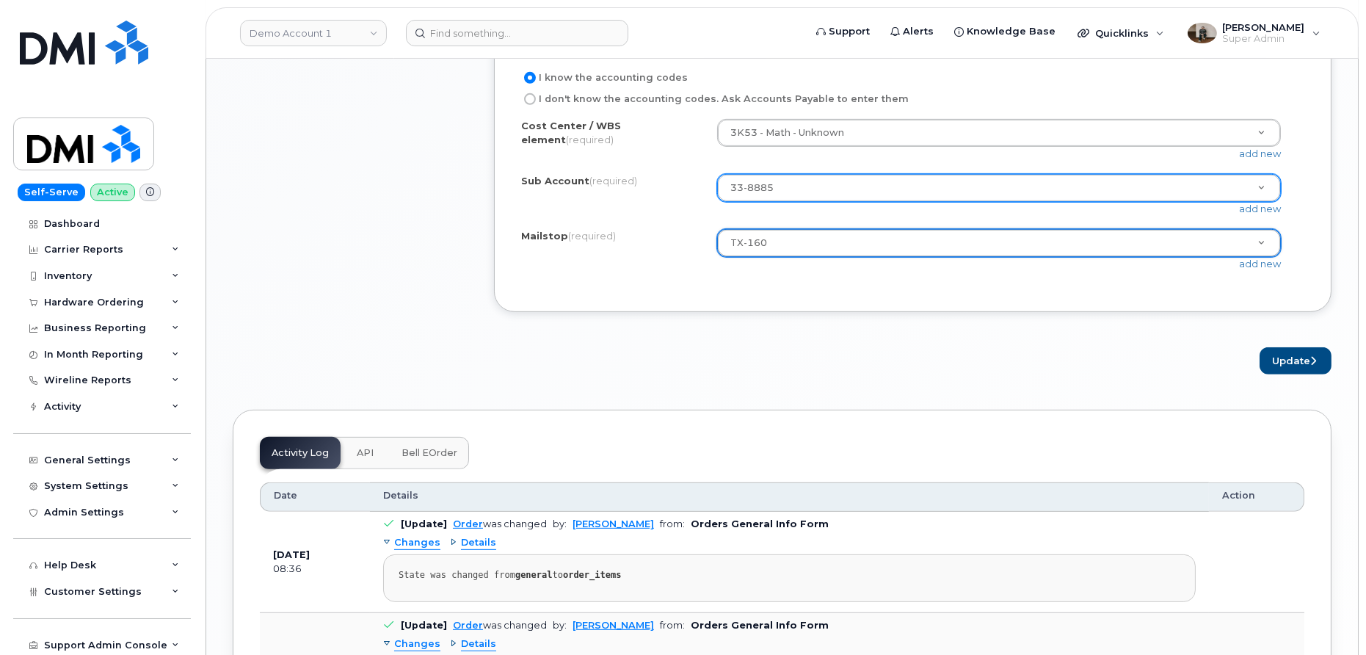
scroll to position [1461, 0]
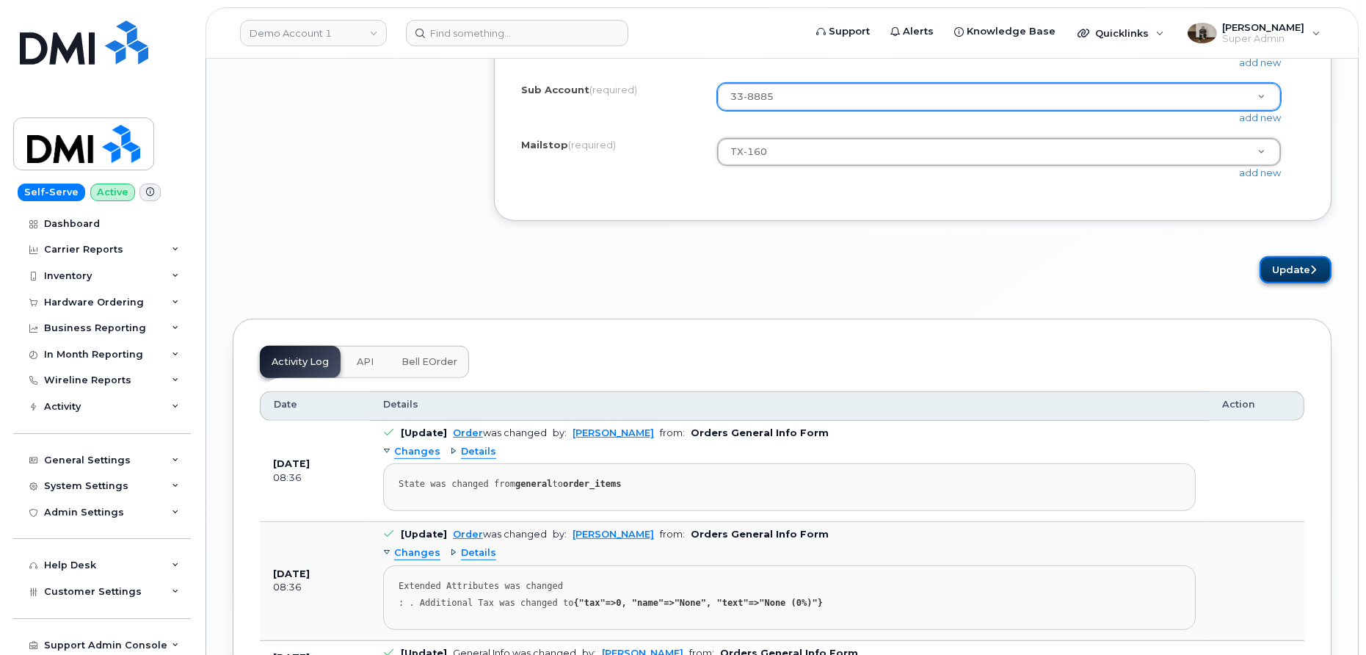
click at [1300, 266] on button "Update" at bounding box center [1295, 269] width 72 height 27
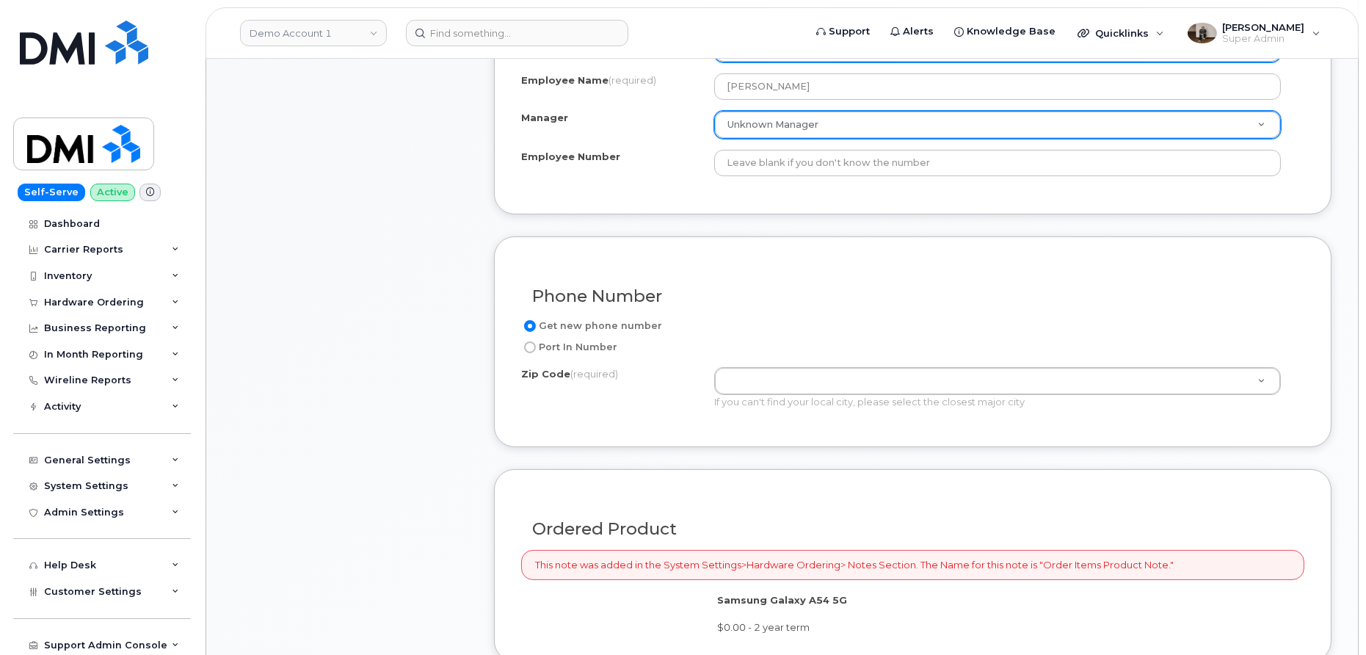
scroll to position [736, 0]
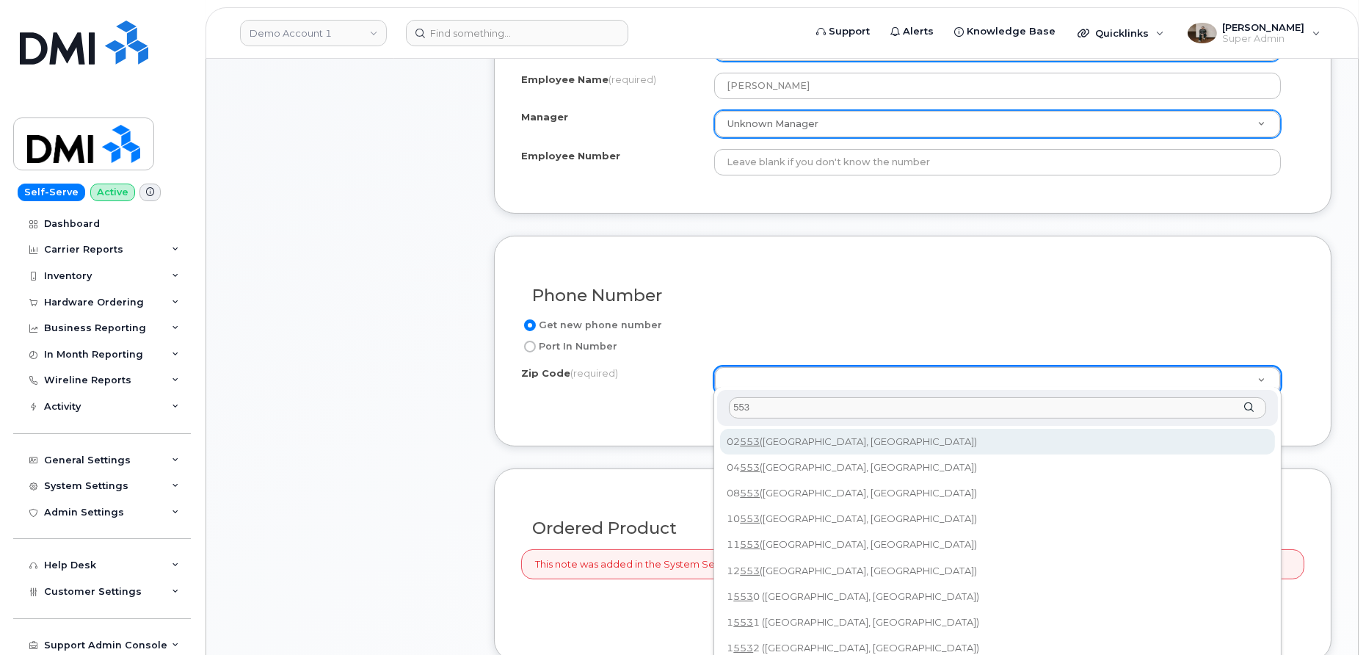
type input "553"
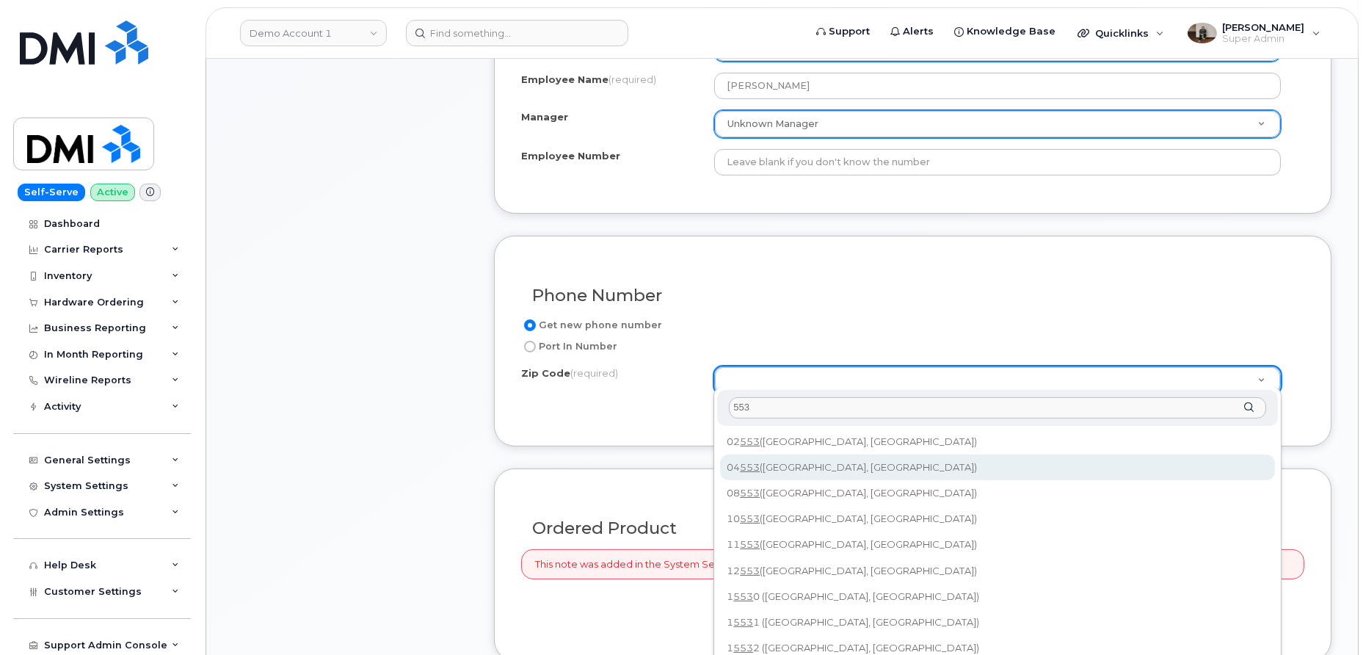
type input "04553 (Newcastle, ME)"
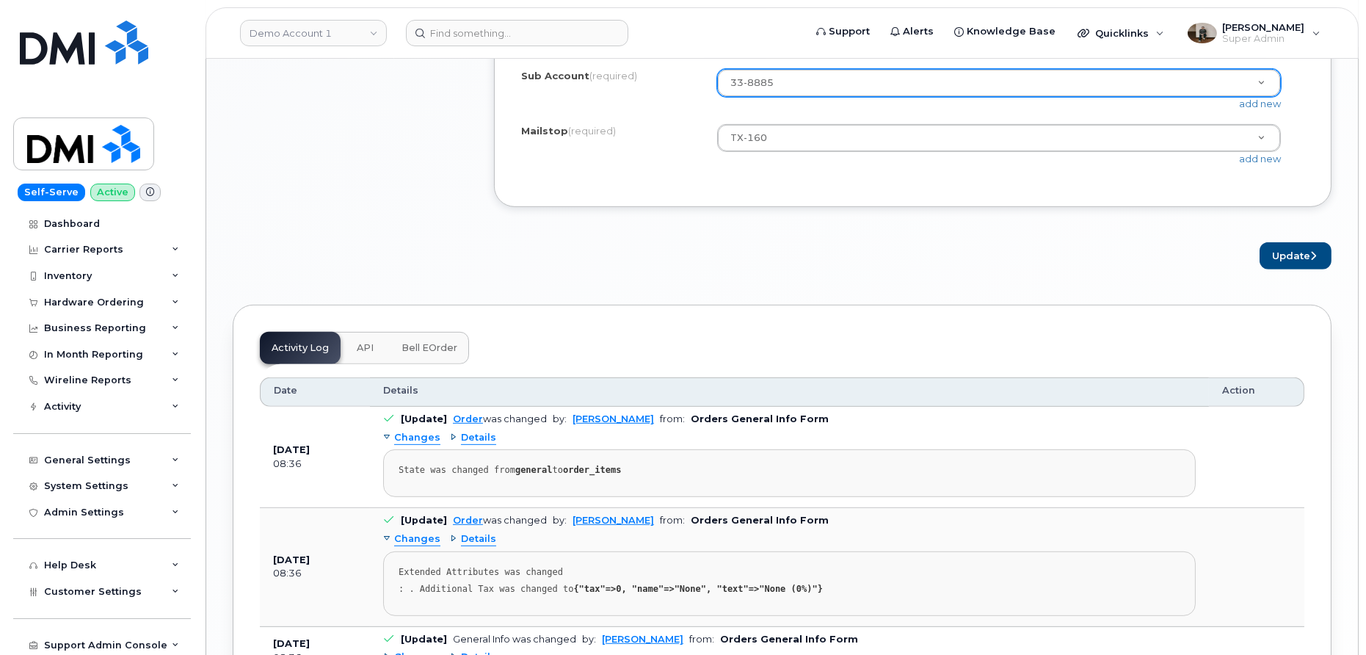
scroll to position [1609, 0]
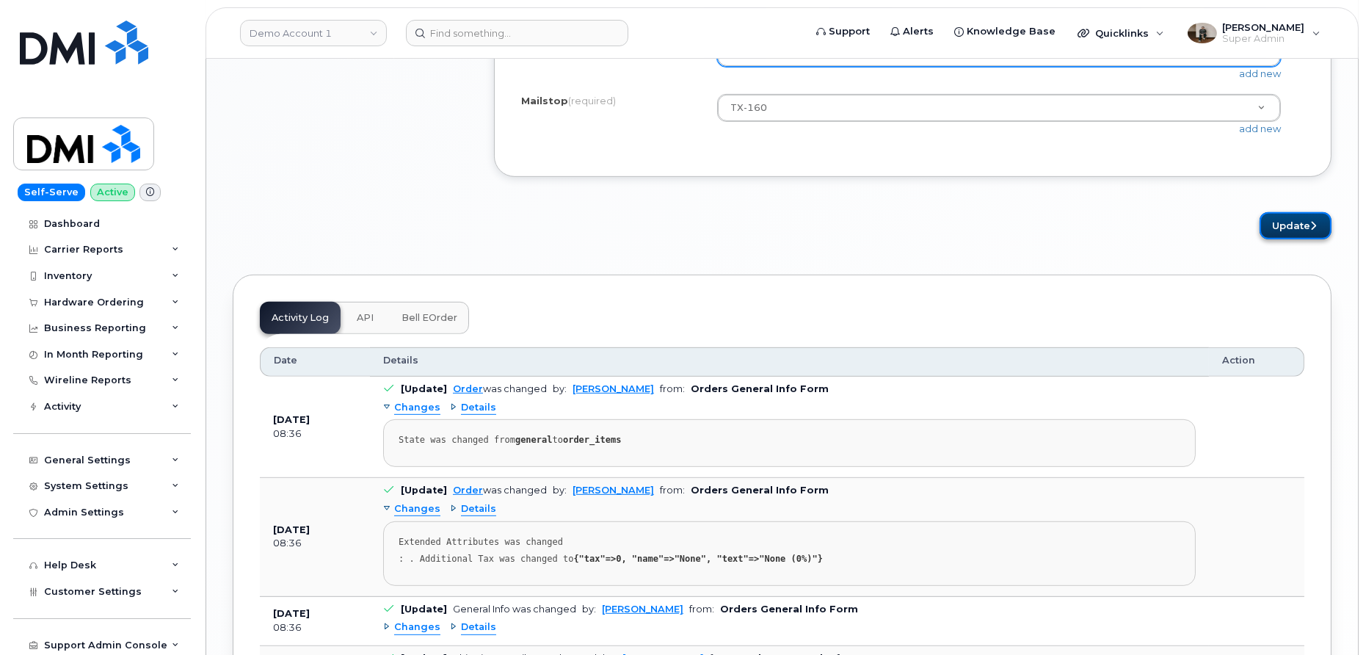
click at [1290, 212] on button "Update" at bounding box center [1295, 225] width 72 height 27
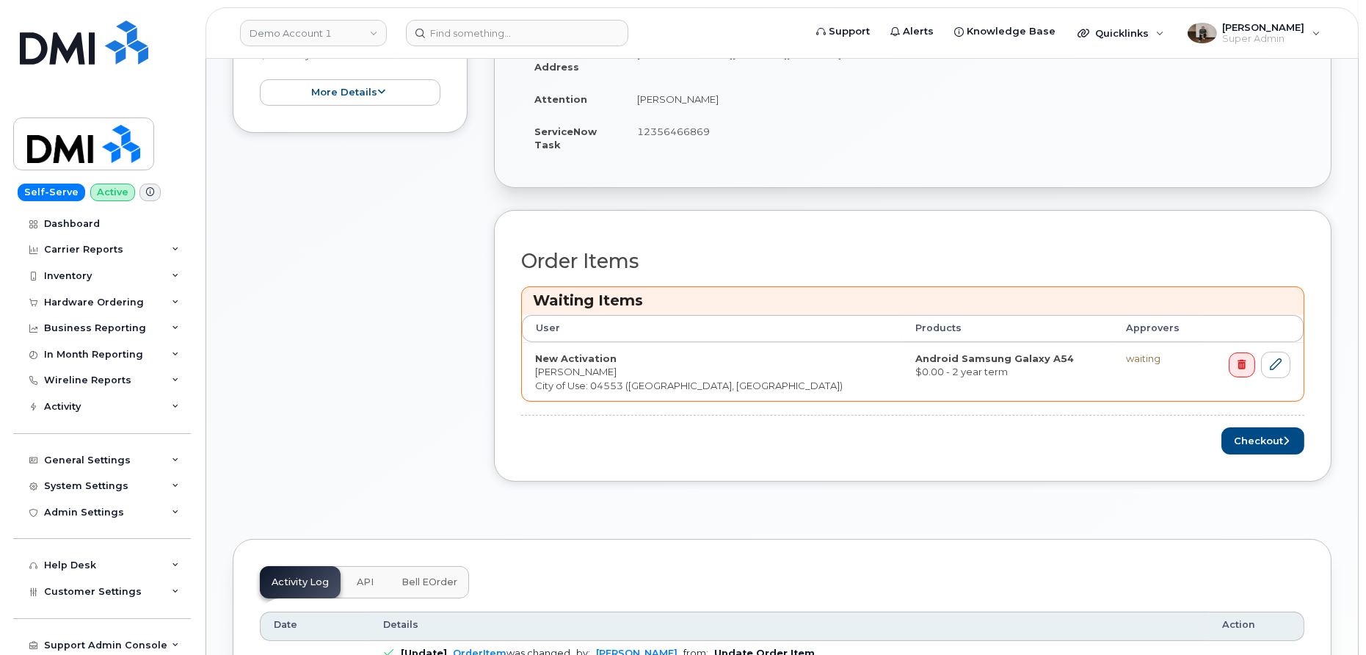
scroll to position [671, 0]
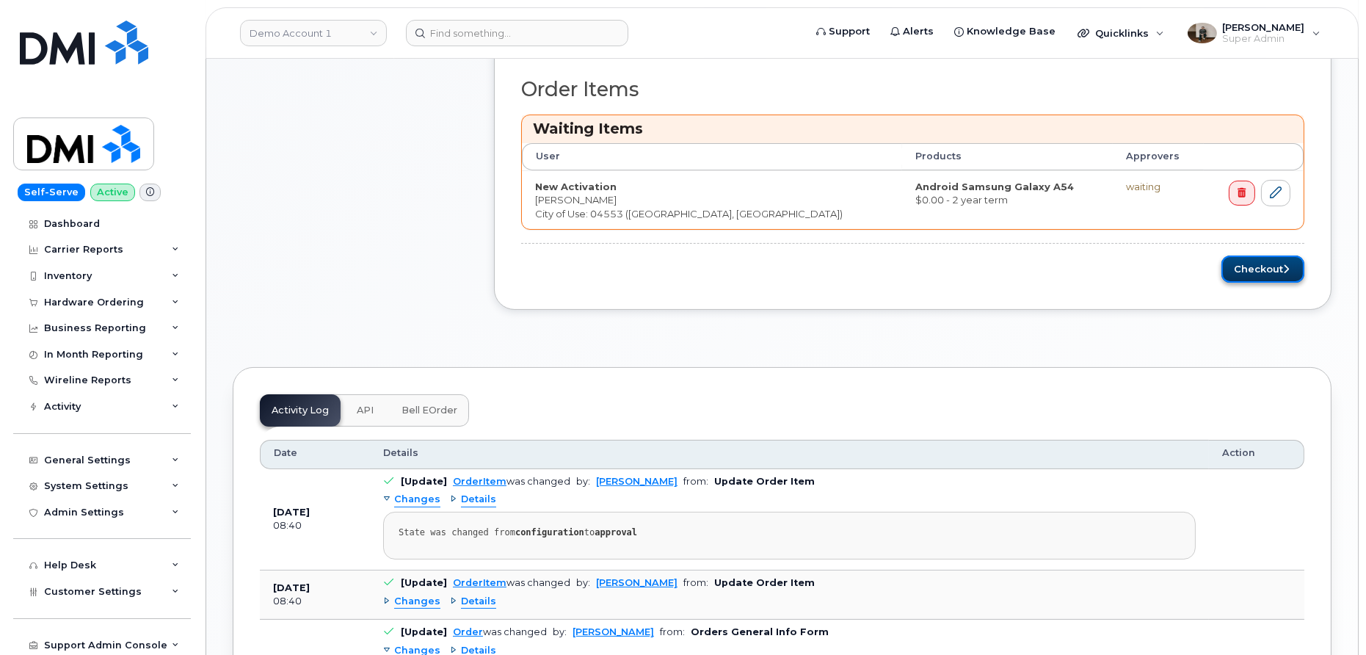
click at [1268, 266] on button "Checkout" at bounding box center [1262, 268] width 83 height 27
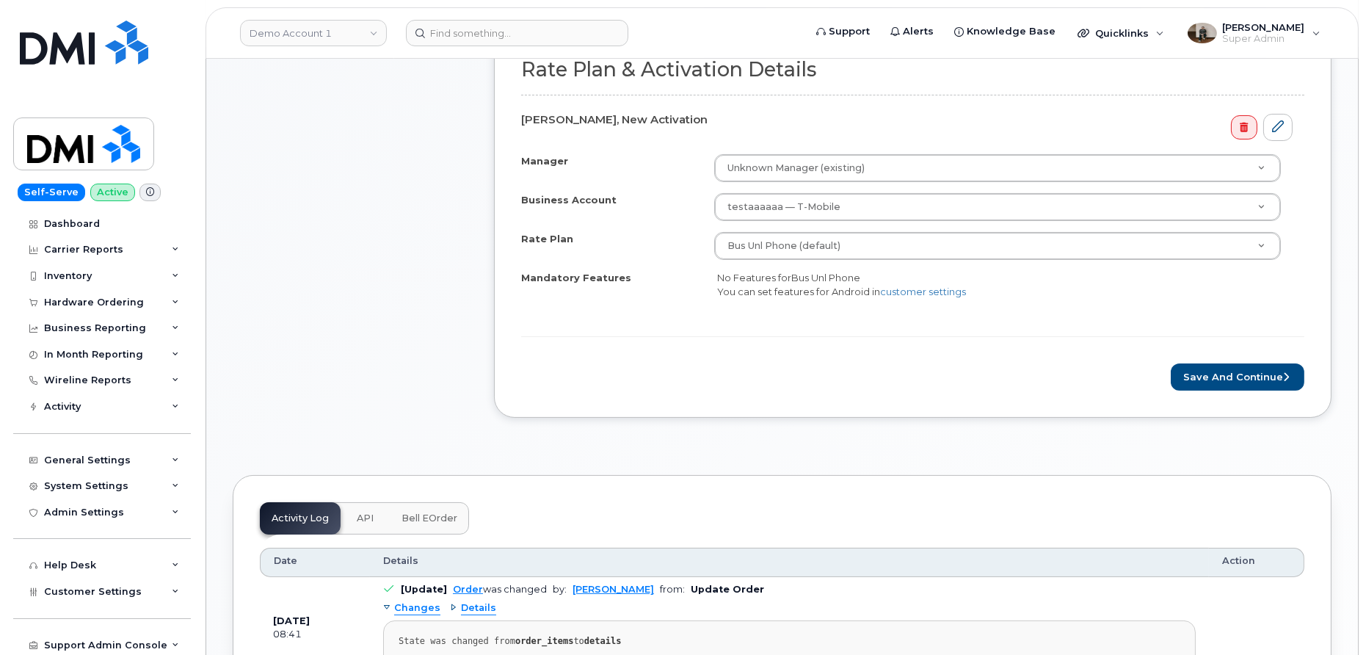
scroll to position [634, 0]
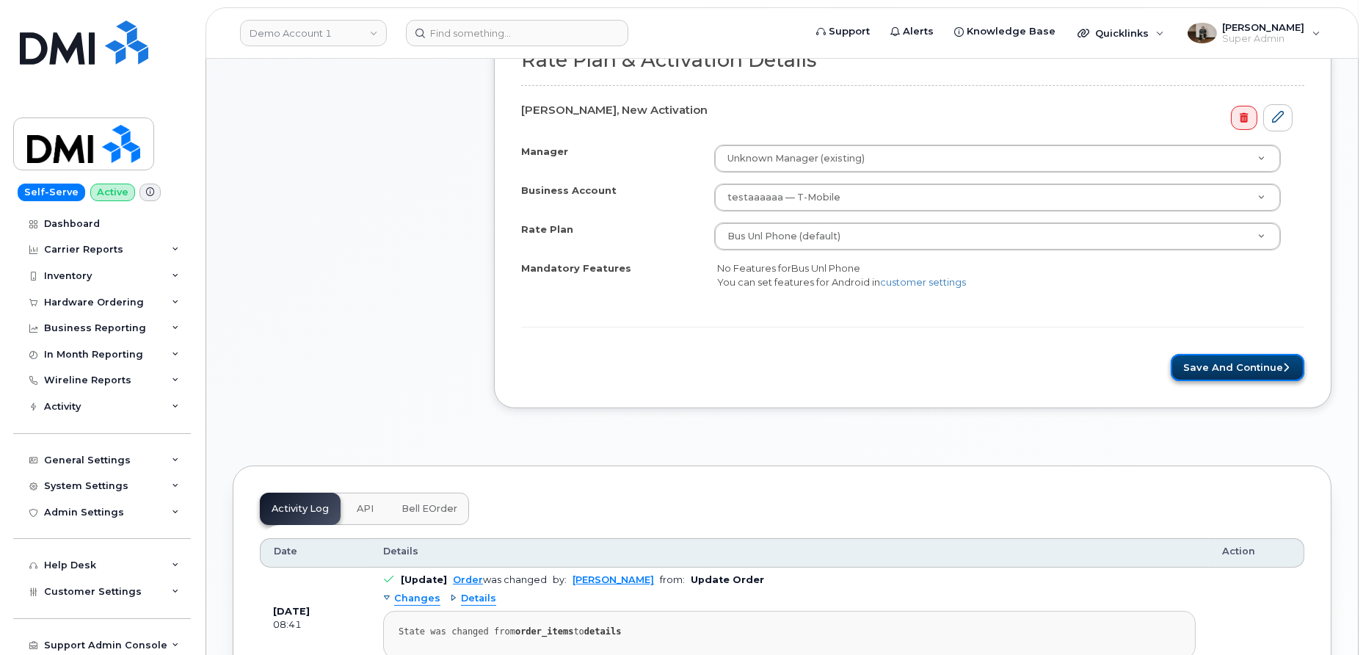
click at [1234, 366] on button "Save and Continue" at bounding box center [1238, 367] width 134 height 27
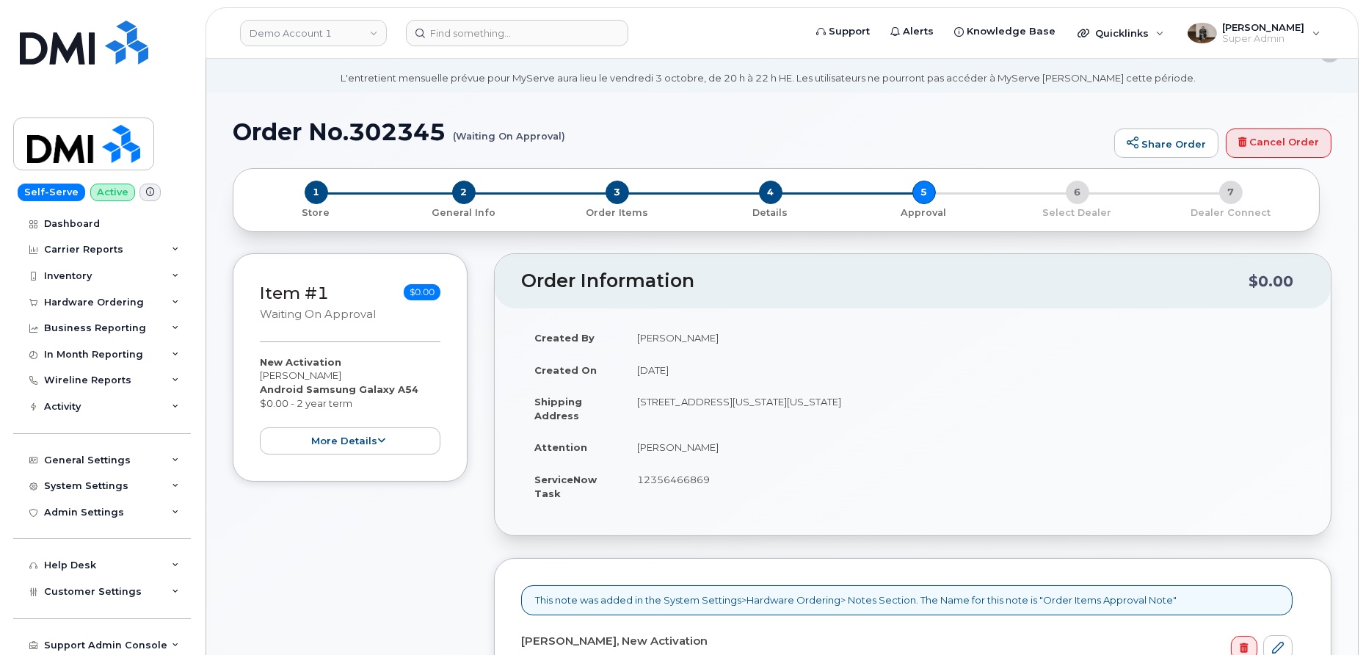
scroll to position [39, 0]
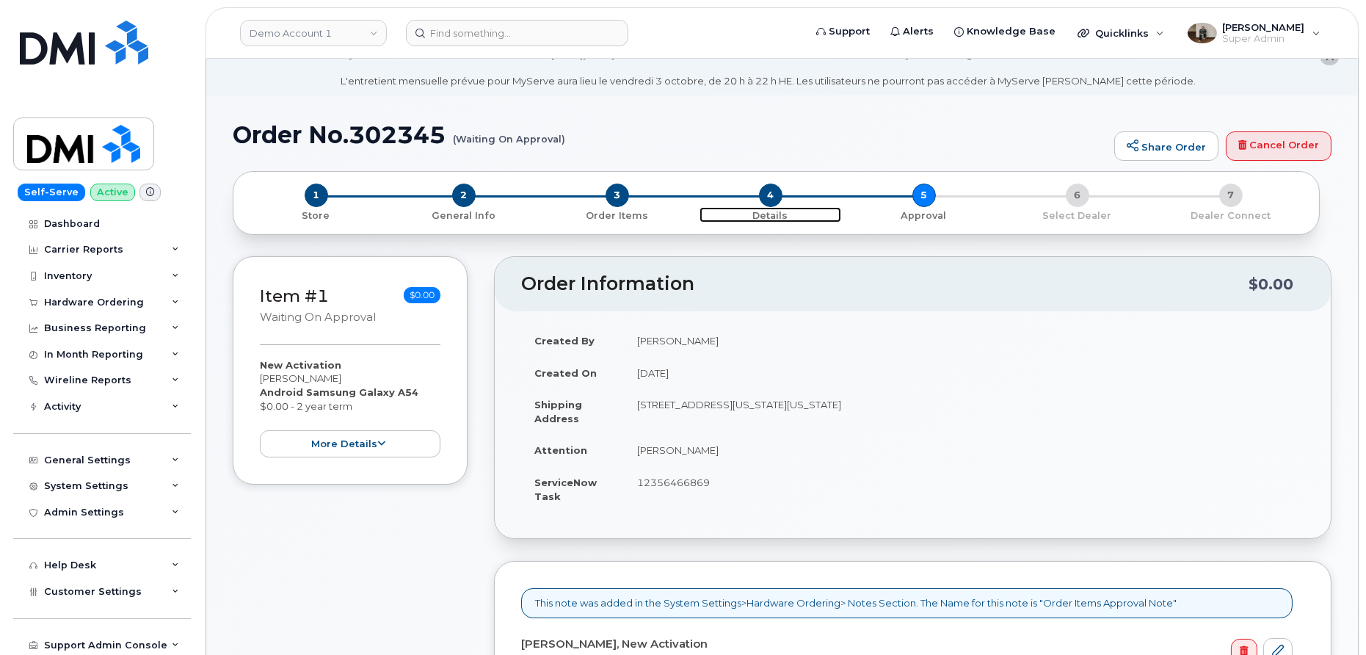
click at [774, 203] on span "4" at bounding box center [770, 194] width 23 height 23
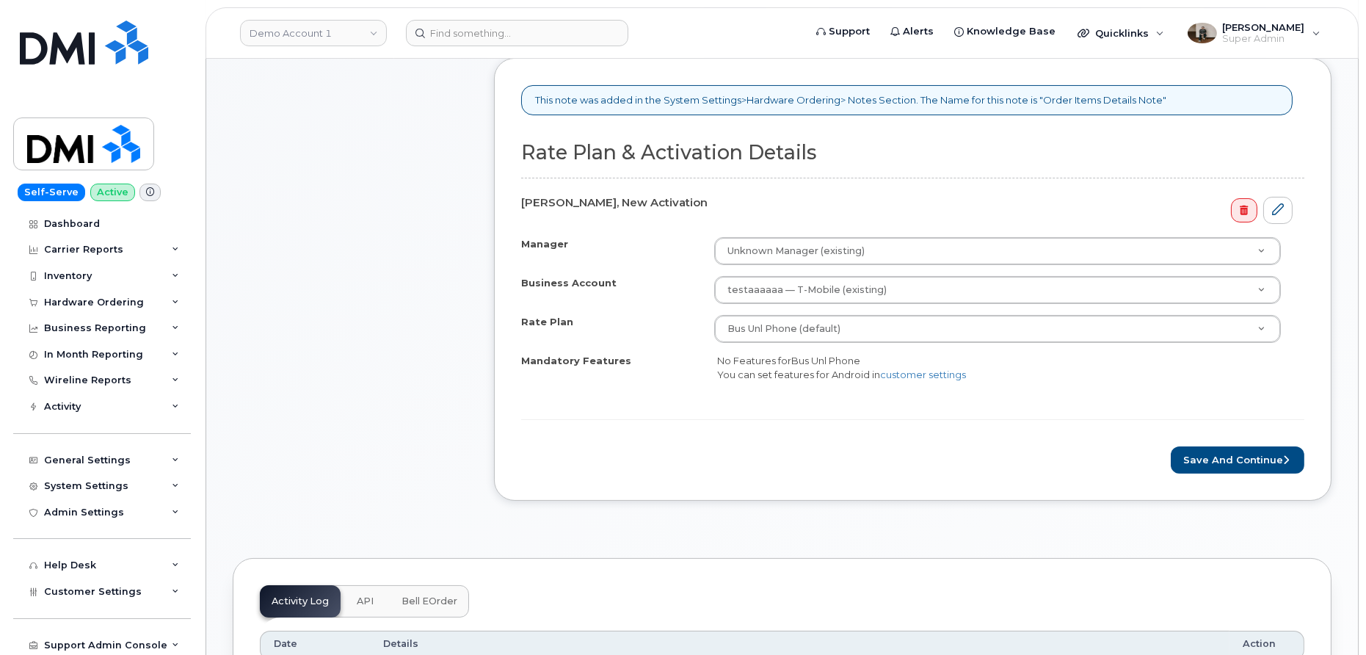
scroll to position [548, 0]
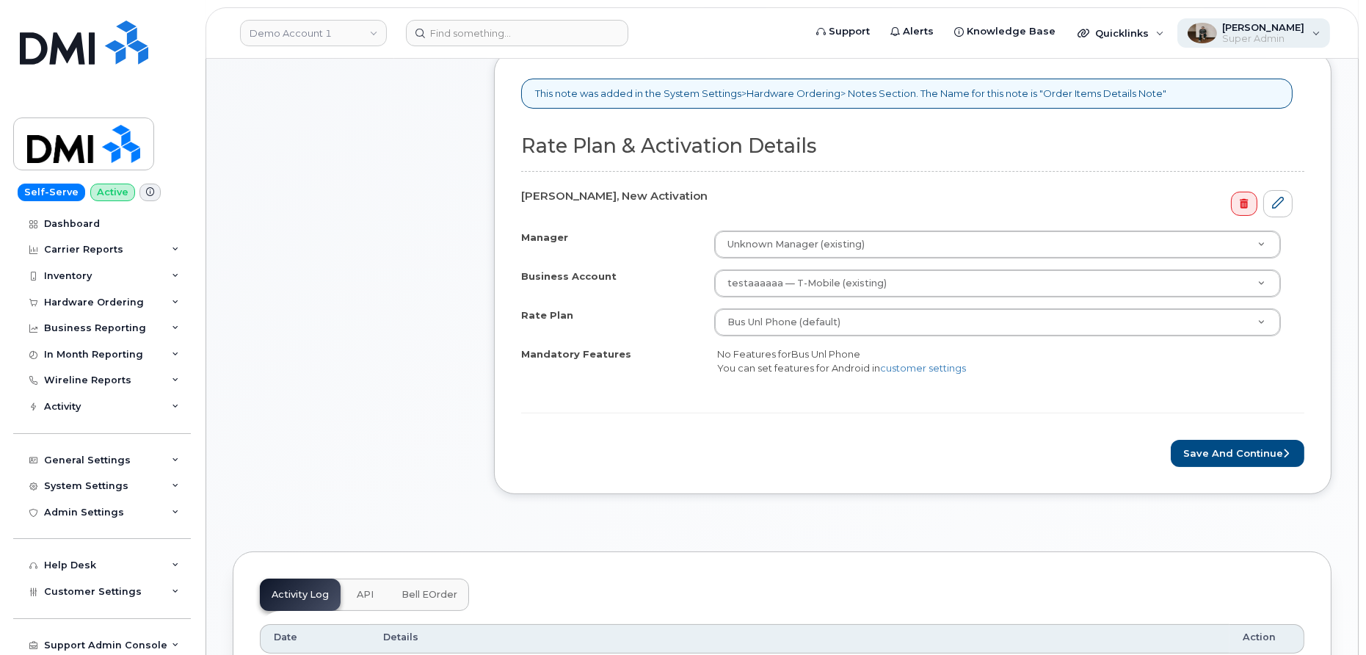
click at [1265, 33] on span "Super Admin" at bounding box center [1264, 39] width 82 height 12
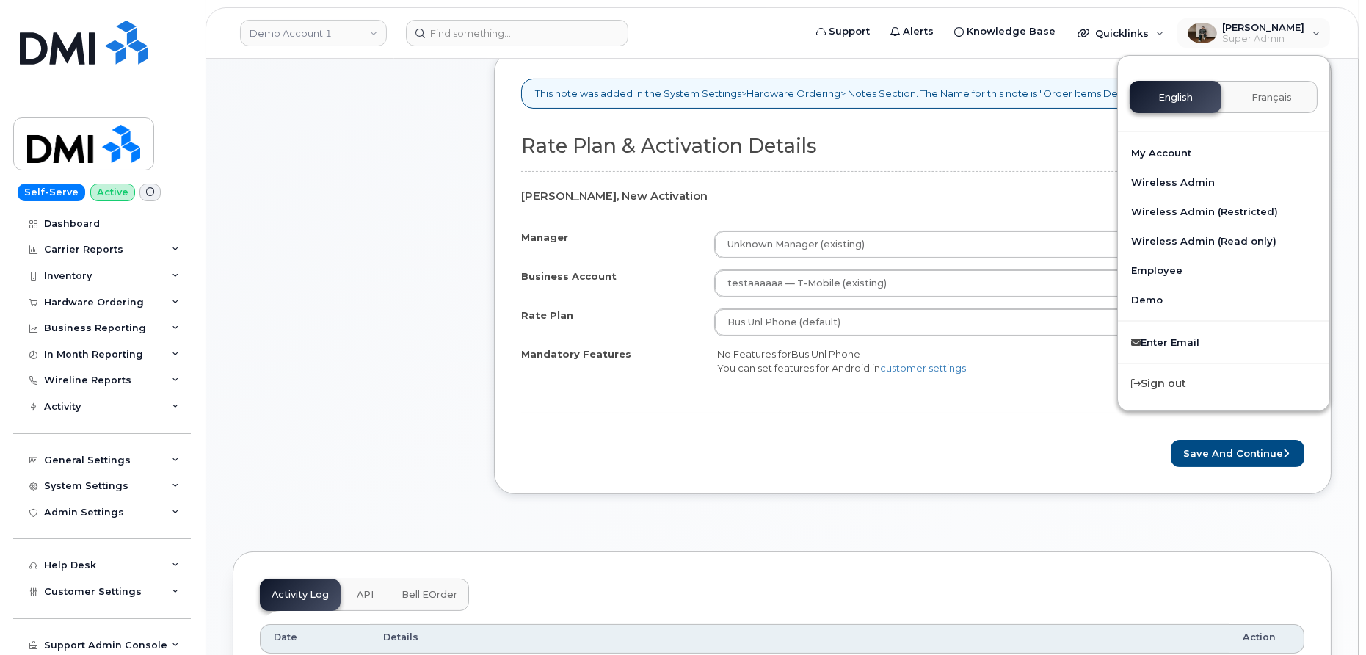
click at [870, 498] on div "Order Information $0.00 Created By [PERSON_NAME] Created On [DATE] Shipping Add…" at bounding box center [912, 131] width 837 height 769
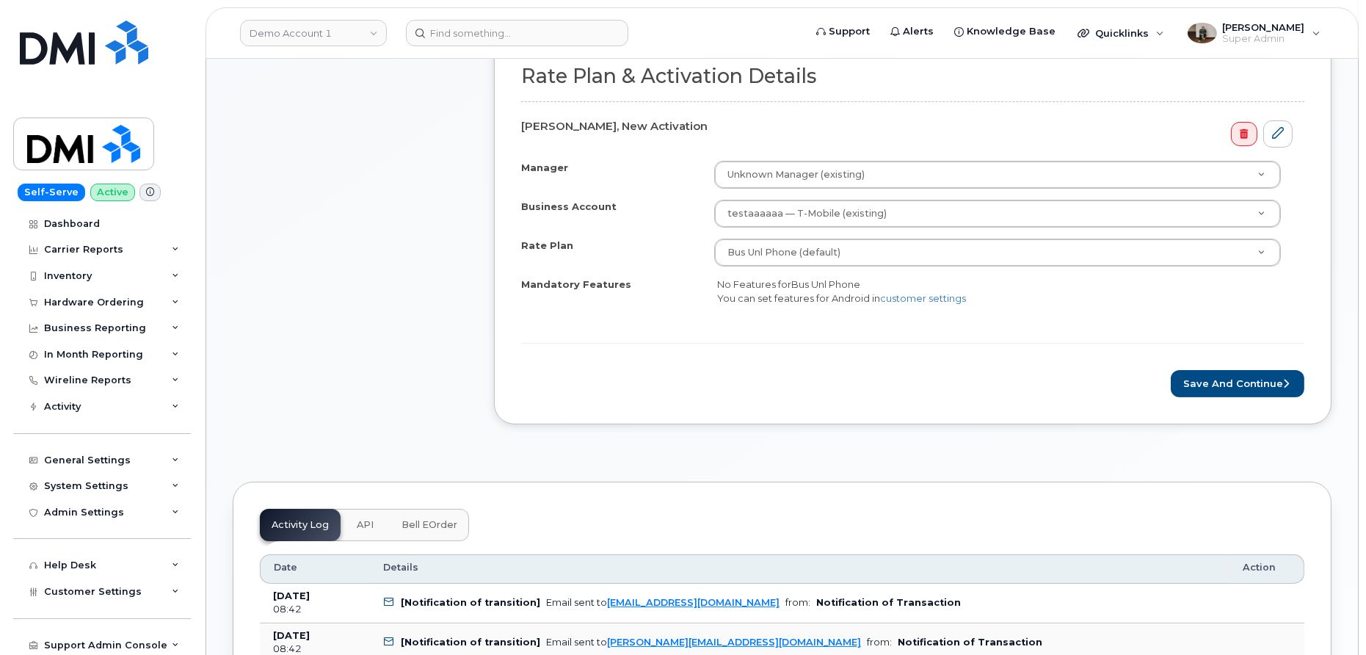
scroll to position [677, 0]
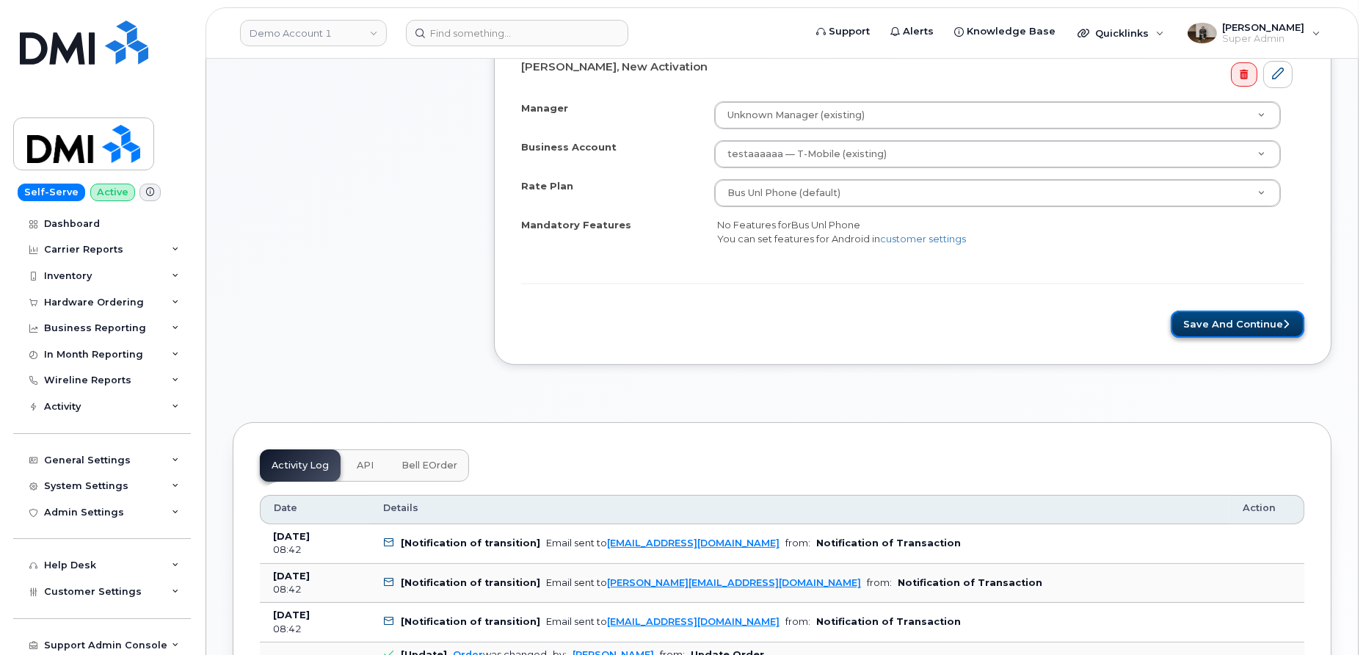
click at [1223, 327] on button "Save and Continue" at bounding box center [1238, 323] width 134 height 27
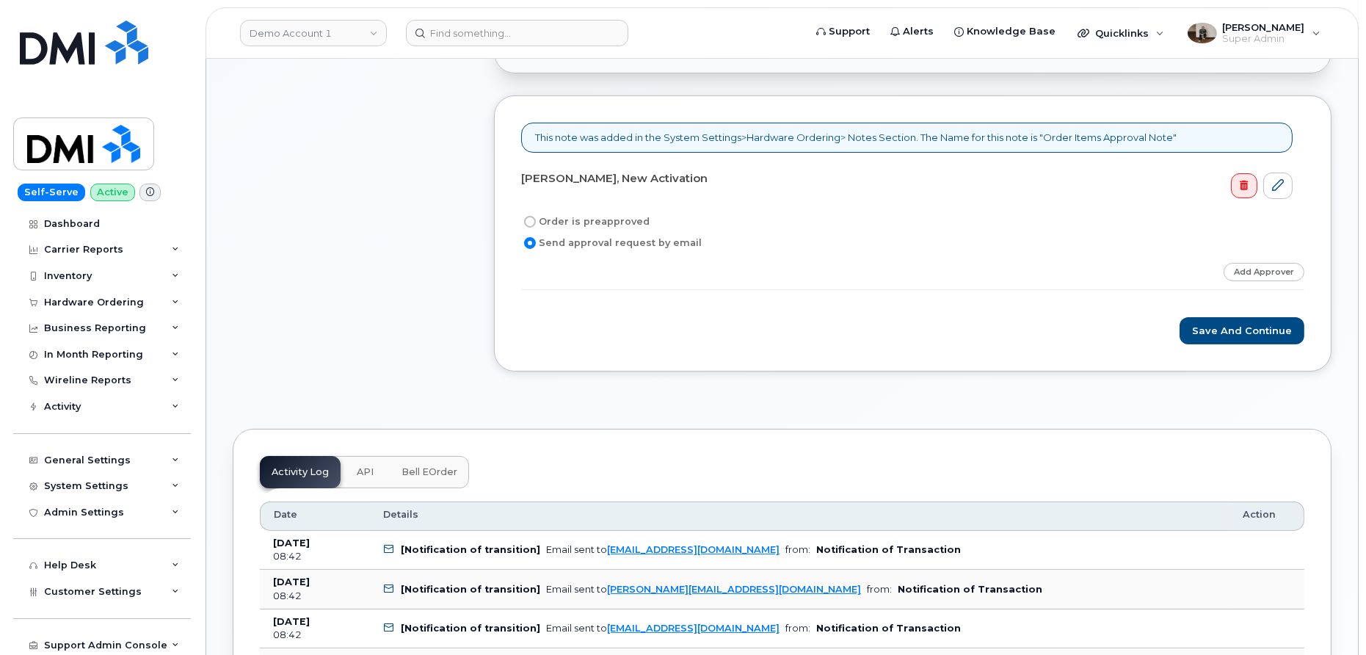
scroll to position [518, 0]
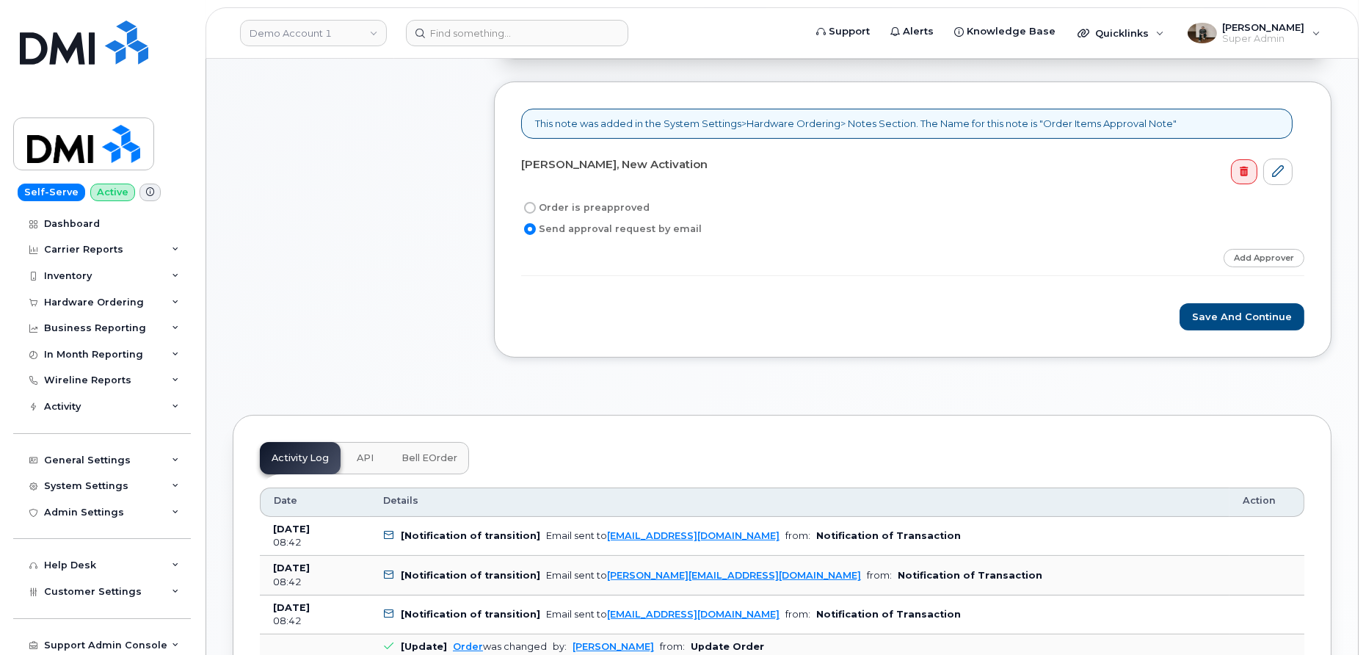
click at [554, 205] on label "Order is preapproved" at bounding box center [585, 208] width 128 height 18
click at [536, 205] on input "Order is preapproved" at bounding box center [530, 208] width 12 height 12
radio input "true"
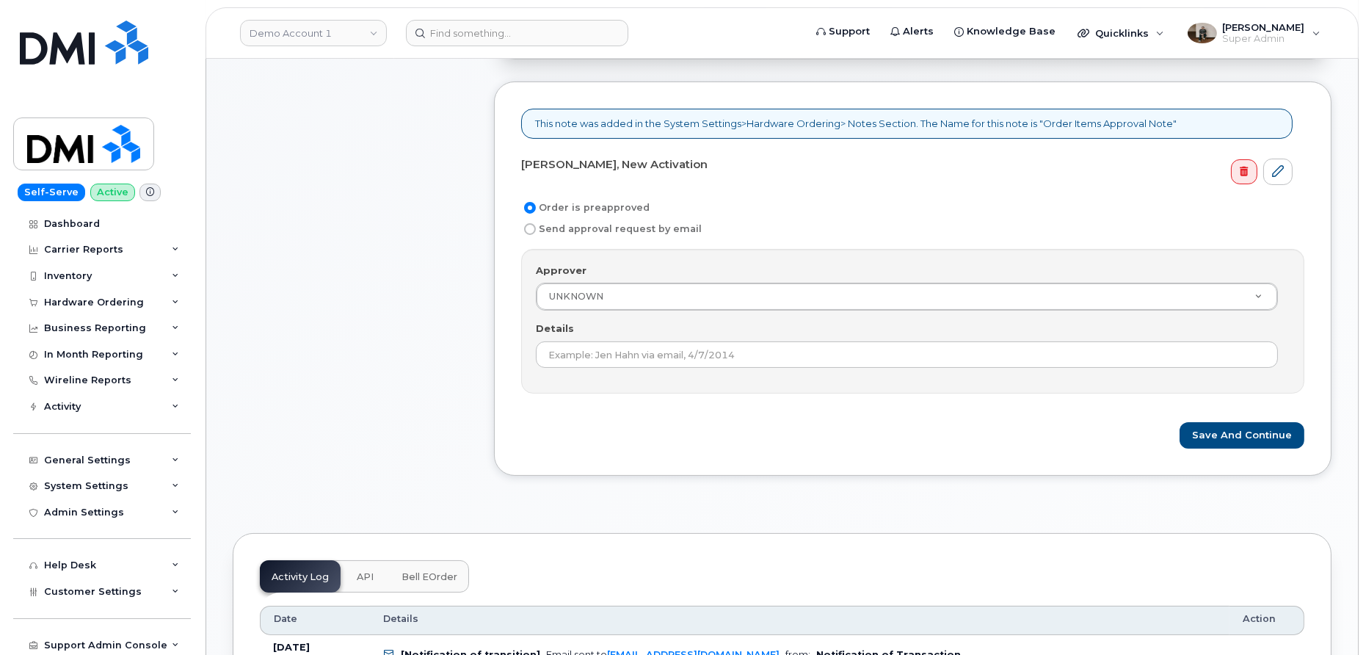
click at [558, 224] on label "Send approval request by email" at bounding box center [611, 229] width 181 height 18
click at [536, 224] on input "Send approval request by email" at bounding box center [530, 229] width 12 height 12
radio input "true"
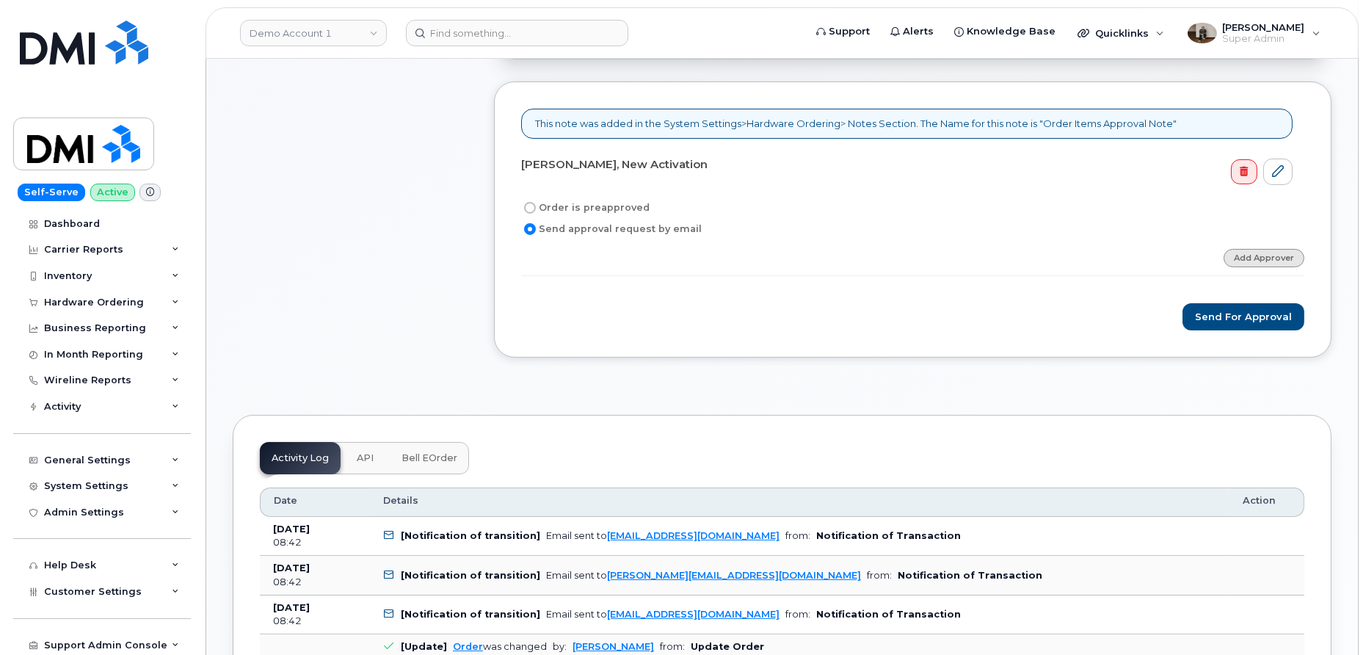
click at [1280, 259] on link "Add Approver" at bounding box center [1264, 258] width 81 height 18
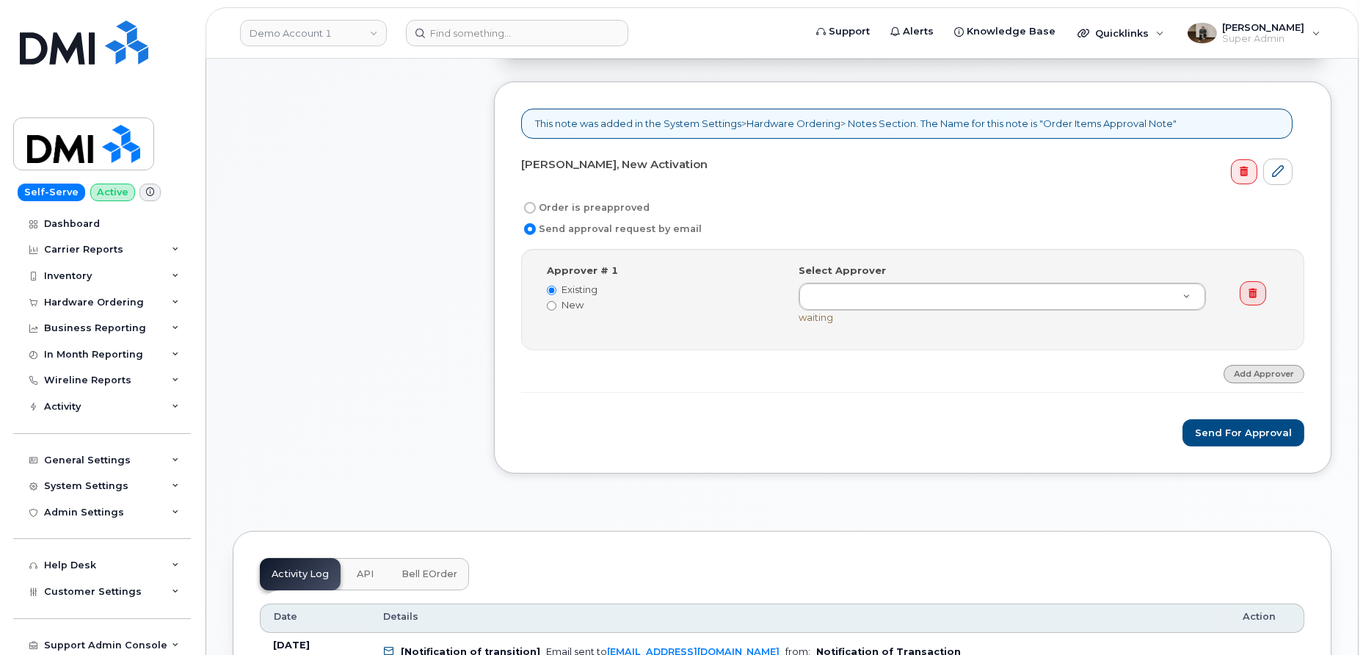
click at [1251, 371] on link "Add Approver" at bounding box center [1264, 374] width 81 height 18
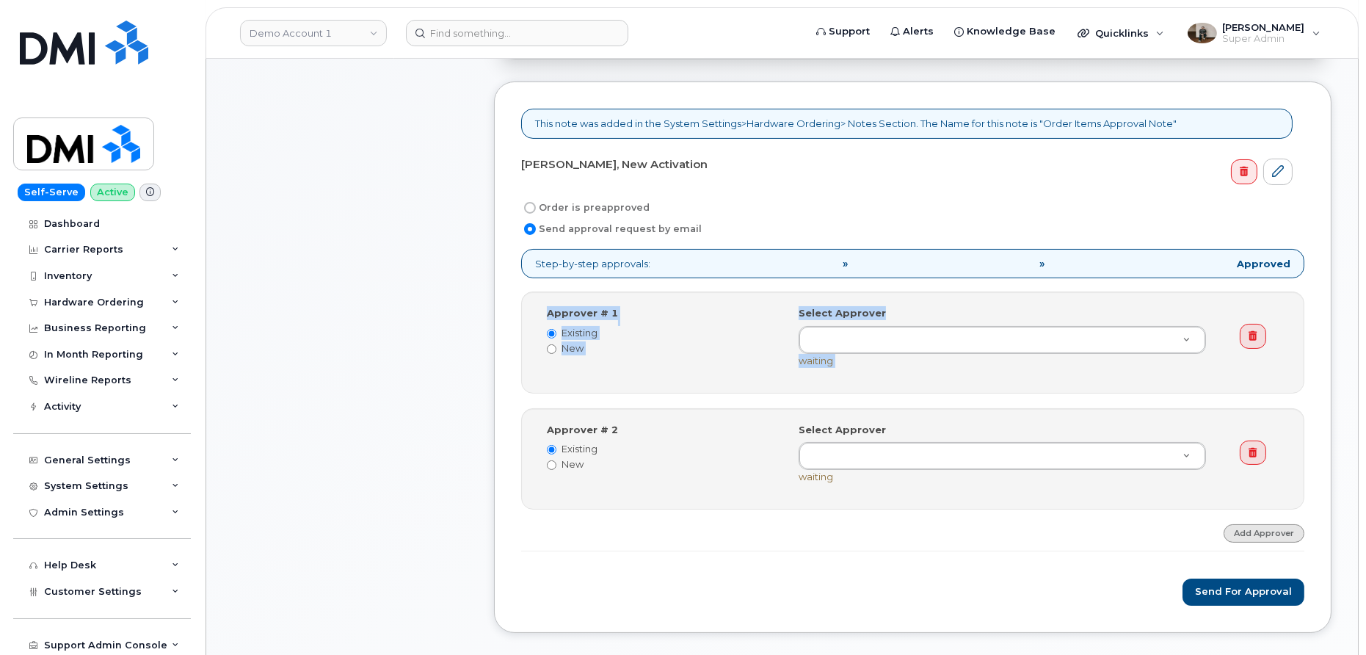
click at [1251, 371] on div "Approver # 1 Existing New Select Approver [PERSON_NAME] [PERSON_NAME] [PERSON_N…" at bounding box center [912, 341] width 783 height 101
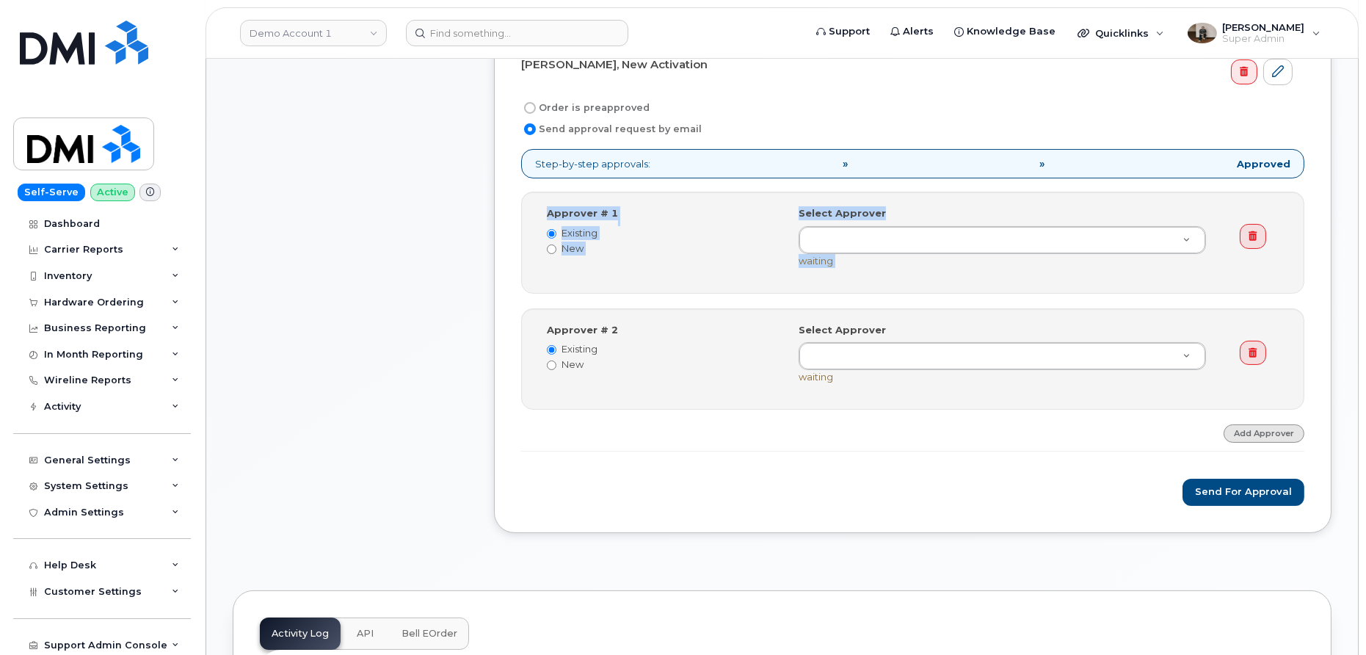
scroll to position [702, 0]
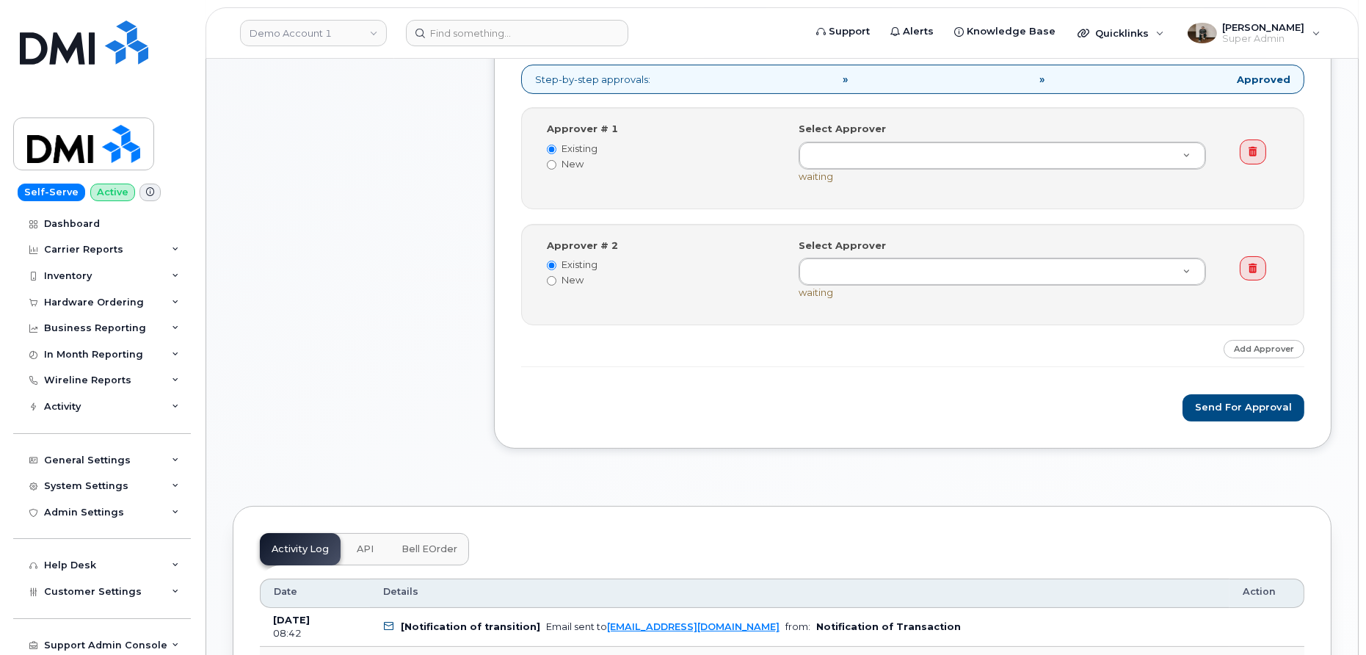
click at [1260, 325] on div "Step-by-step approvals: » » Approved Approver # 1 Existing New Select Approver …" at bounding box center [912, 216] width 783 height 302
click at [1254, 340] on link "Add Approver" at bounding box center [1264, 349] width 81 height 18
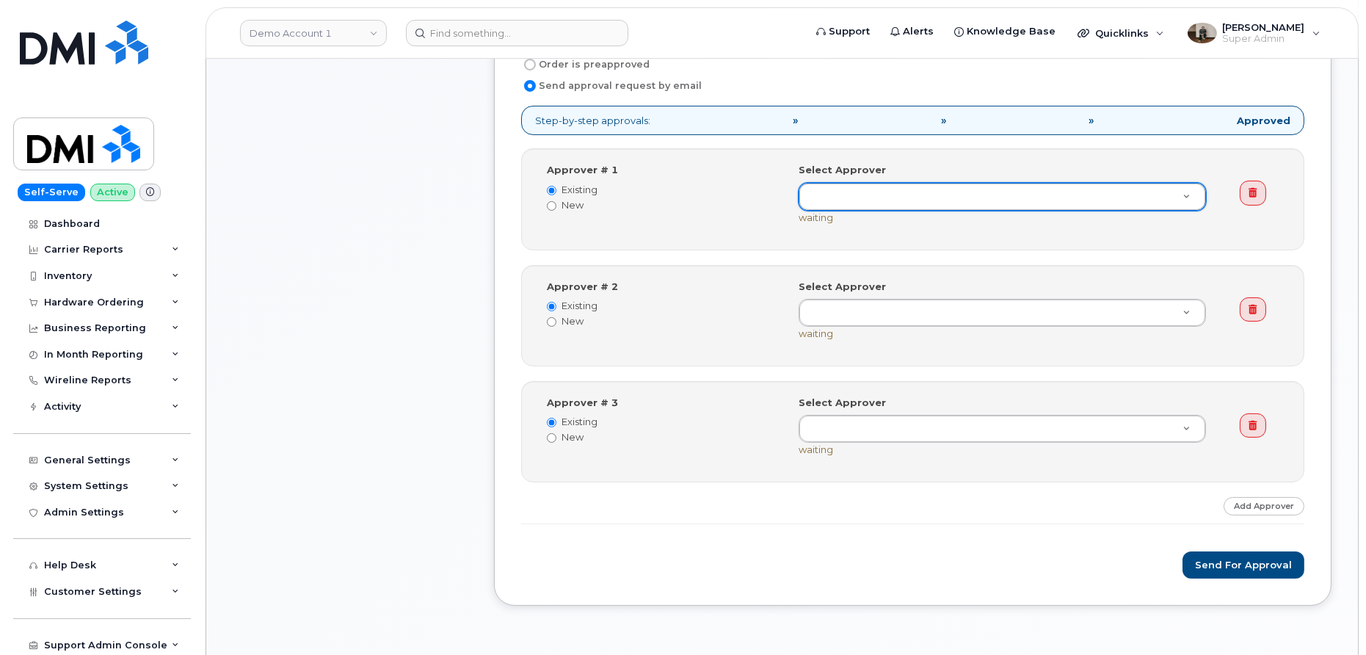
scroll to position [661, 0]
click at [548, 322] on div "Approver # 2 Existing New Select Approver Erik Kritzer James Eugene Carrey Jenn…" at bounding box center [914, 316] width 756 height 72
click at [550, 318] on input "New" at bounding box center [552, 323] width 10 height 10
radio input "true"
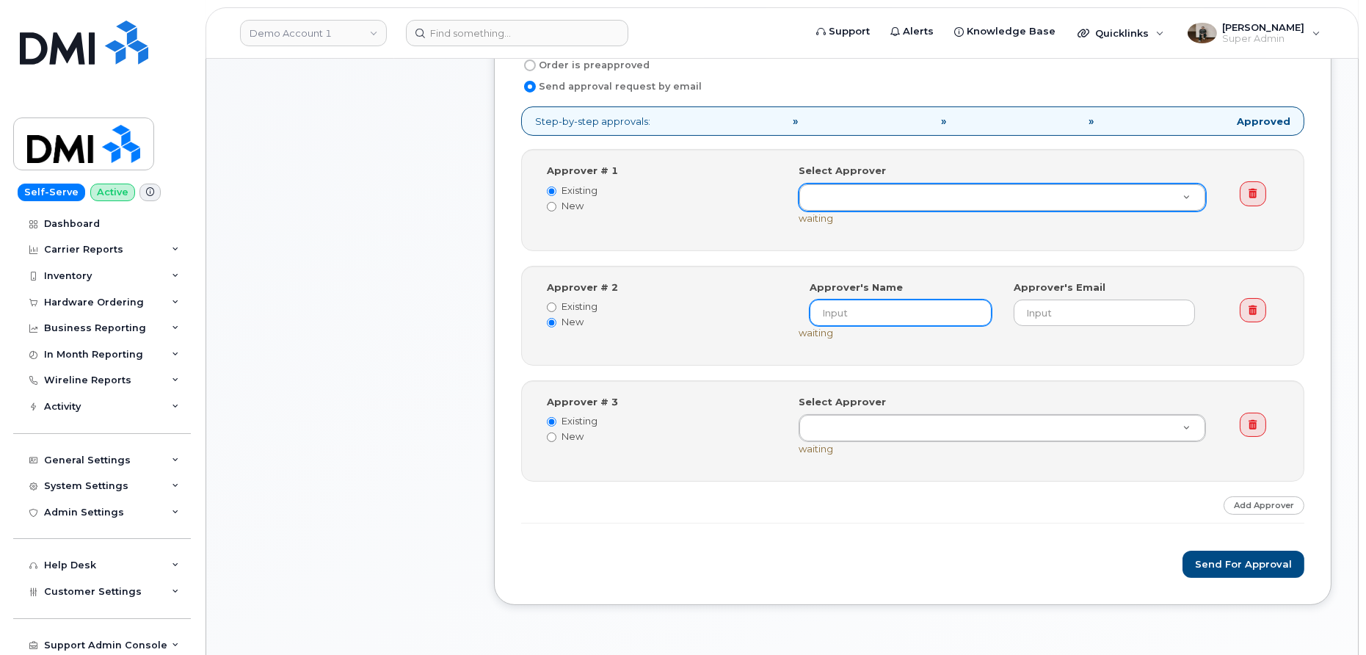
click at [940, 313] on input at bounding box center [900, 312] width 181 height 26
click at [552, 305] on input "Existing" at bounding box center [552, 307] width 10 height 10
radio input "true"
radio input "false"
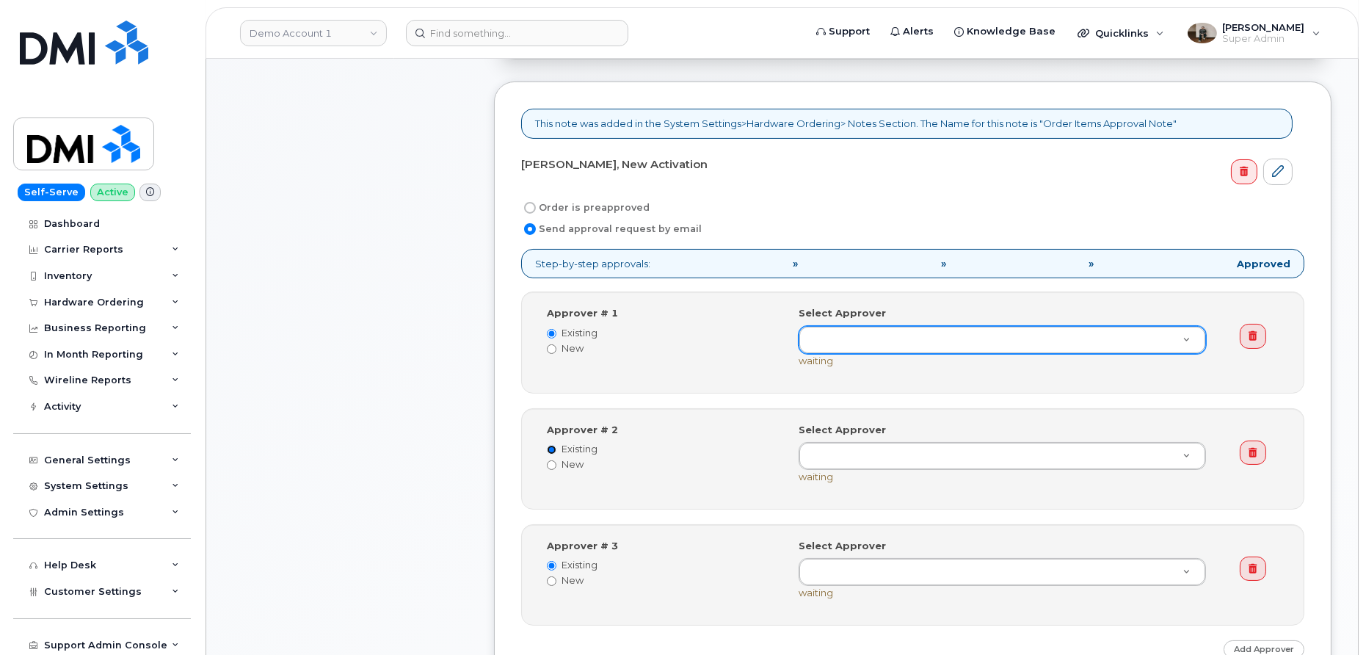
scroll to position [379, 0]
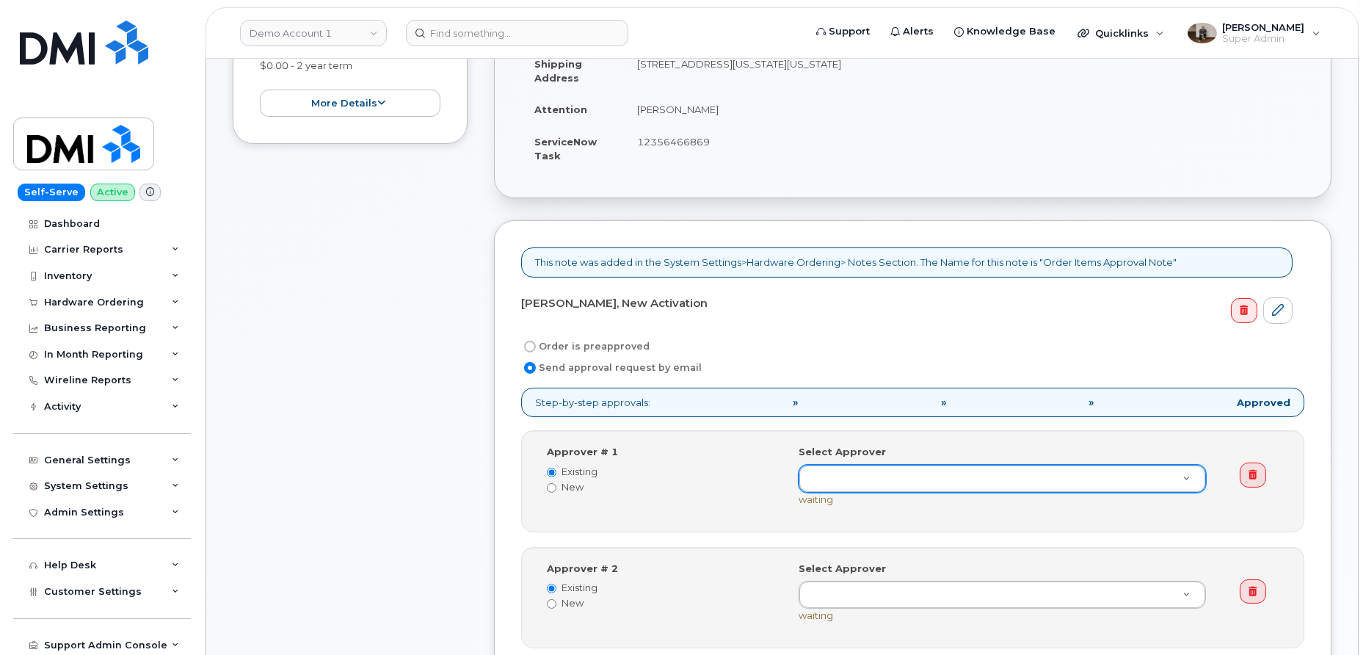
click at [581, 343] on label "Order is preapproved" at bounding box center [585, 347] width 128 height 18
click at [536, 343] on input "Order is preapproved" at bounding box center [530, 347] width 12 height 12
radio input "true"
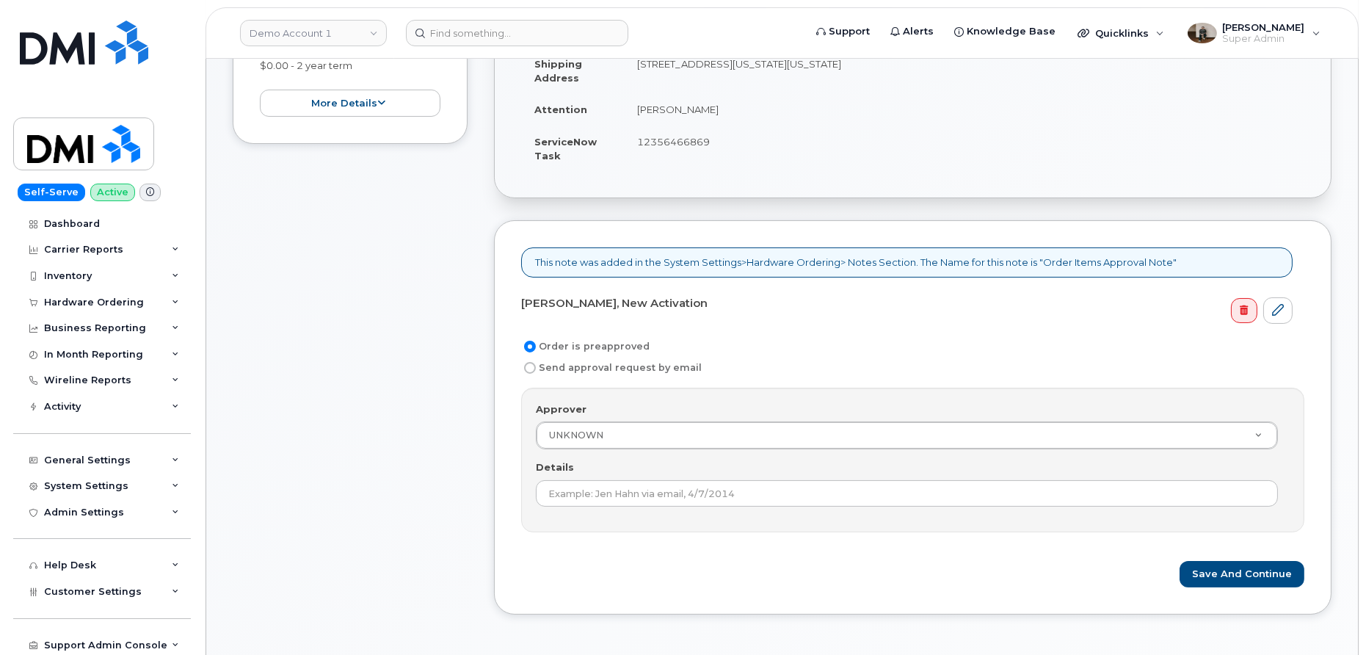
scroll to position [501, 0]
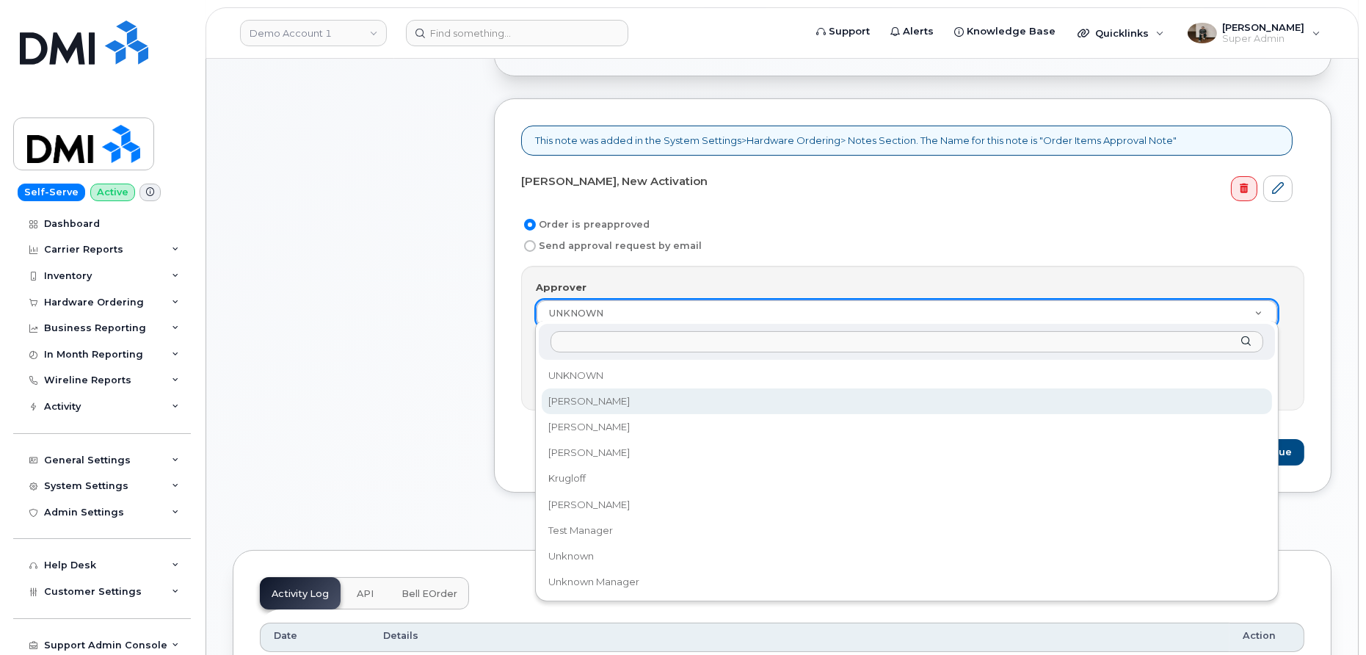
select select "2428663"
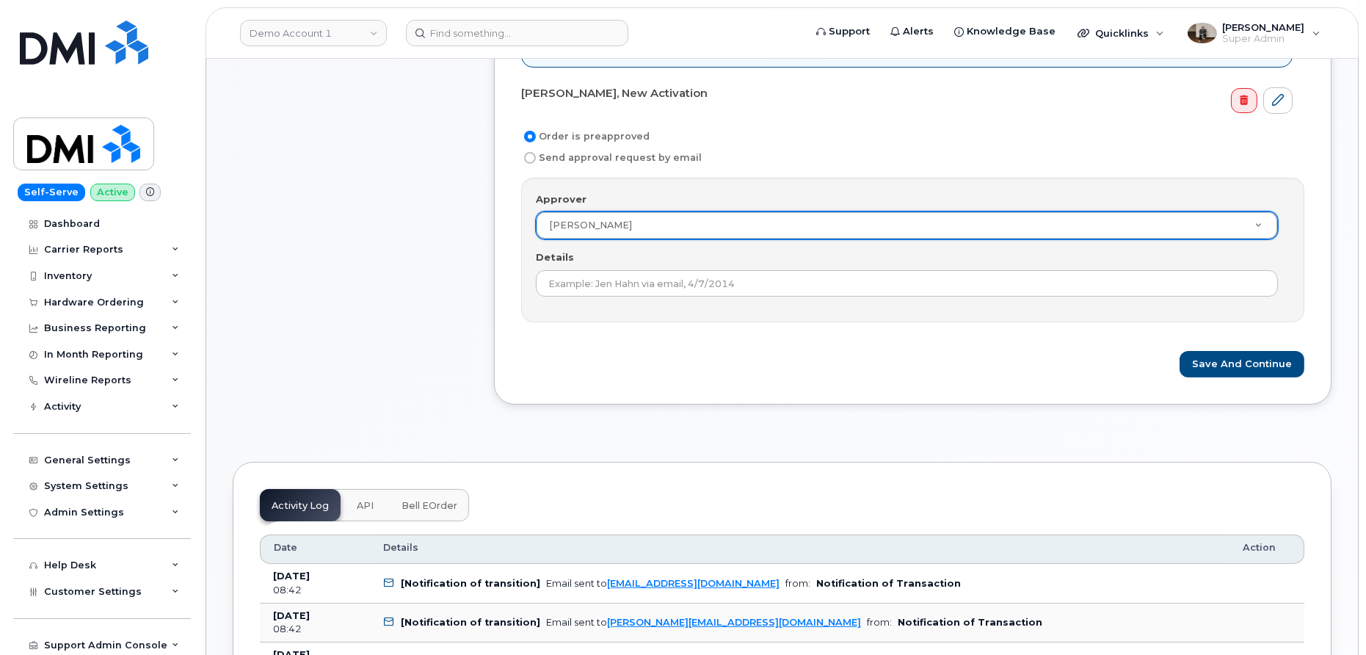
scroll to position [600, 0]
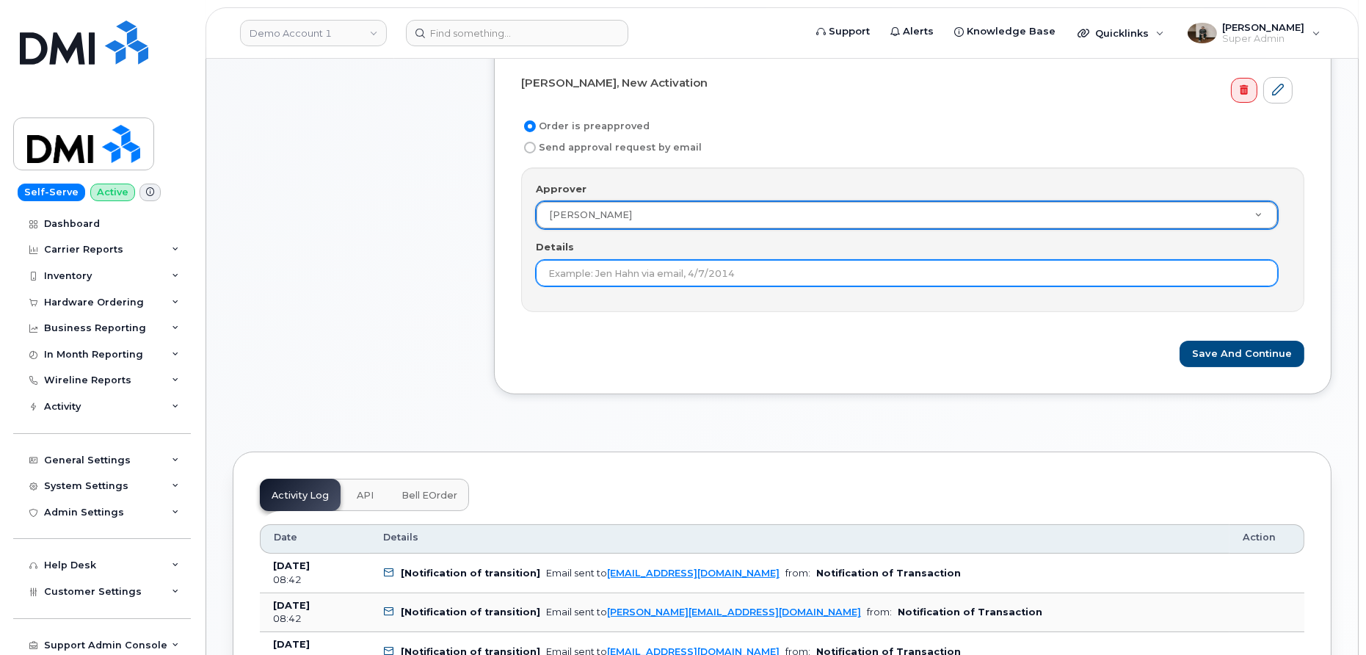
click at [791, 266] on input "Details" at bounding box center [907, 273] width 742 height 26
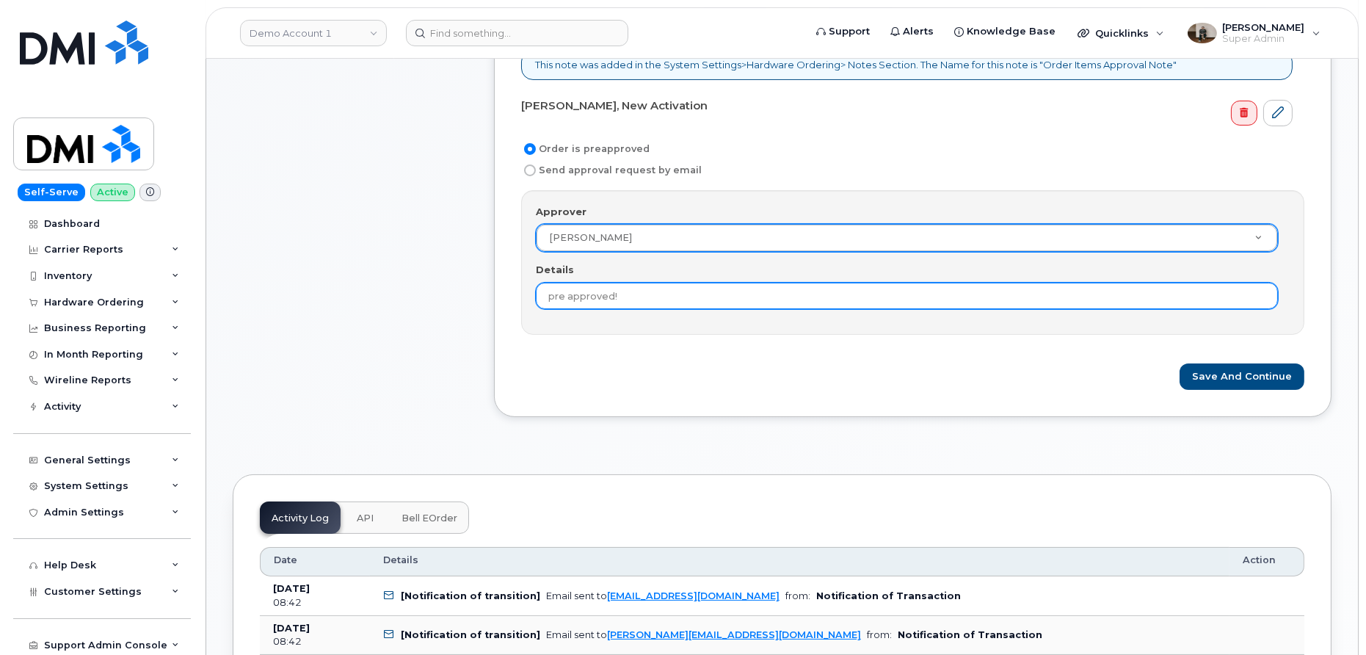
scroll to position [602, 0]
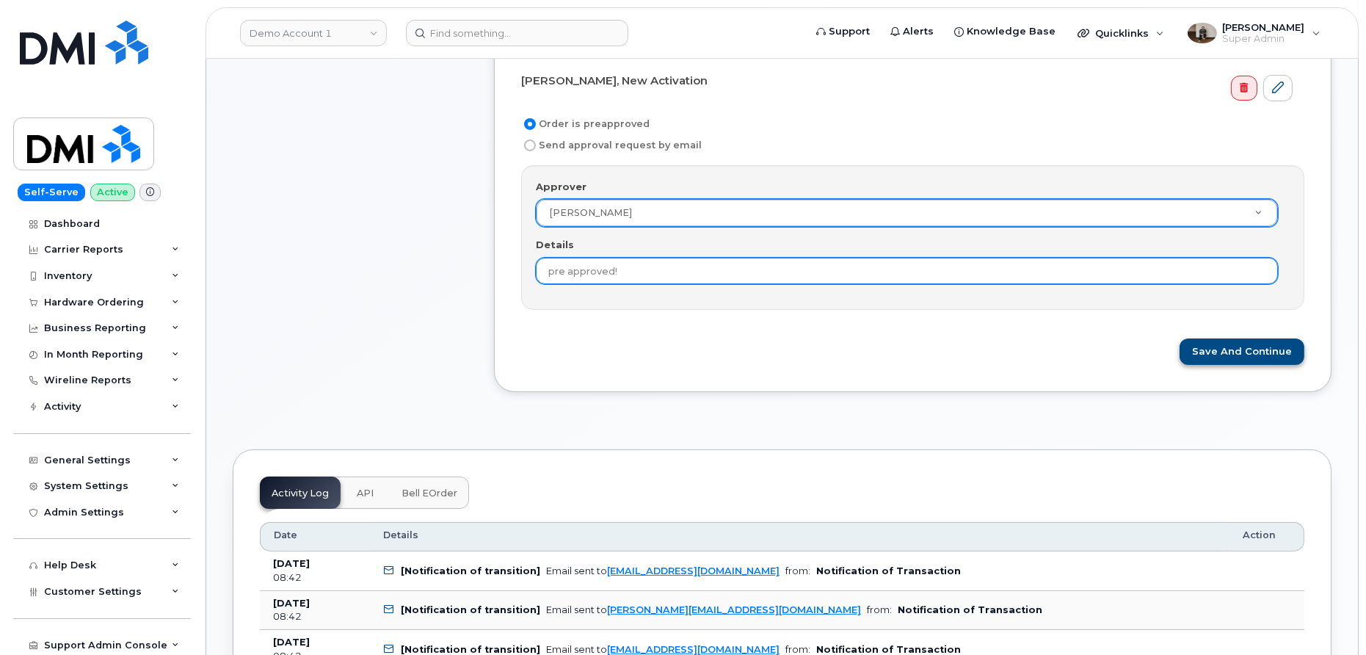
type input "pre approved!"
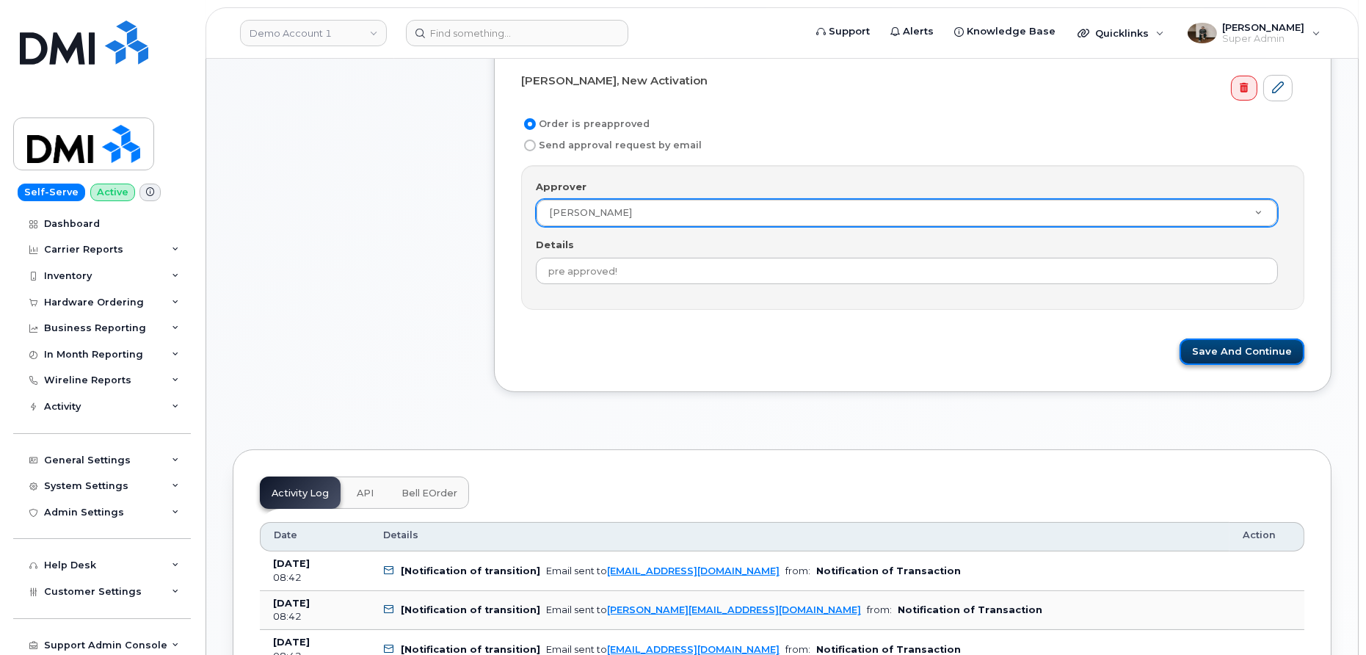
click at [1229, 339] on button "Save and Continue" at bounding box center [1241, 351] width 125 height 27
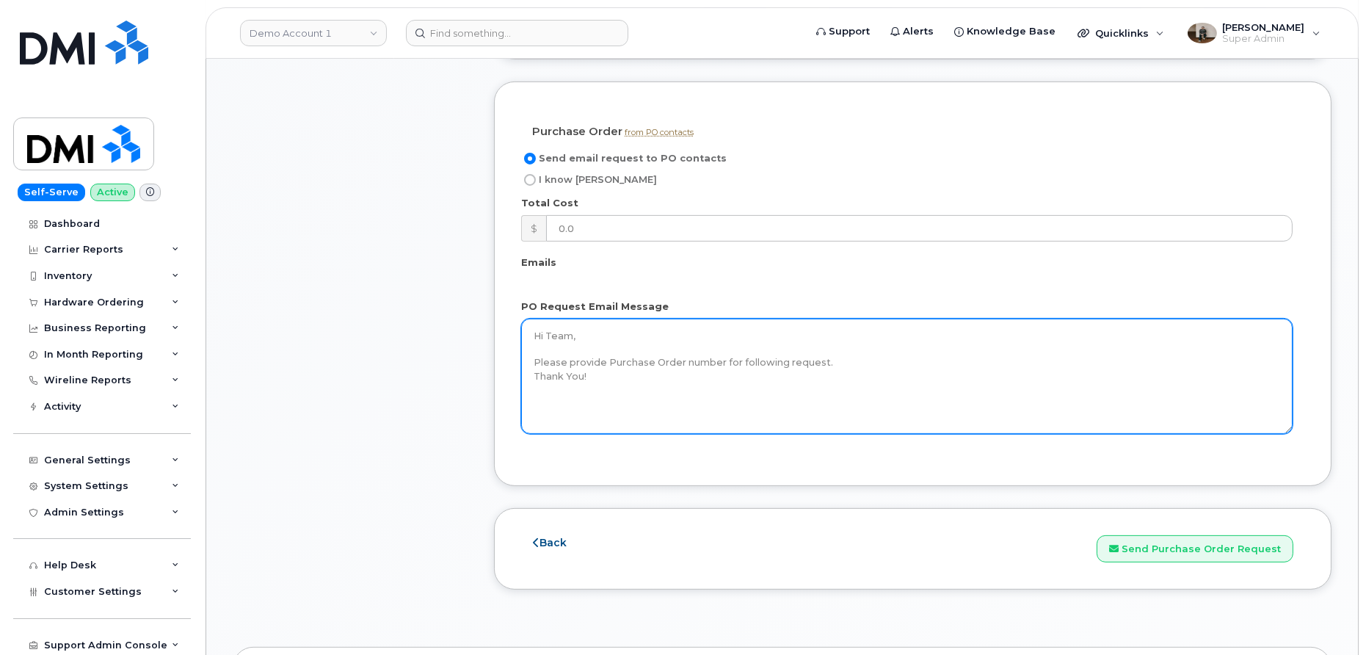
scroll to position [1612, 0]
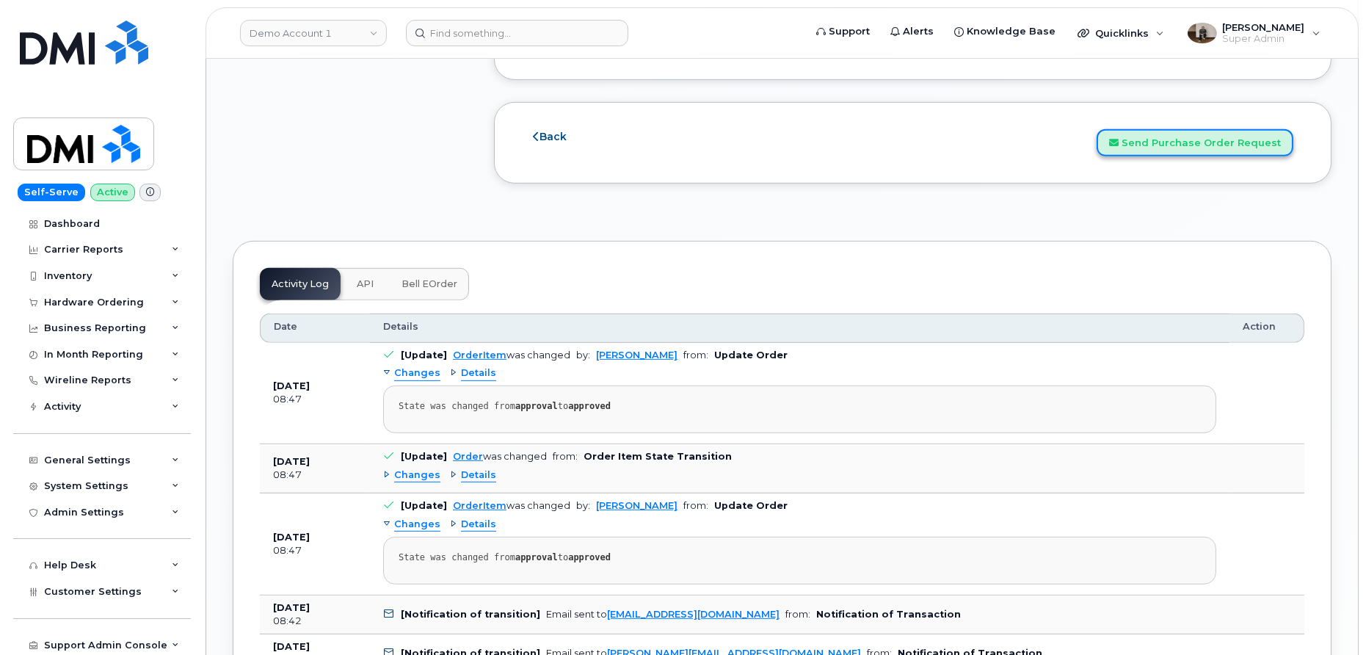
click at [1194, 129] on button "Send Purchase Order Request" at bounding box center [1195, 142] width 197 height 27
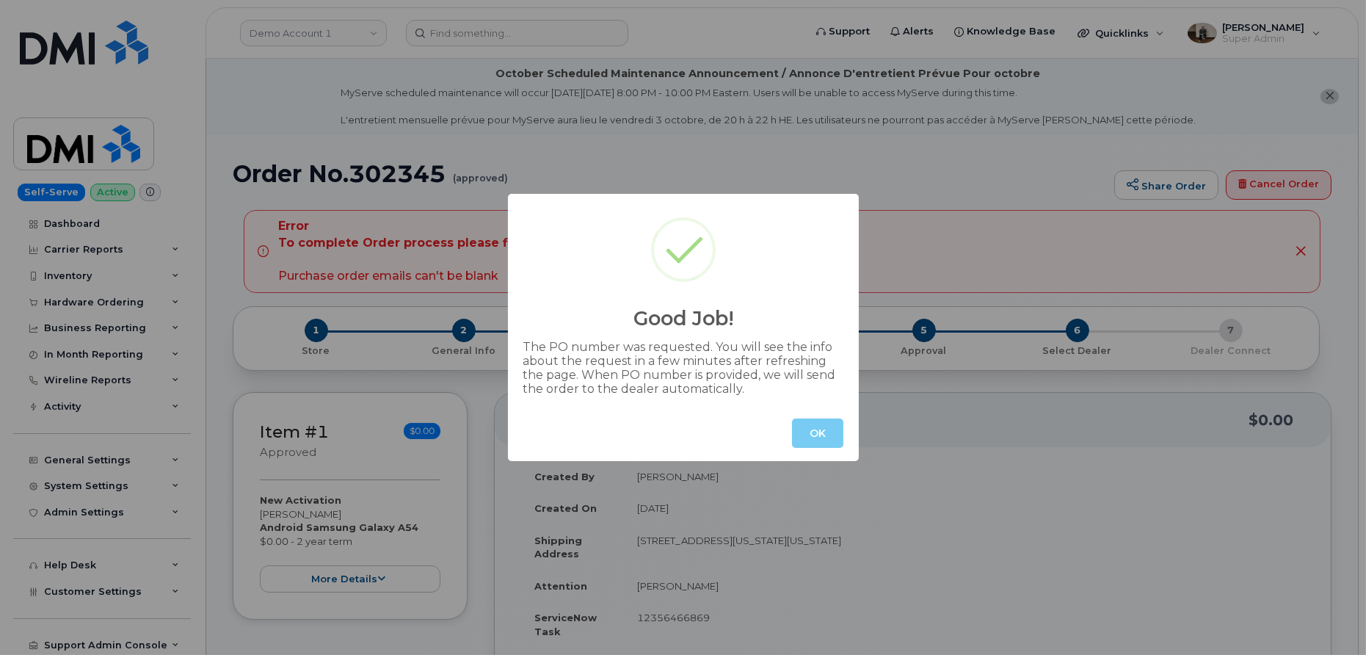
click at [818, 435] on button "OK" at bounding box center [817, 432] width 51 height 29
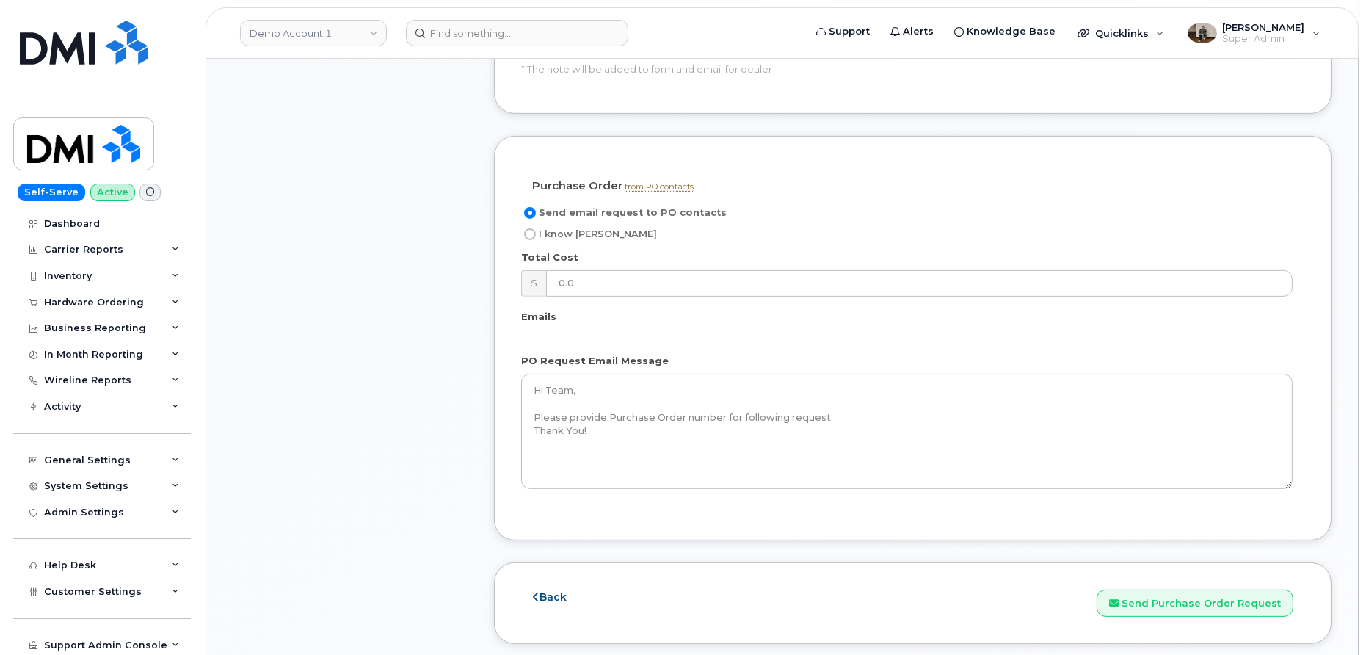
scroll to position [1249, 0]
click at [545, 227] on span "I know [PERSON_NAME]" at bounding box center [598, 232] width 118 height 11
click at [536, 227] on input "I know [PERSON_NAME]" at bounding box center [530, 233] width 12 height 12
radio input "true"
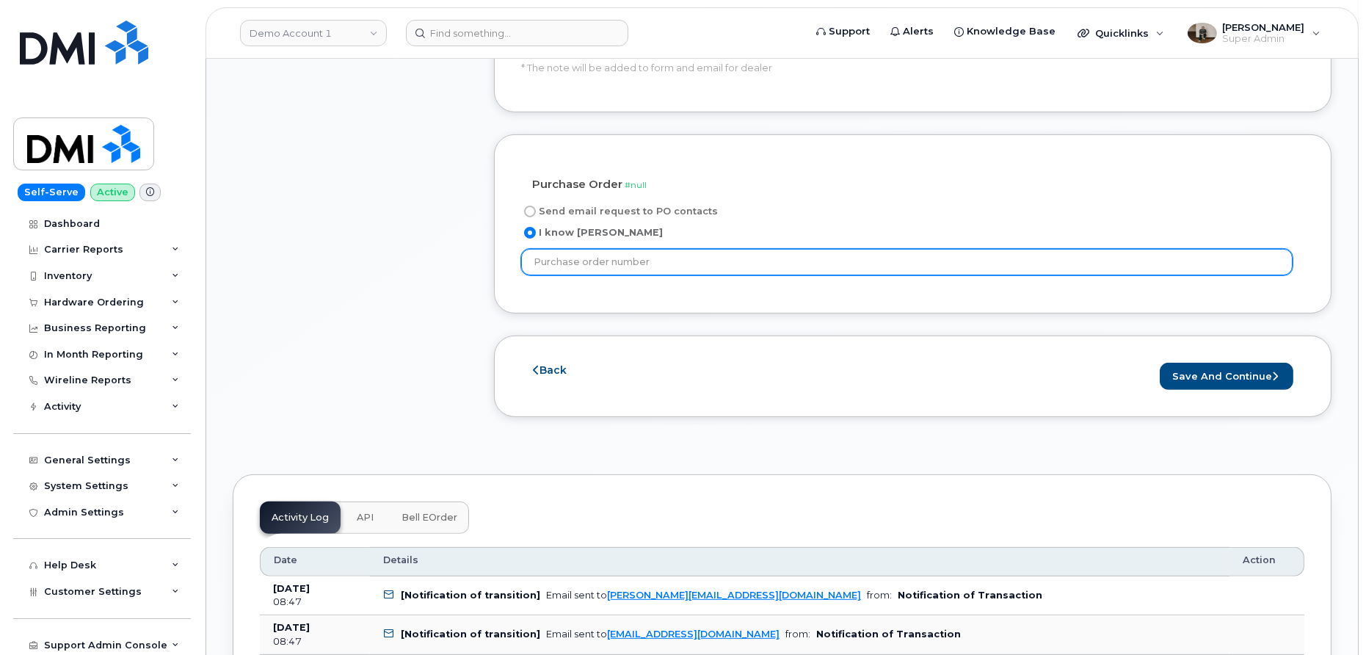
click at [713, 249] on input "text" at bounding box center [906, 262] width 771 height 26
type input "1345789657975634"
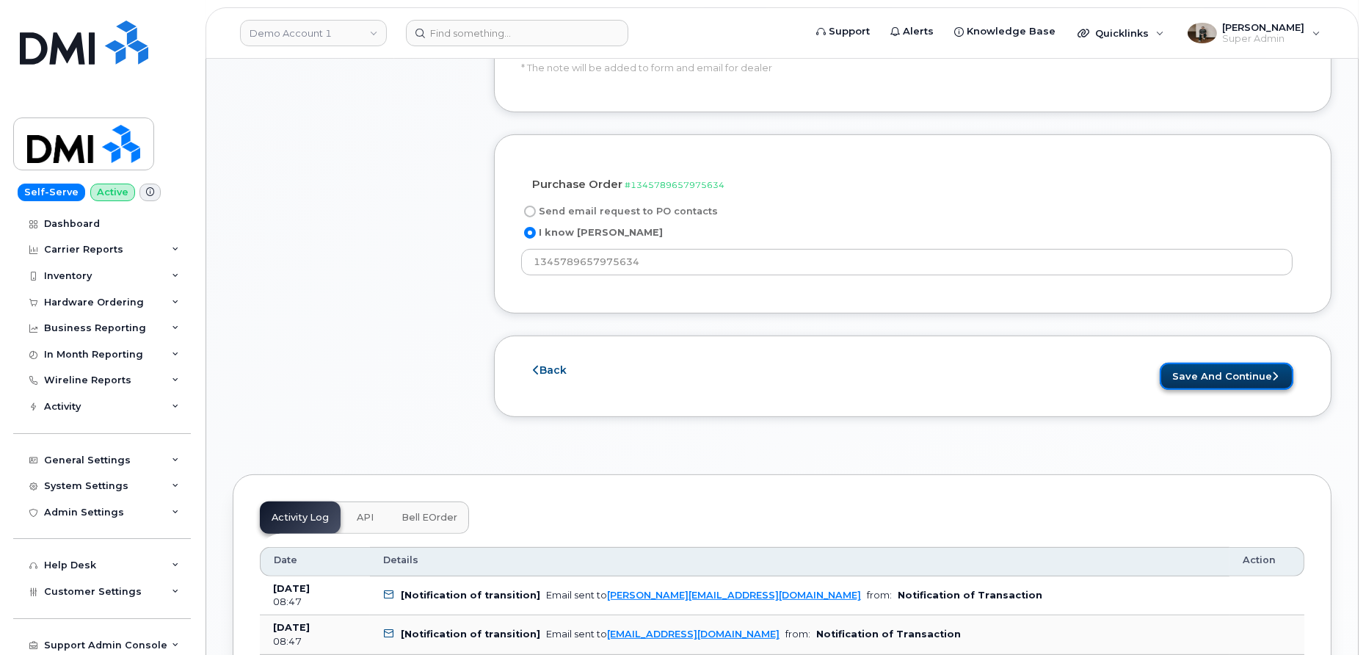
click at [1211, 363] on button "Save and Continue" at bounding box center [1227, 376] width 134 height 27
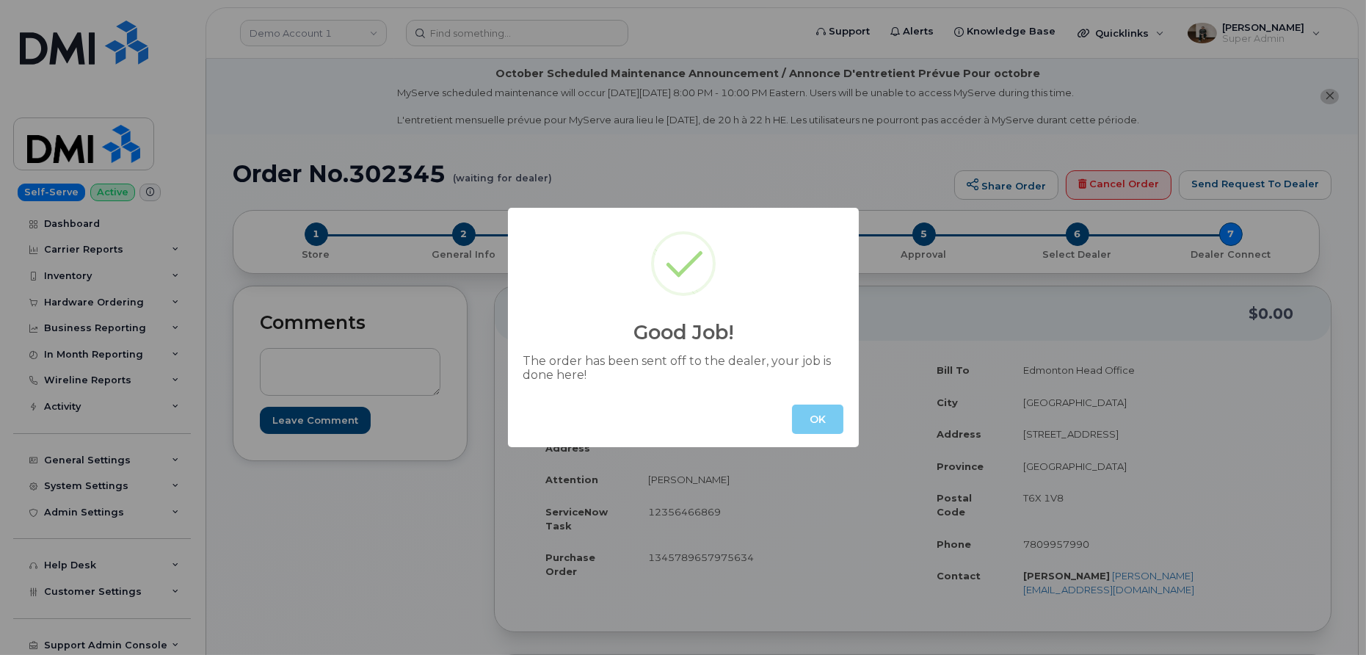
click at [817, 422] on button "OK" at bounding box center [817, 418] width 51 height 29
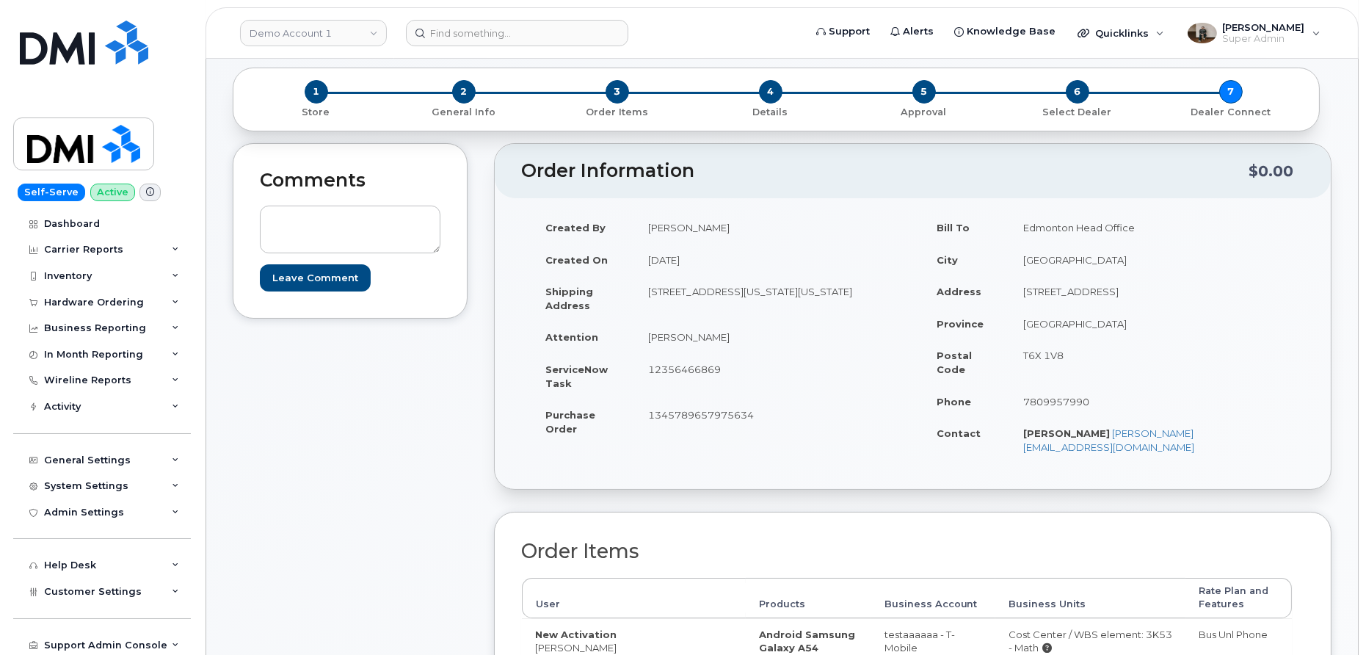
scroll to position [141, 0]
click at [1237, 96] on div "1 Store 2 General Info 3 Order Items 4 Details 5 Approval 6 Select Dealer 7 Dea…" at bounding box center [776, 100] width 1062 height 39
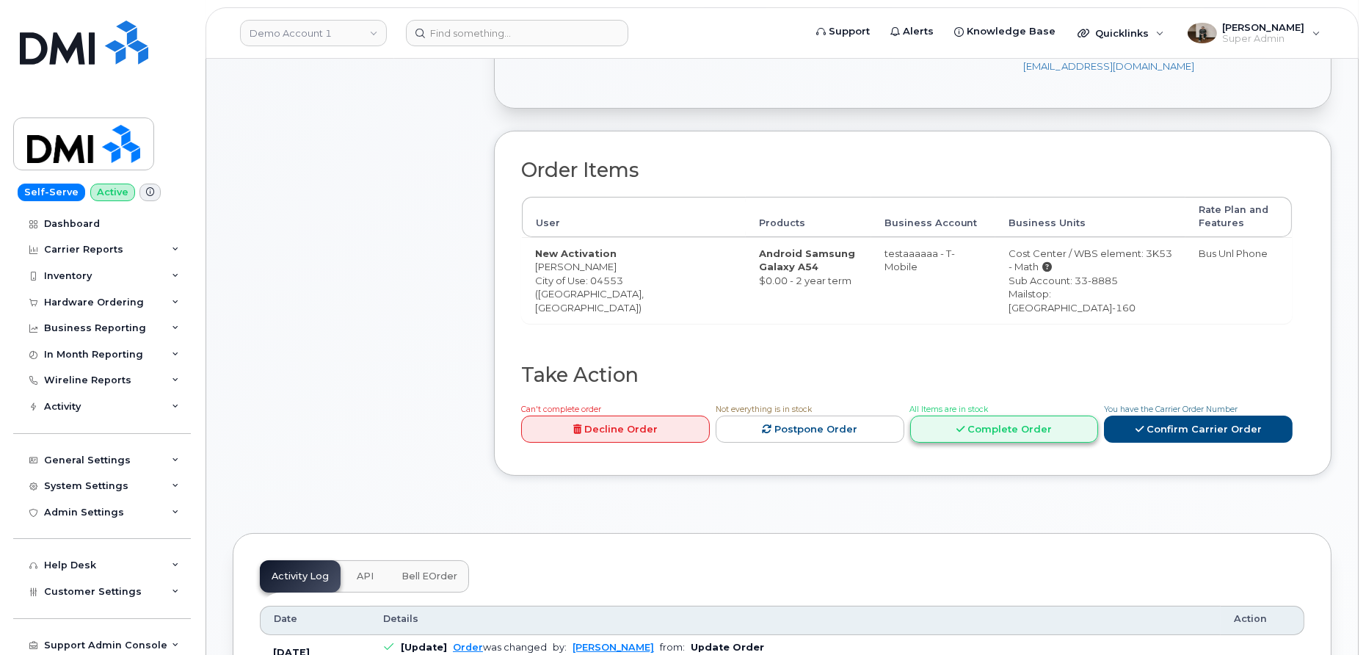
scroll to position [583, 0]
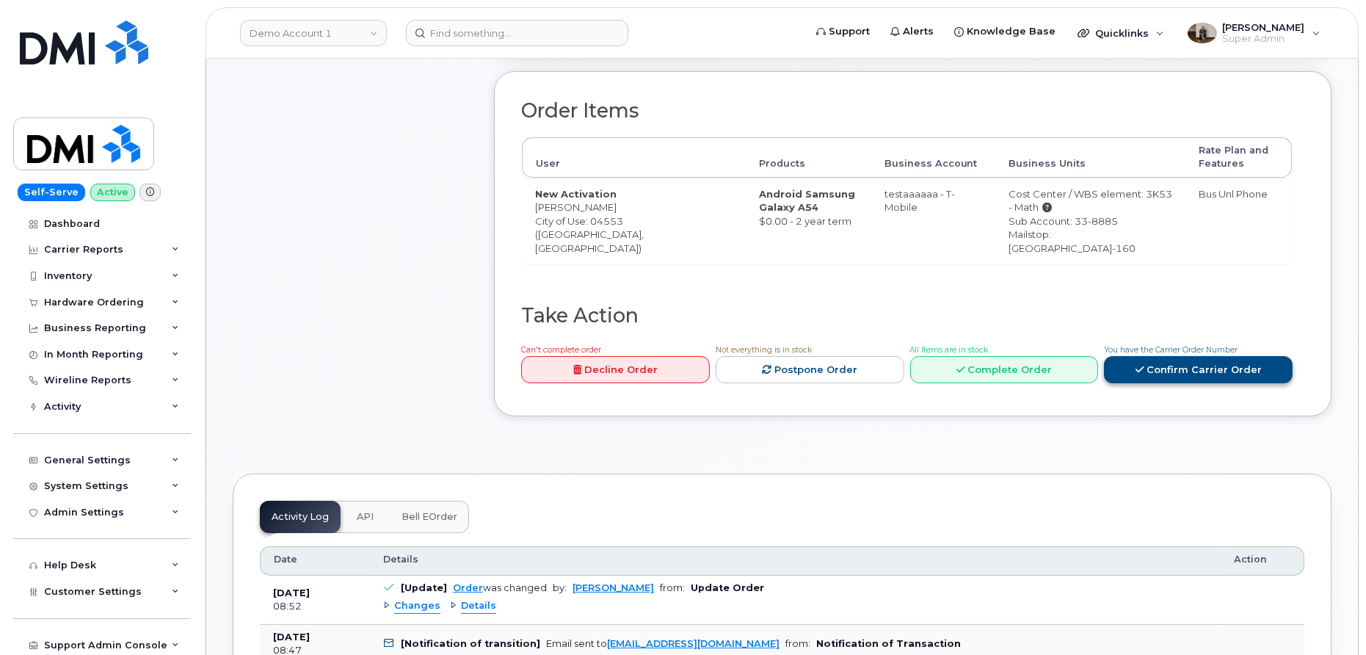
click at [1156, 356] on link "Confirm Carrier Order" at bounding box center [1198, 369] width 189 height 27
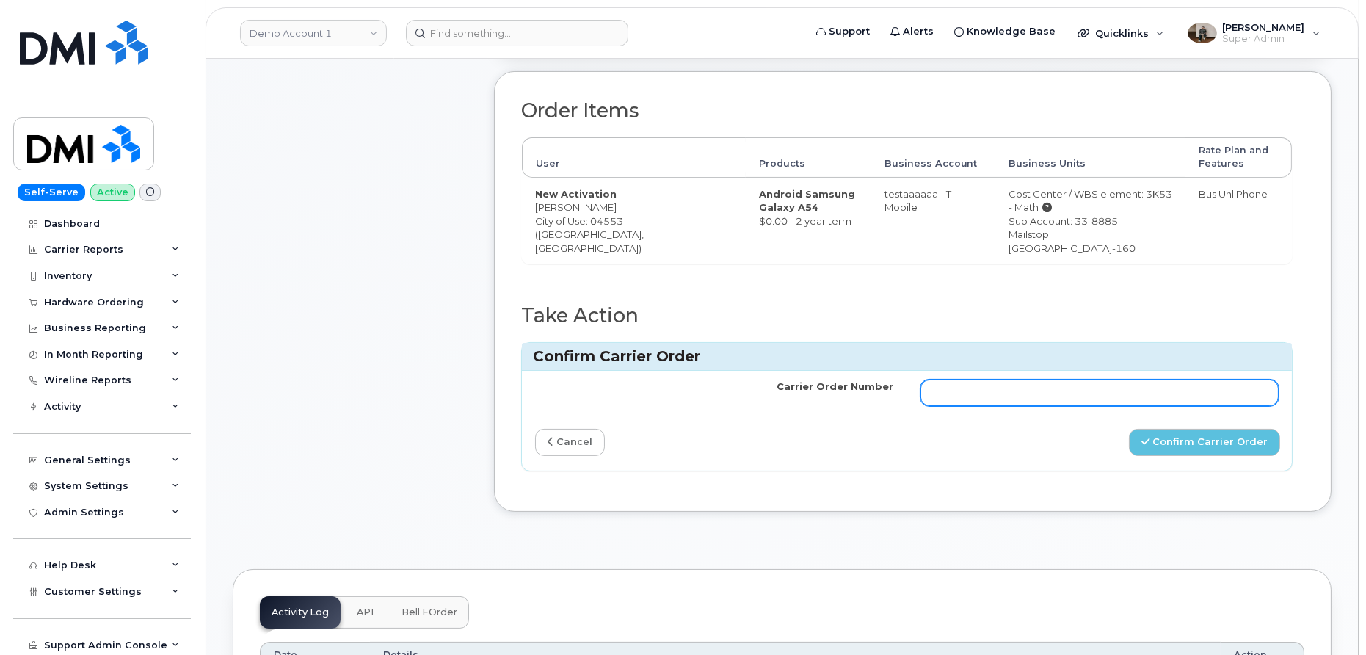
click at [939, 379] on input "Carrier Order Number" at bounding box center [1099, 392] width 359 height 26
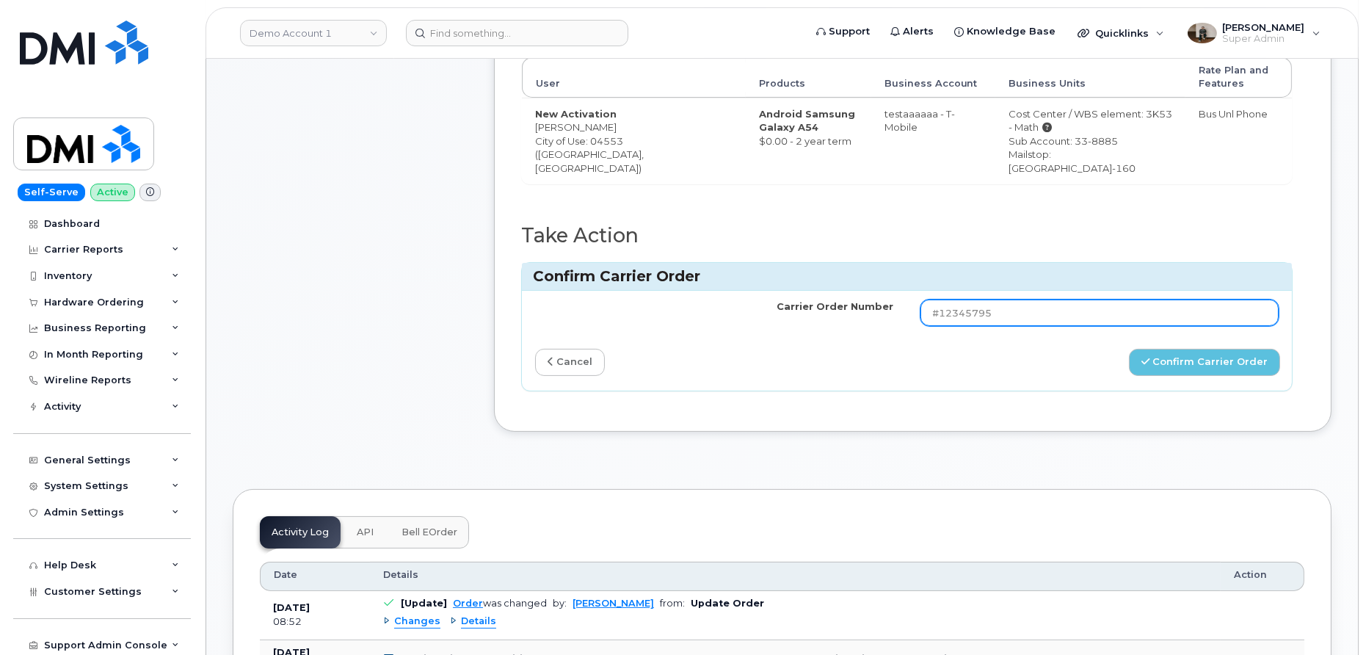
scroll to position [694, 0]
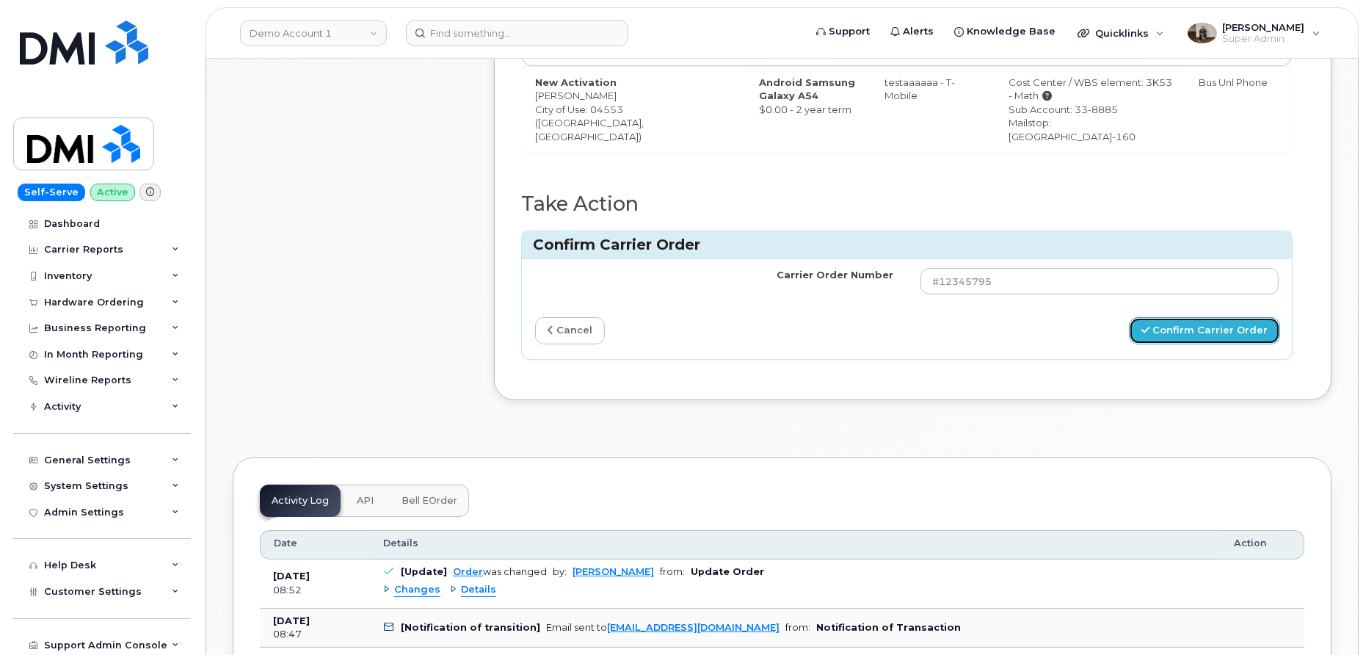
click at [1164, 317] on button "Confirm Carrier Order" at bounding box center [1204, 330] width 151 height 27
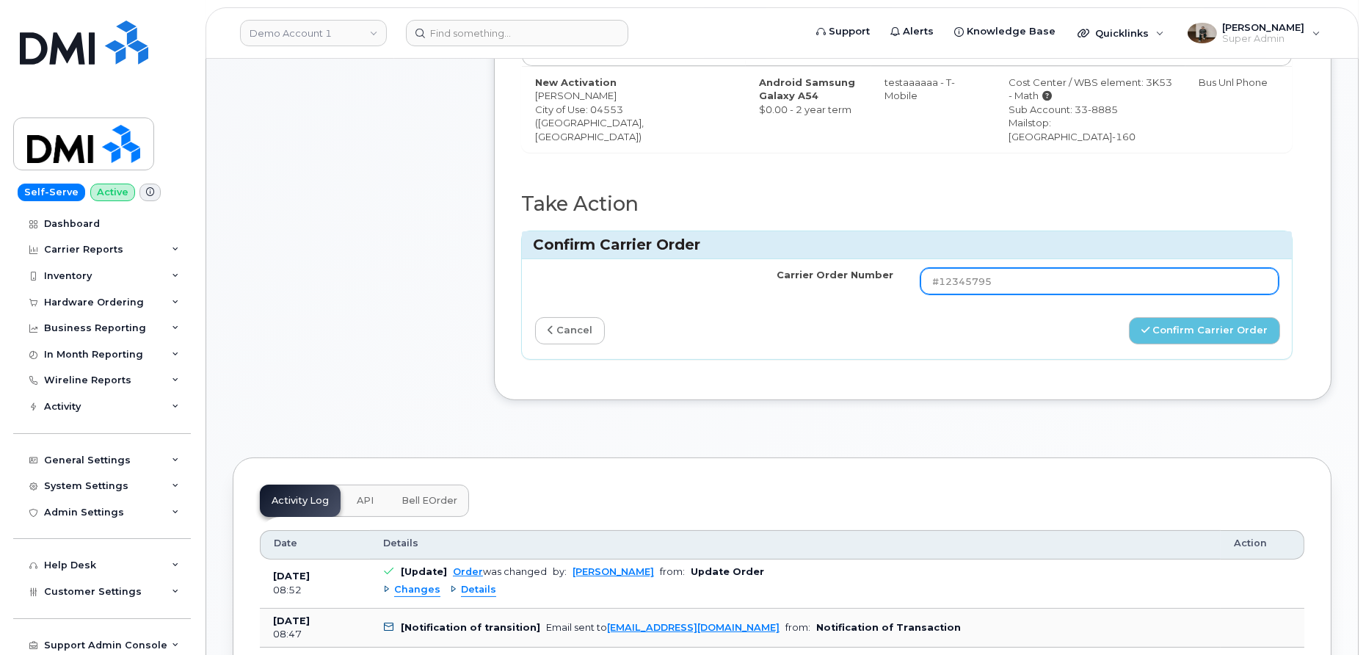
click at [999, 268] on input "#12345795" at bounding box center [1099, 281] width 359 height 26
type input "#123457958756876"
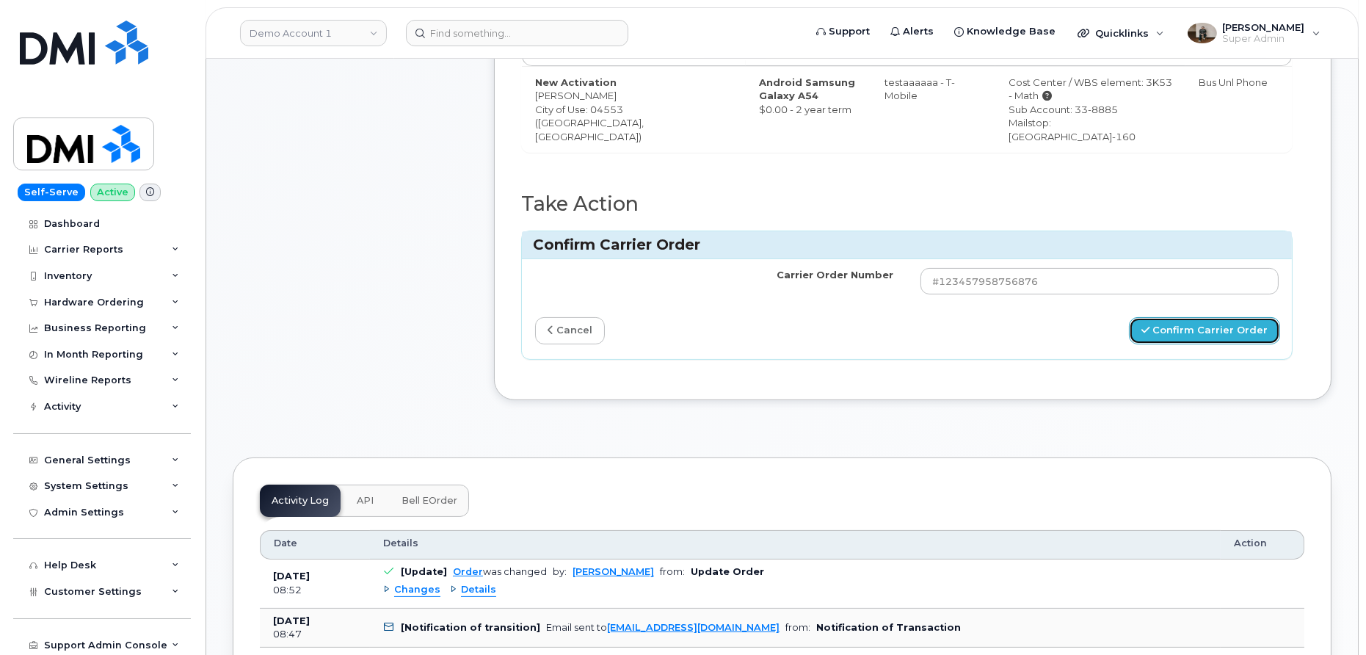
click at [1227, 321] on button "Confirm Carrier Order" at bounding box center [1204, 330] width 151 height 27
click at [1072, 259] on td "#123457958756876" at bounding box center [1099, 281] width 385 height 44
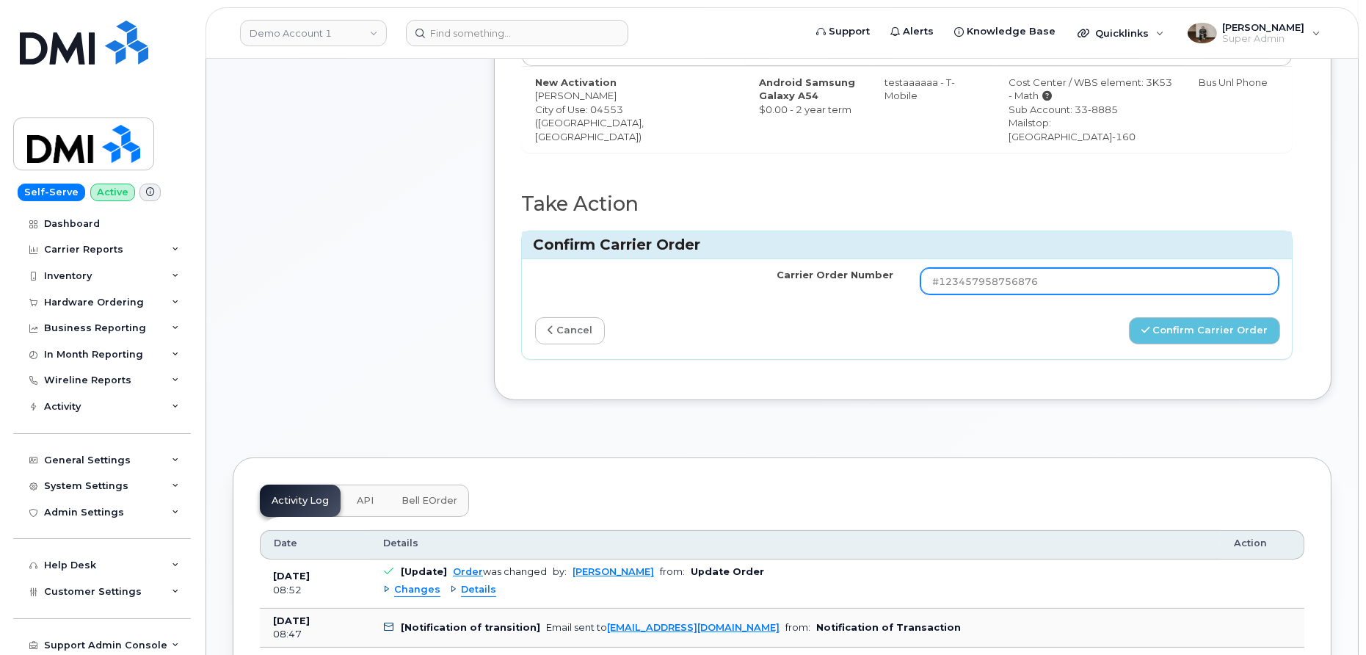
click at [1047, 268] on input "#123457958756876" at bounding box center [1099, 281] width 359 height 26
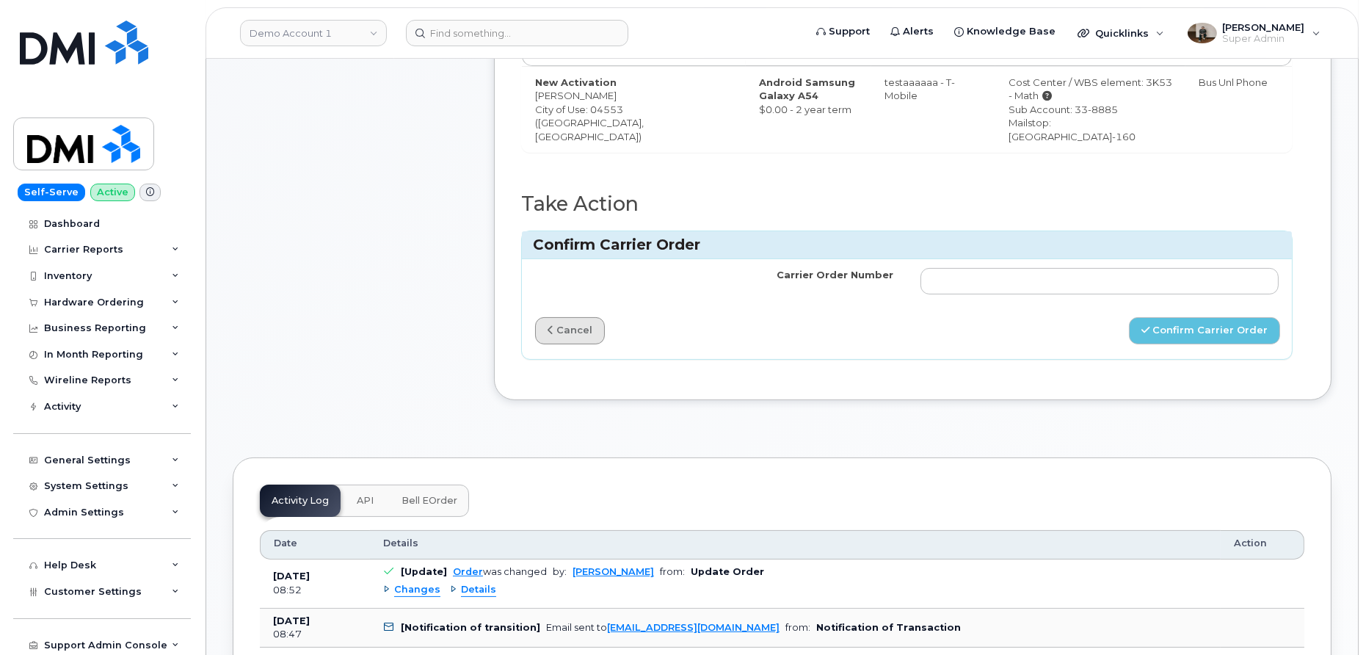
click at [552, 317] on link "cancel" at bounding box center [570, 330] width 70 height 27
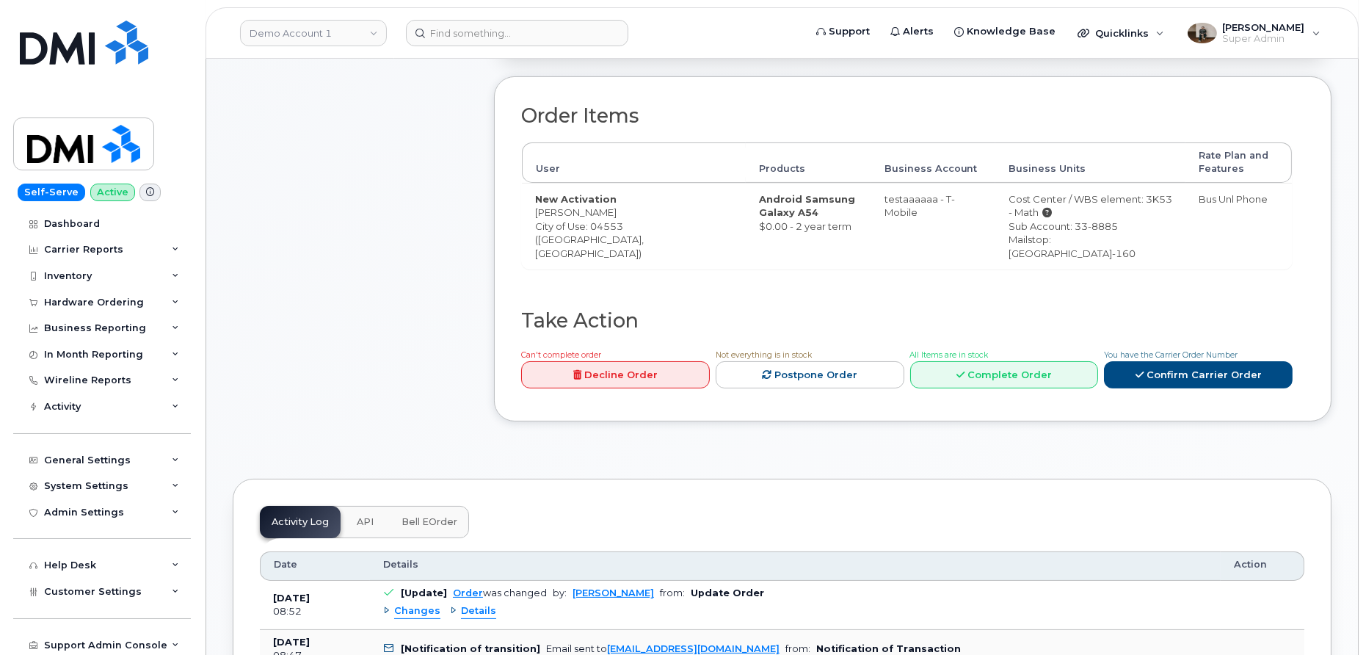
scroll to position [575, 0]
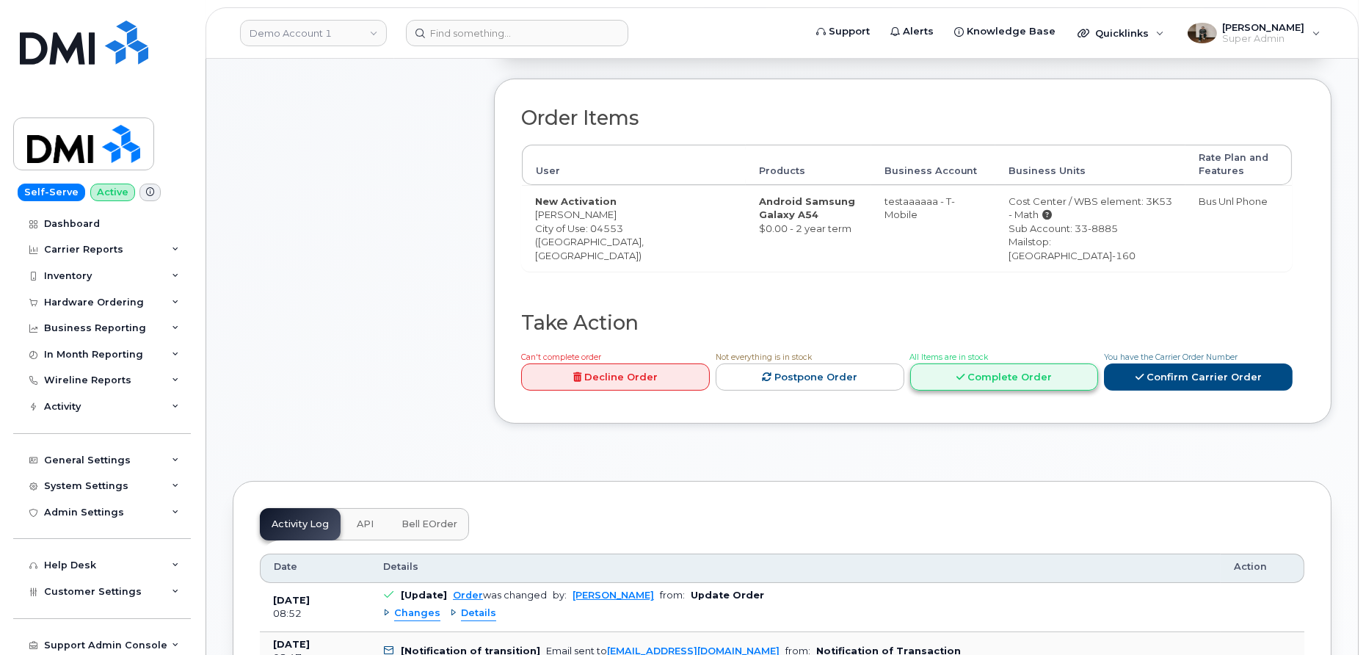
click at [970, 363] on link "Complete Order" at bounding box center [1004, 376] width 189 height 27
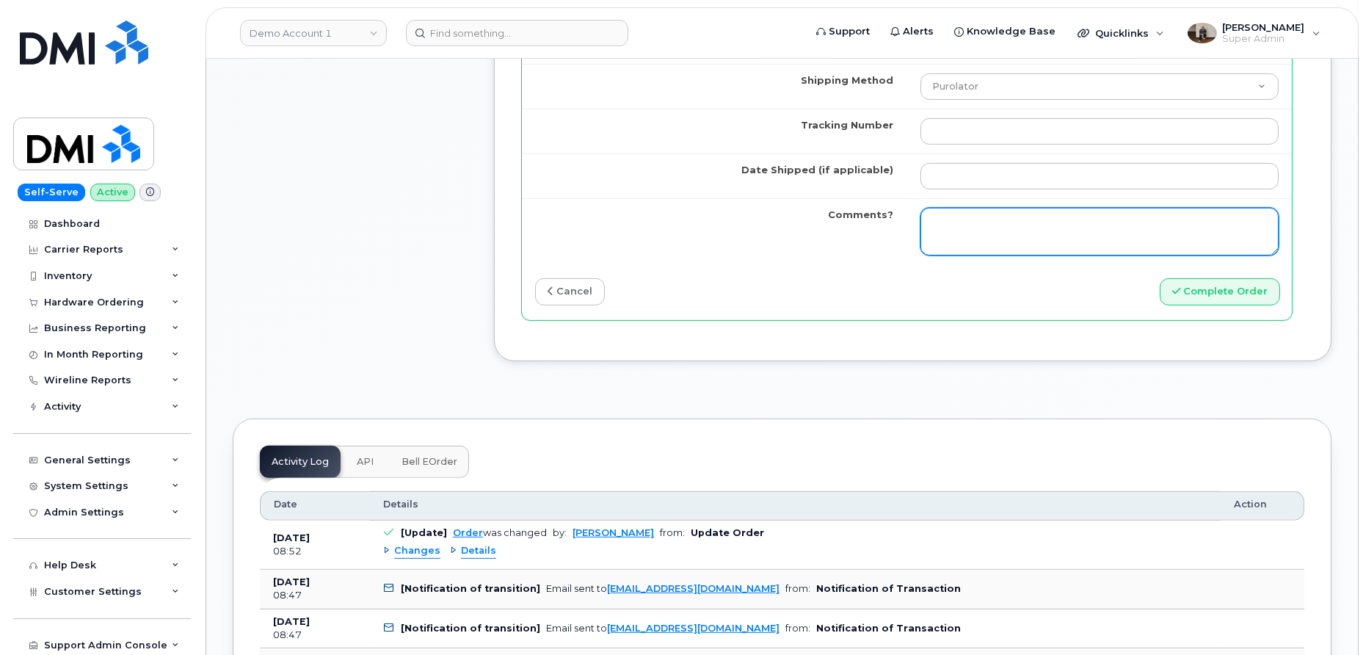
scroll to position [1414, 0]
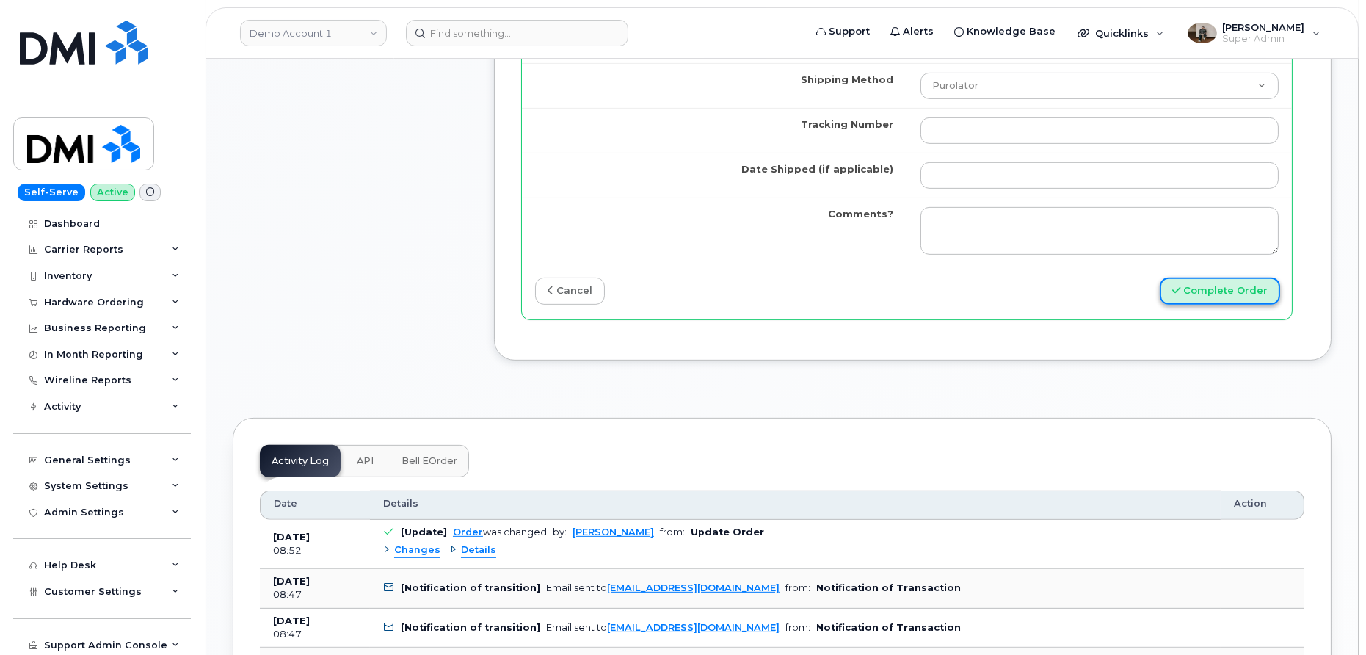
click at [1220, 291] on button "Complete Order" at bounding box center [1220, 290] width 120 height 27
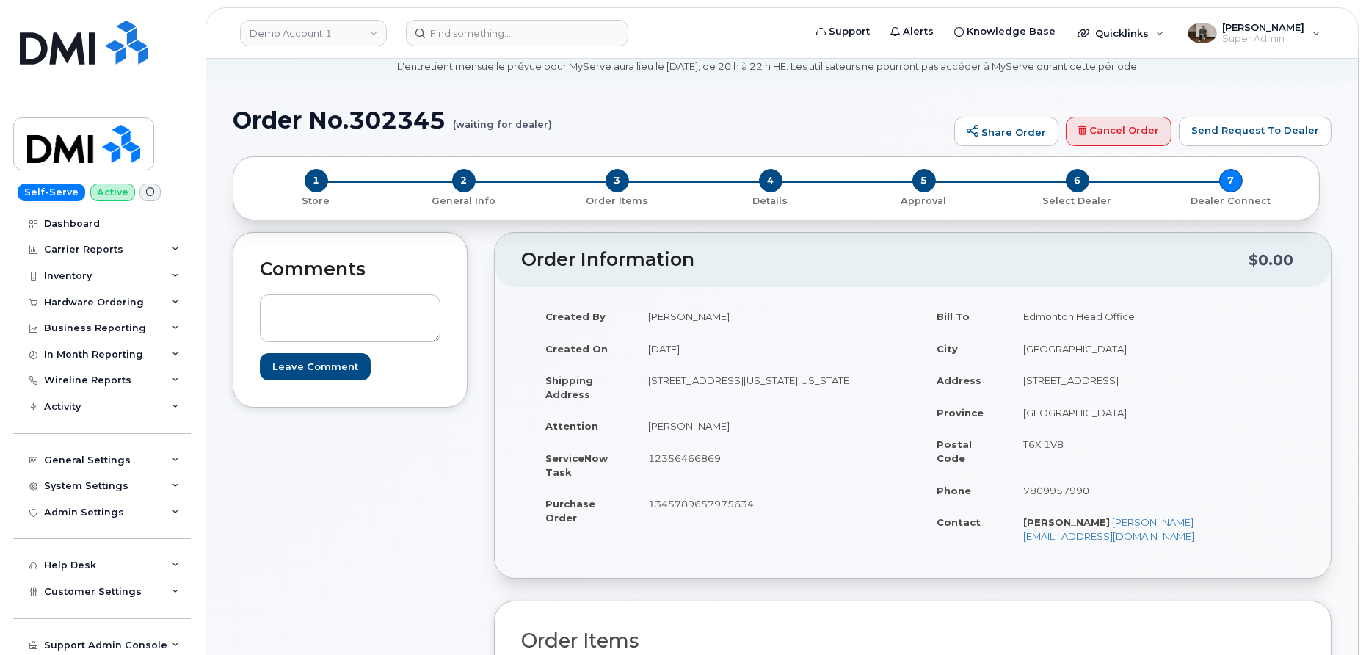
scroll to position [87, 0]
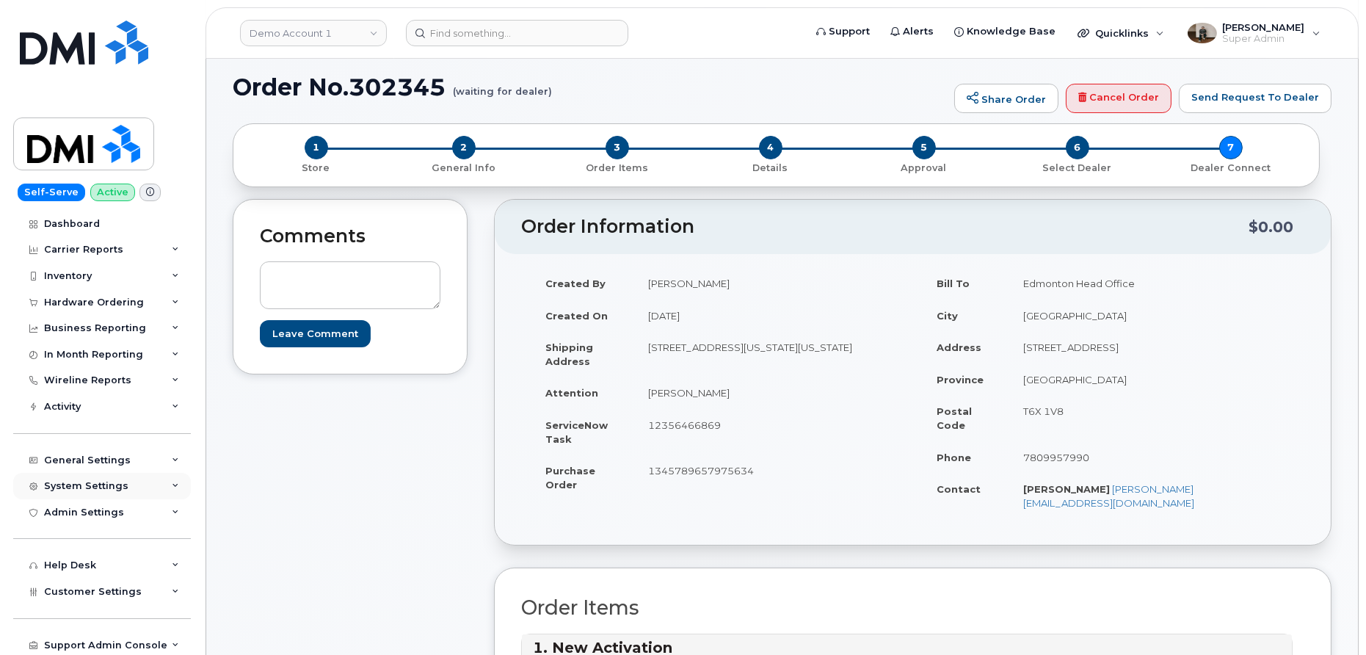
click at [107, 487] on div "System Settings" at bounding box center [86, 486] width 84 height 12
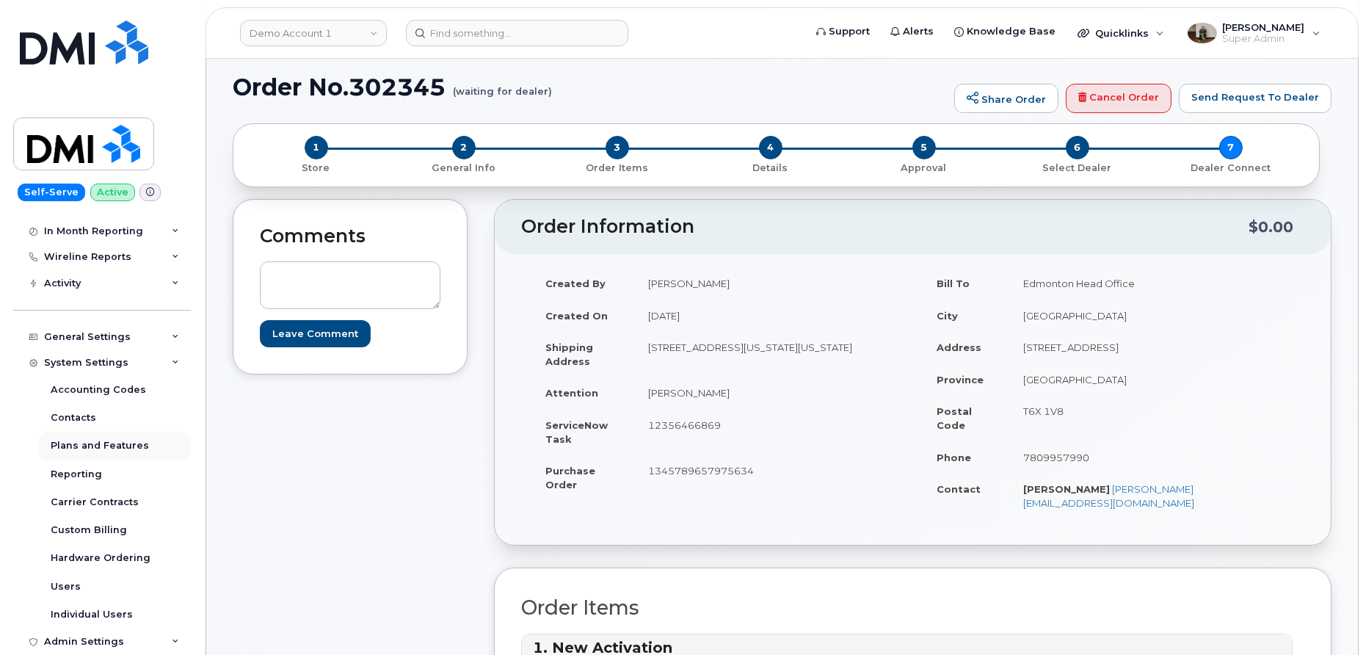
scroll to position [138, 0]
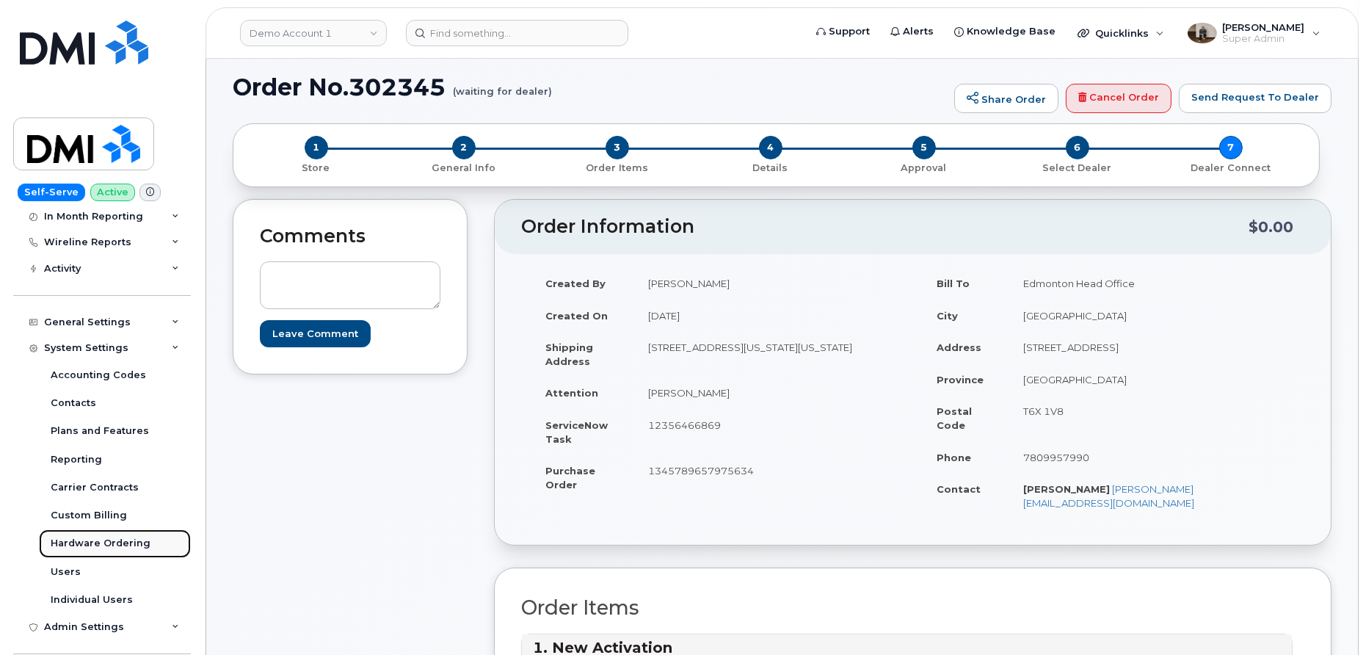
click at [113, 551] on link "Hardware Ordering" at bounding box center [115, 543] width 152 height 28
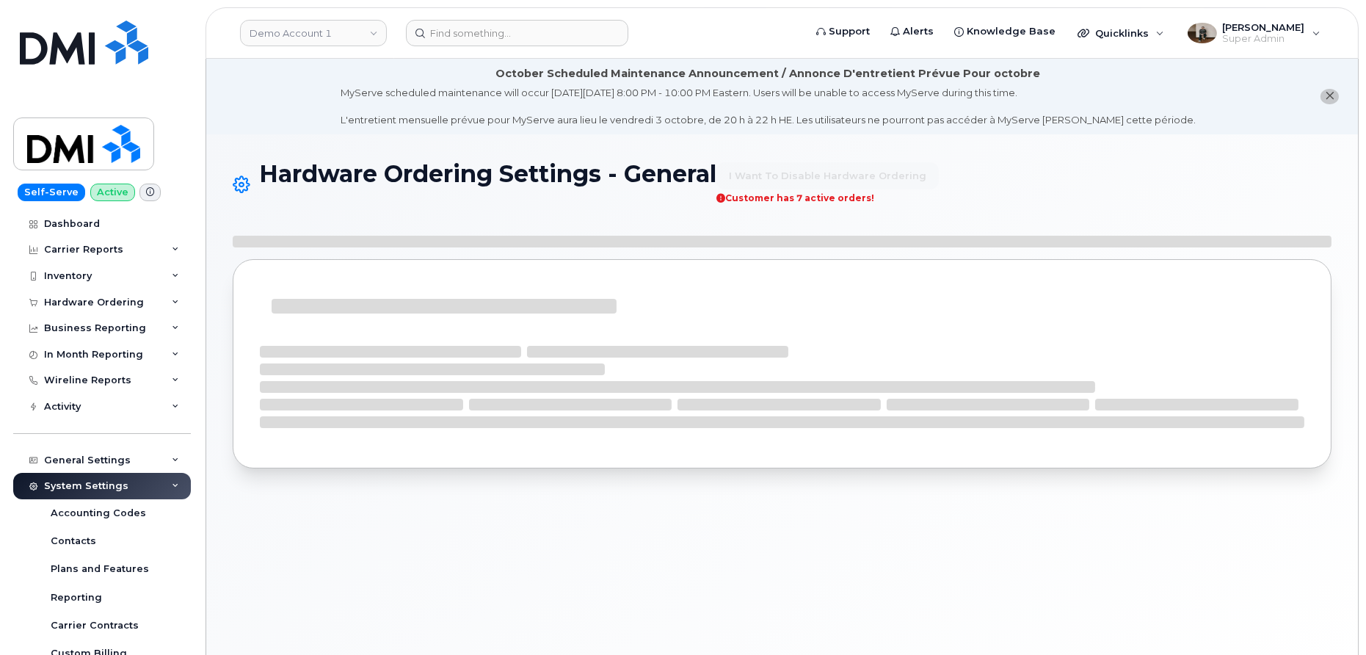
select select "admins"
